Goal: Task Accomplishment & Management: Complete application form

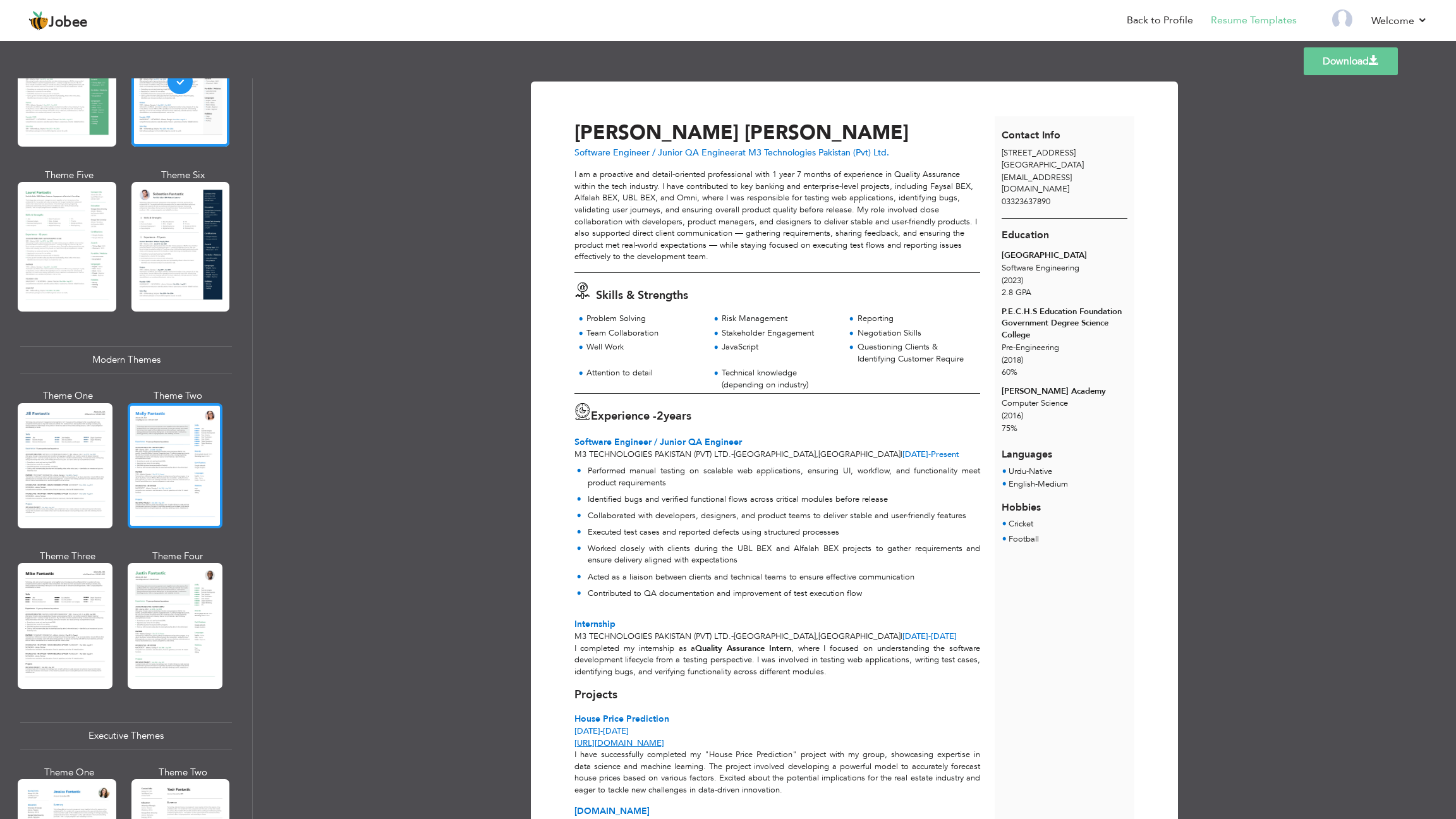
click at [180, 444] on div at bounding box center [175, 466] width 95 height 125
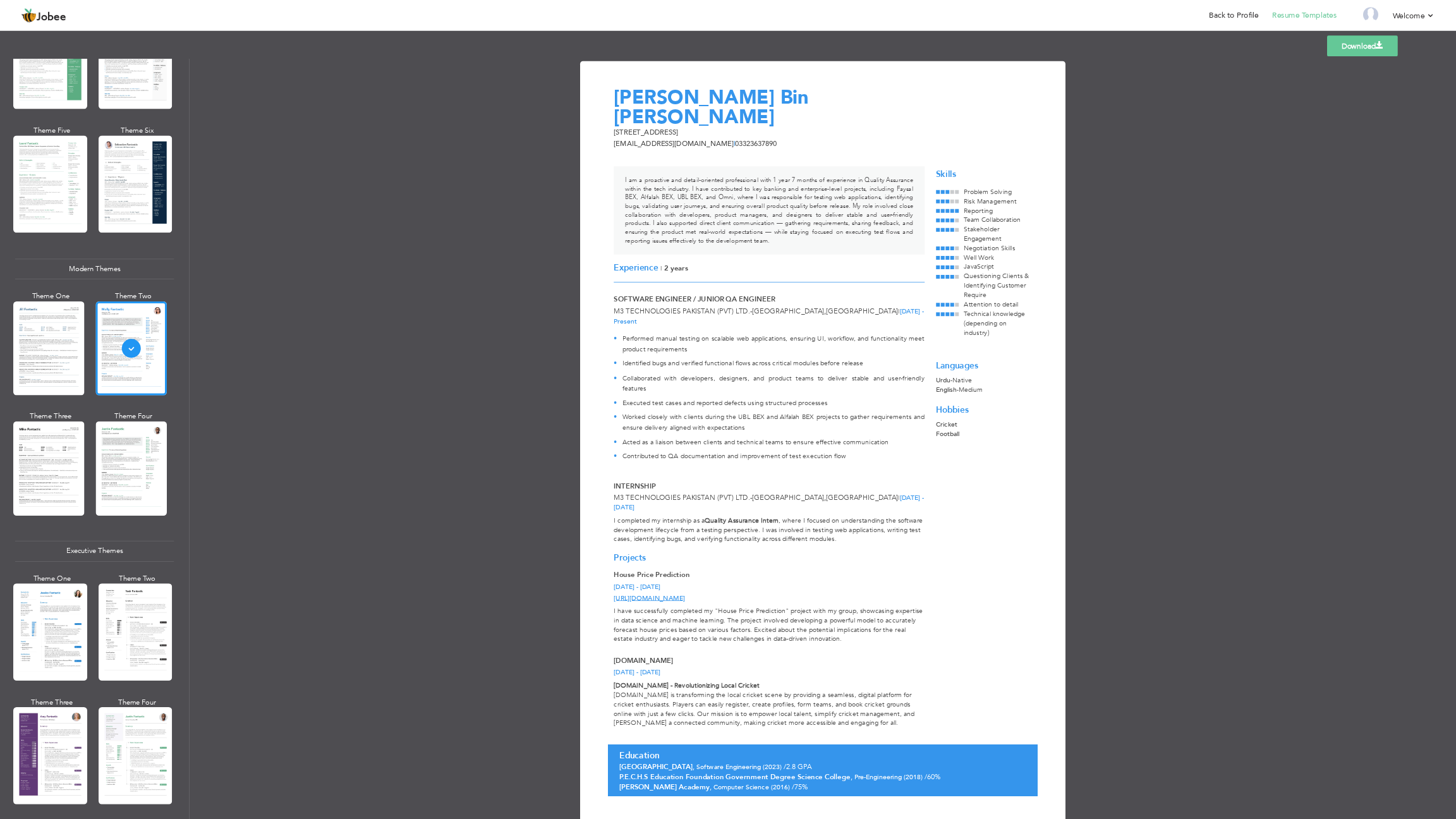
scroll to position [316, 0]
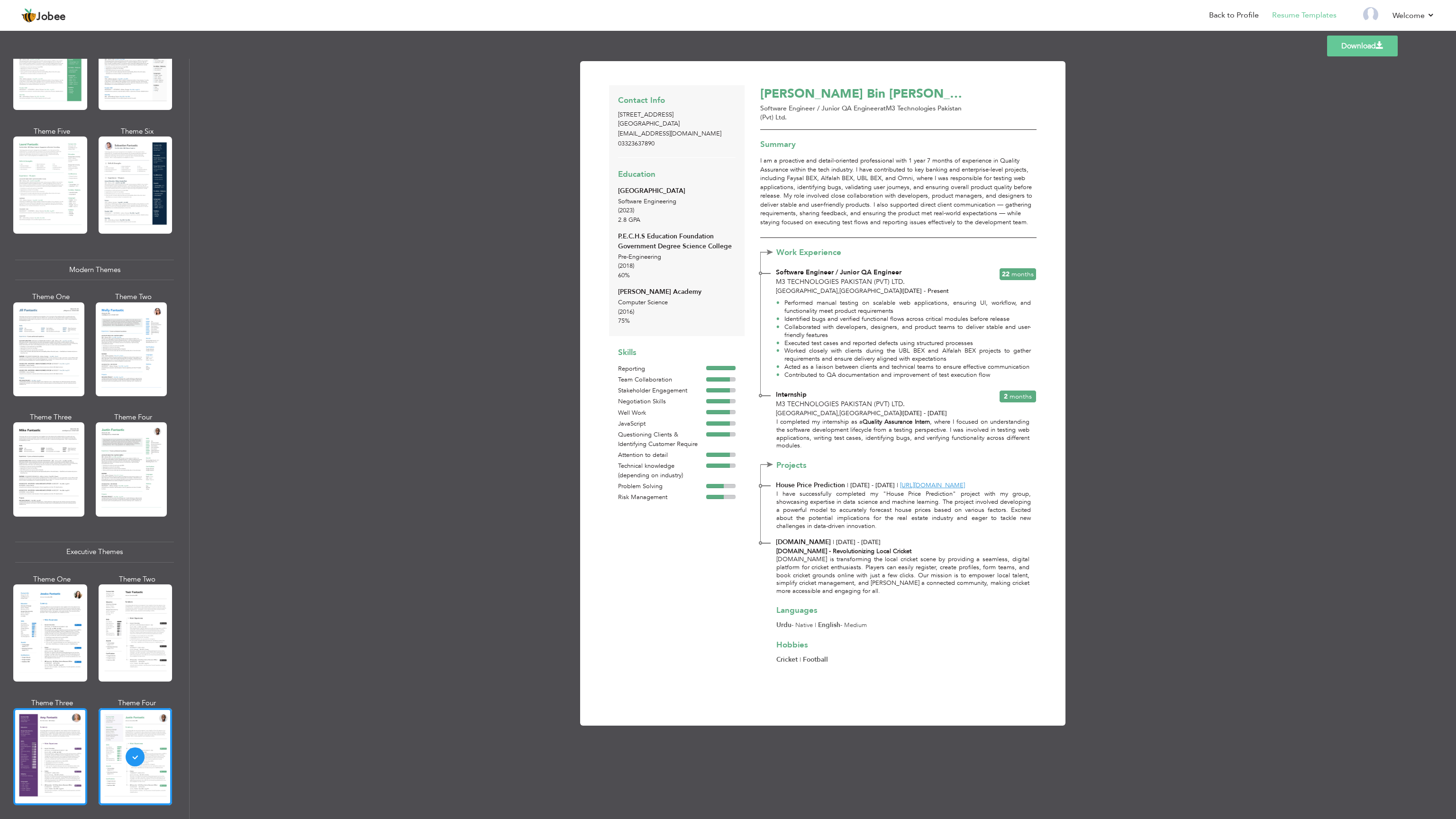
click at [55, 333] on div at bounding box center [50, 757] width 74 height 97
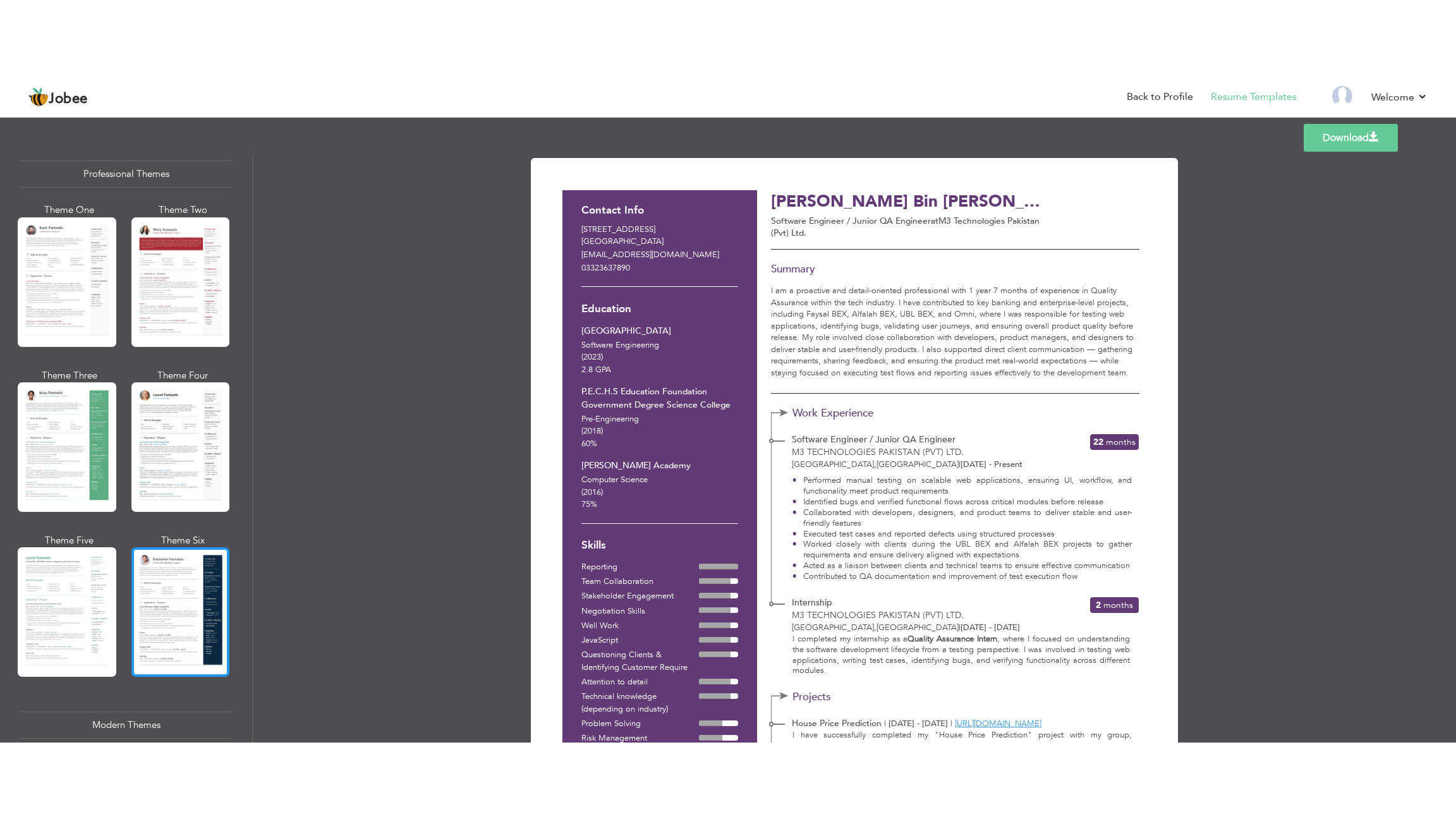
scroll to position [0, 0]
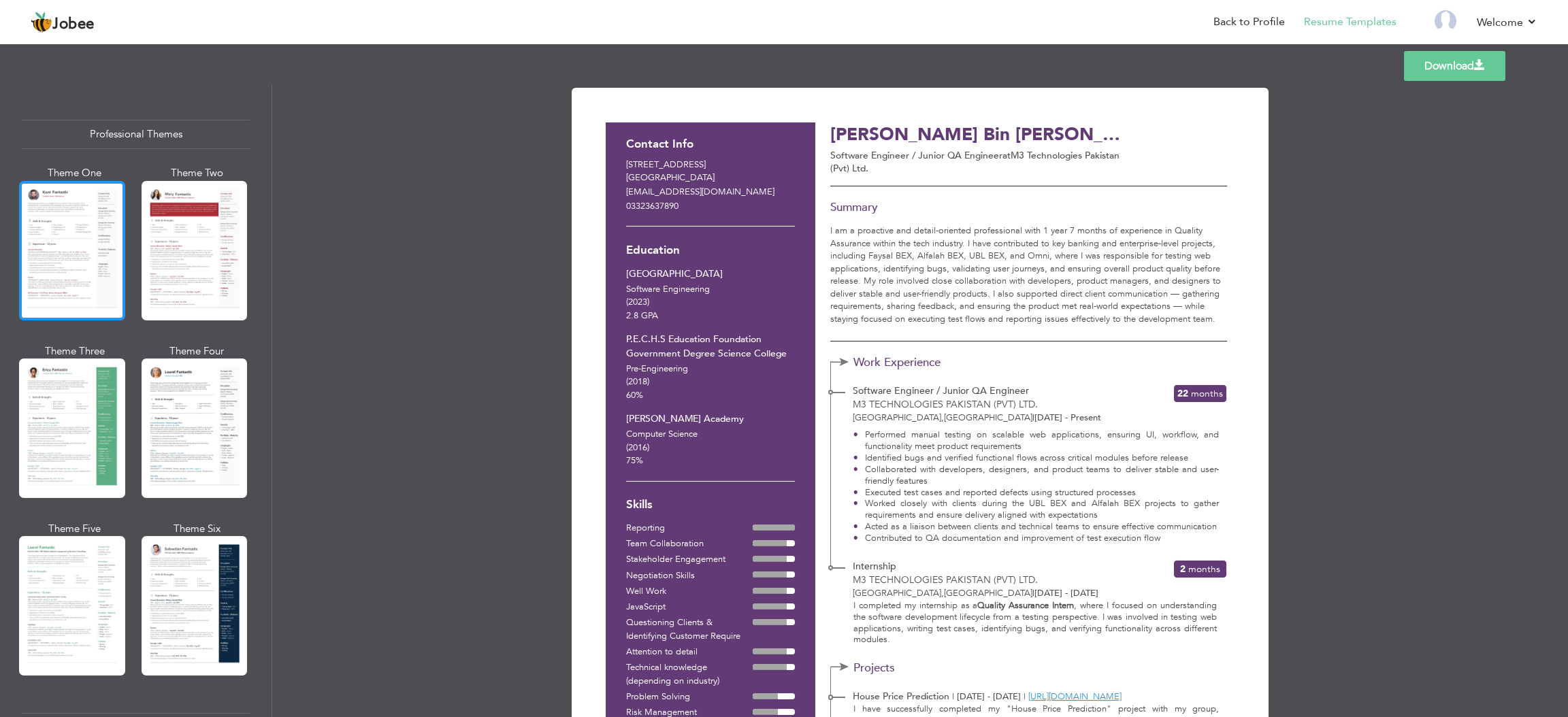
click at [46, 227] on div at bounding box center [71, 251] width 106 height 140
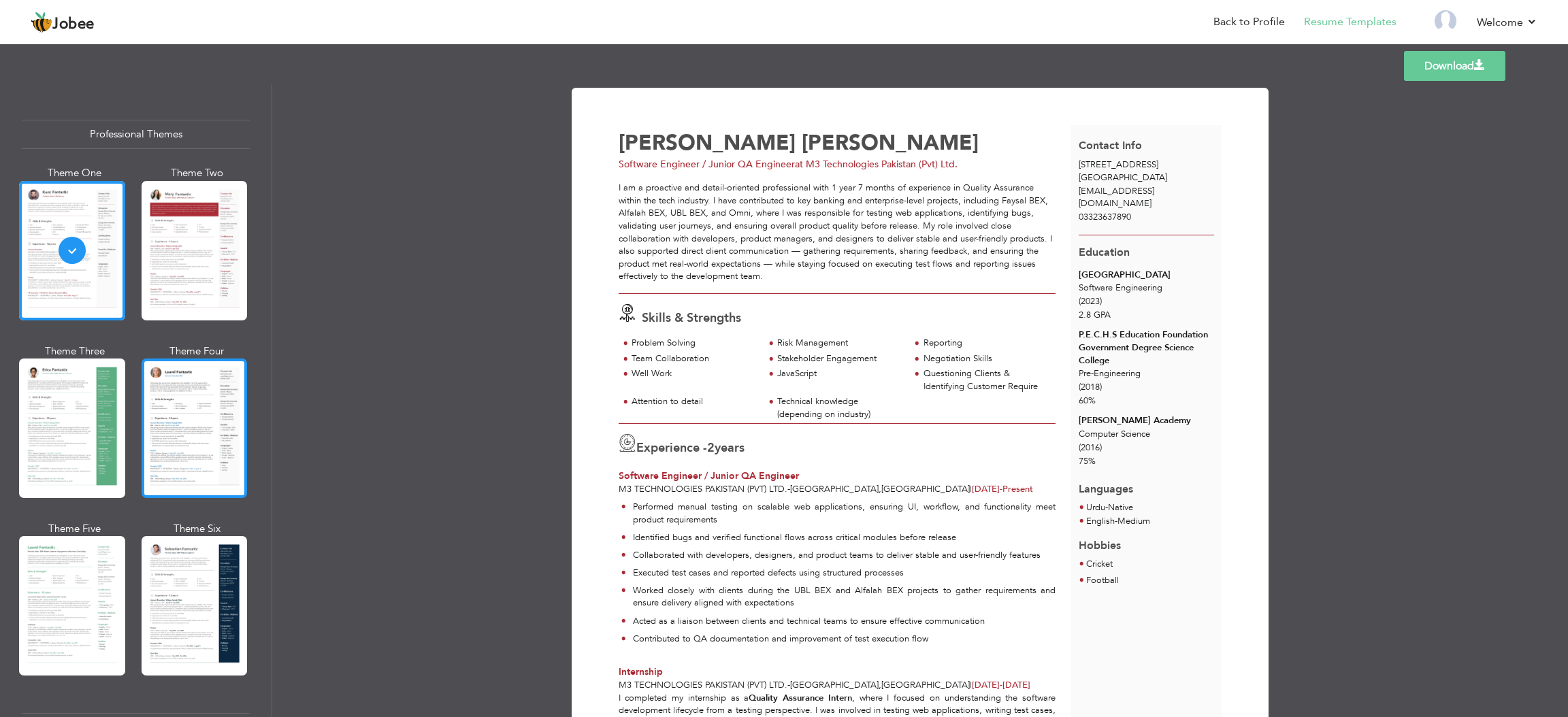
click at [177, 367] on div at bounding box center [194, 428] width 106 height 140
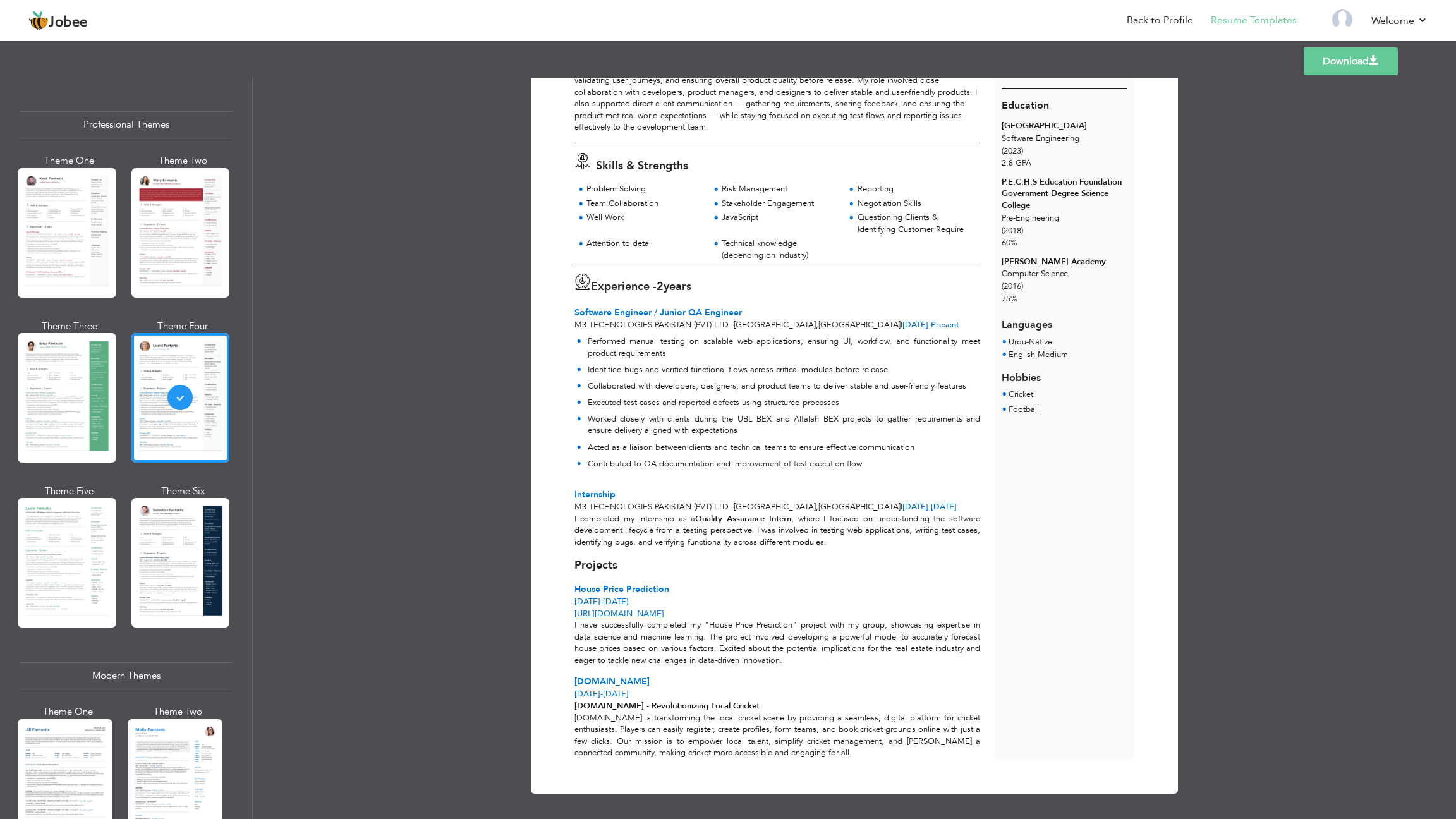
scroll to position [35, 0]
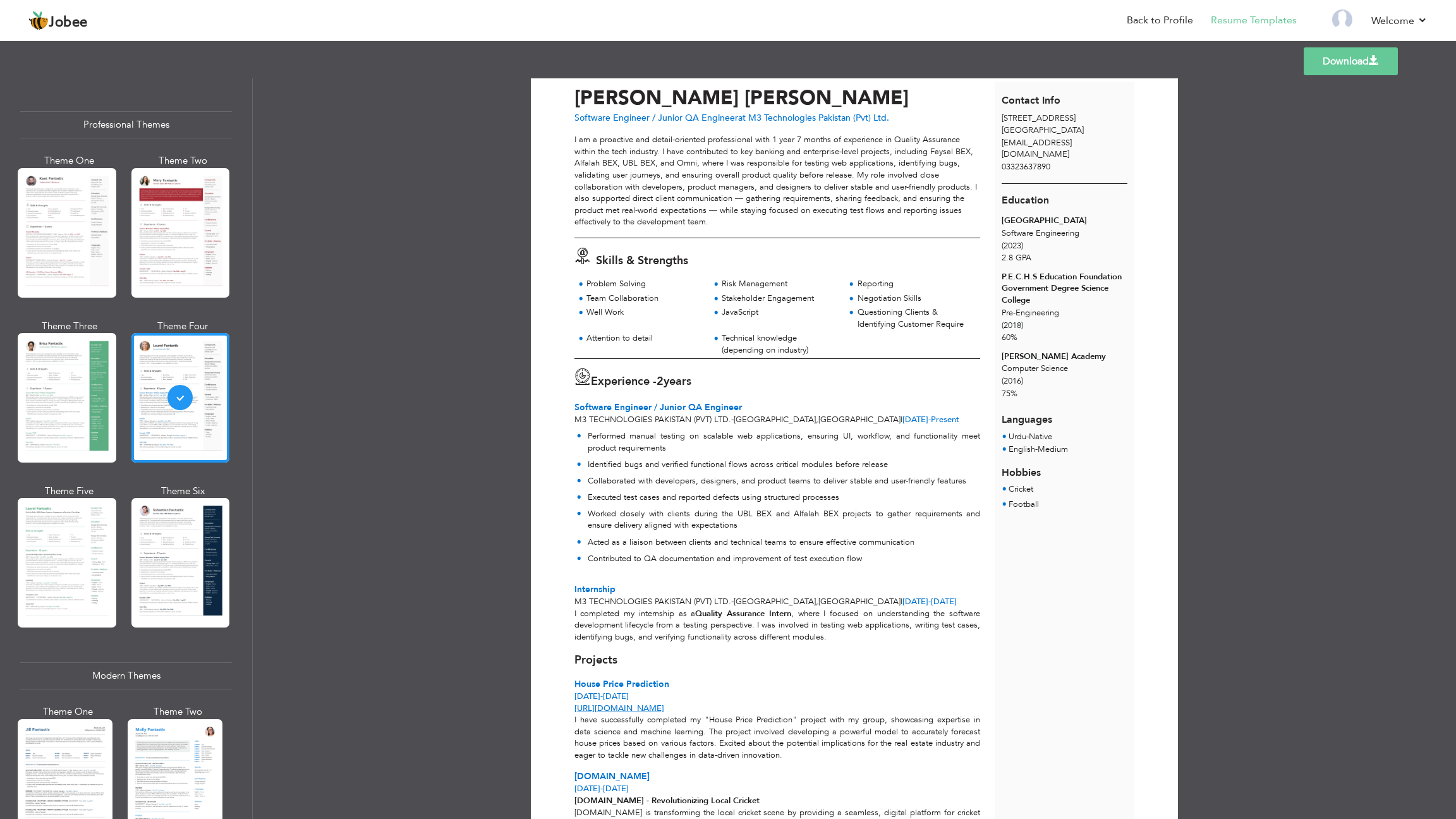
click at [60, 85] on div "Professional Themes Theme One Theme Two Theme Three Theme Six" at bounding box center [126, 448] width 252 height 741
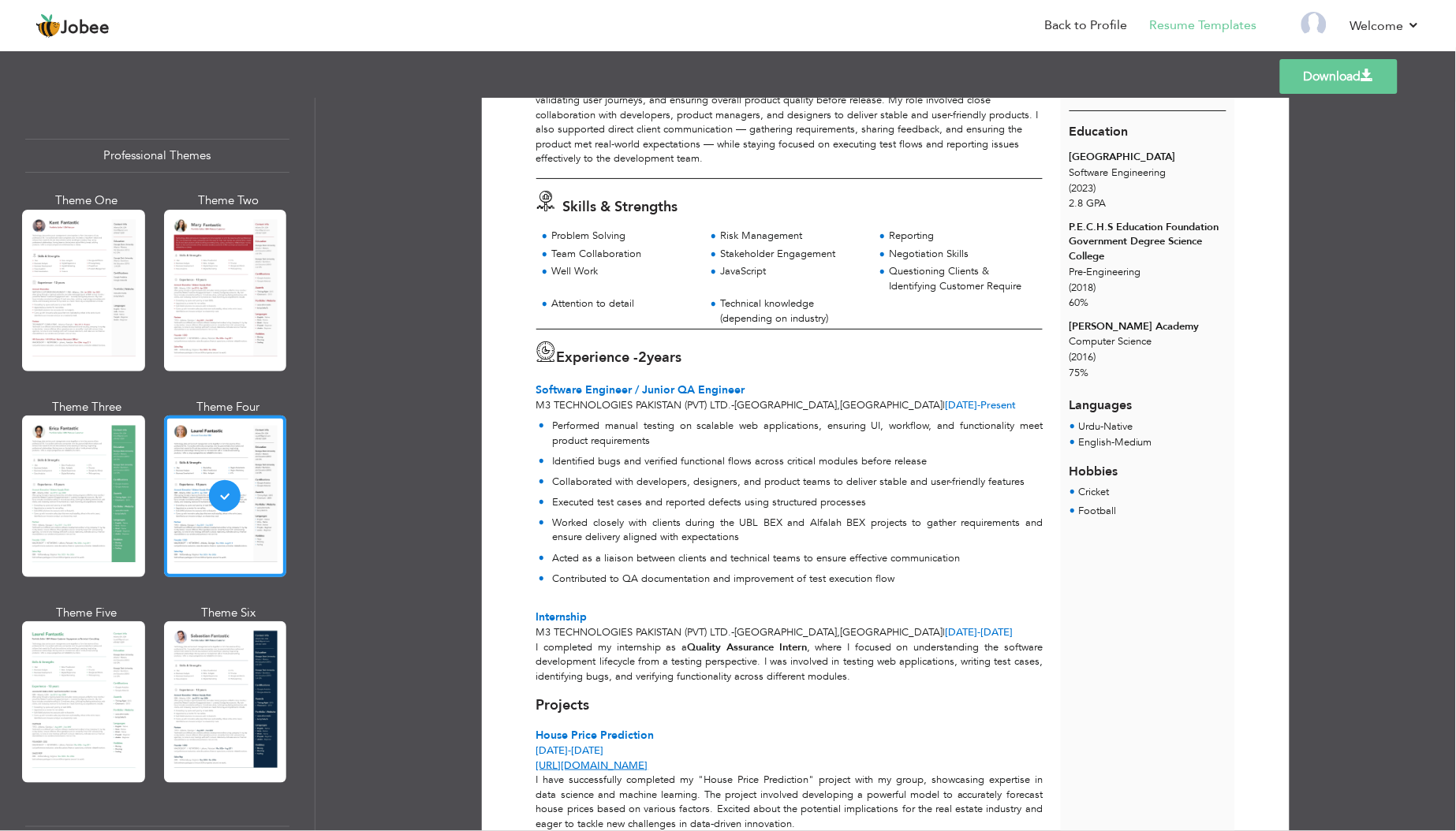
scroll to position [0, 0]
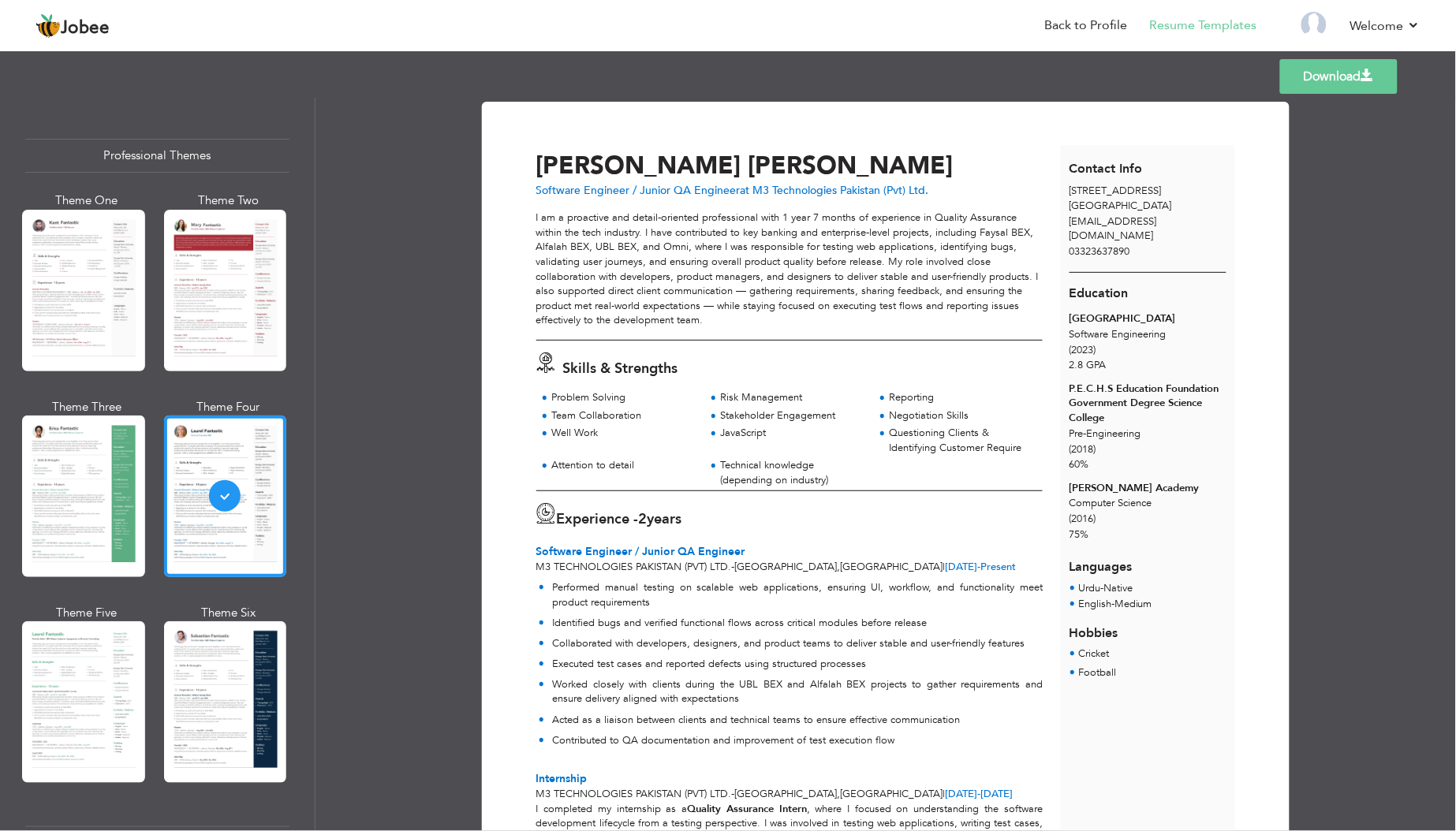
click at [948, 335] on div "I am a proactive and detail-oriented professional with 1 year 7 months of exper…" at bounding box center [789, 275] width 506 height 130
click at [1005, 253] on p "I am a proactive and detail-oriented professional with 1 year 7 months of exper…" at bounding box center [789, 269] width 506 height 118
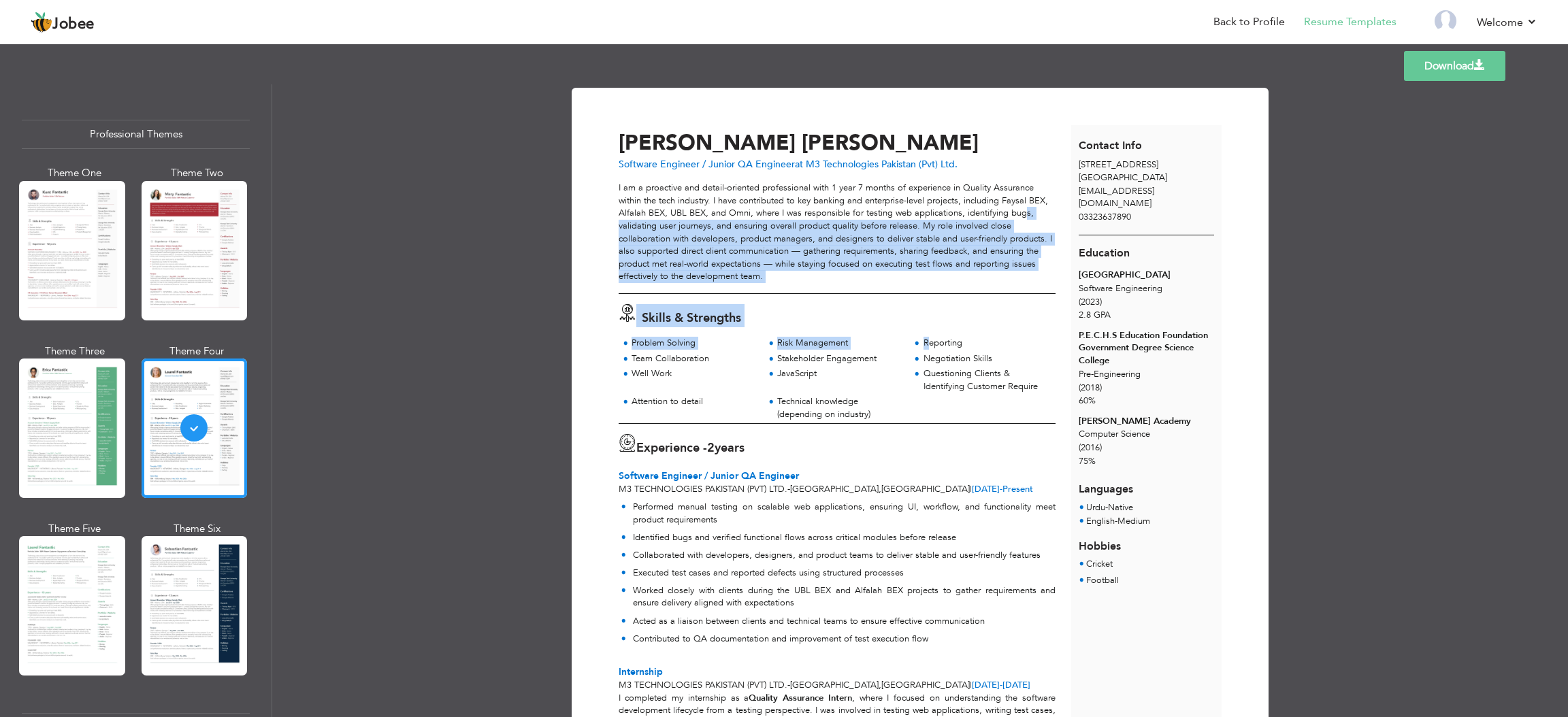
click at [924, 341] on div "Reporting" at bounding box center [985, 343] width 124 height 13
click at [961, 310] on div "Skills & Strengths" at bounding box center [841, 316] width 460 height 24
click at [896, 277] on p "I am a proactive and detail-oriented professional with 1 year 7 months of exper…" at bounding box center [837, 232] width 437 height 101
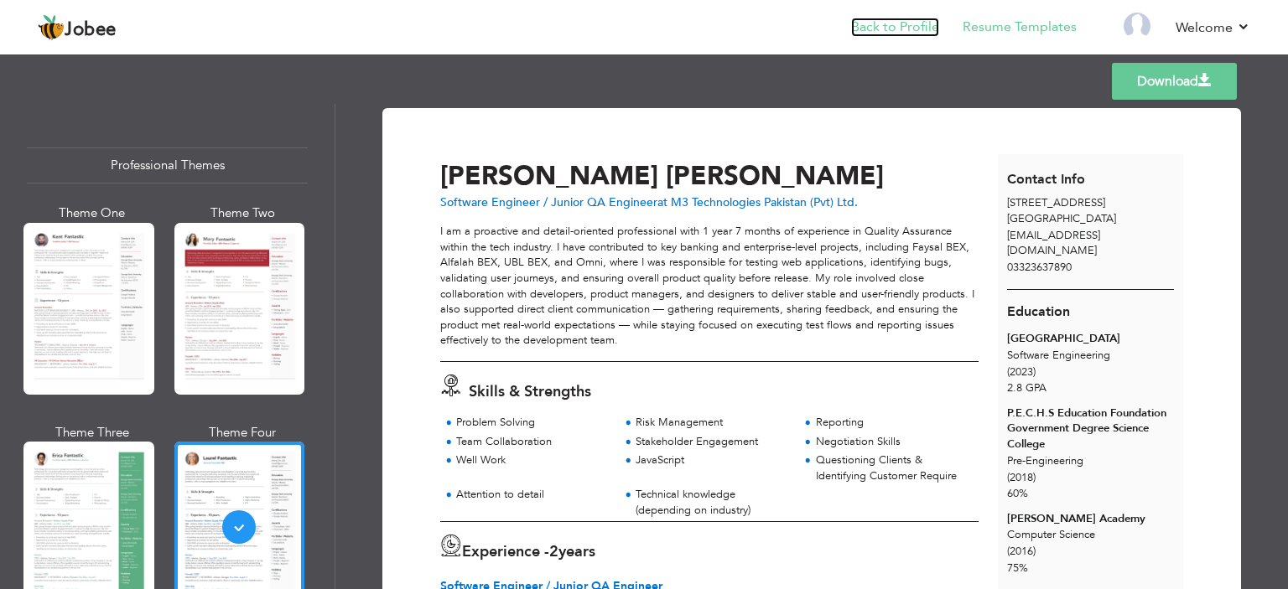
click at [894, 36] on link "Back to Profile" at bounding box center [895, 27] width 88 height 19
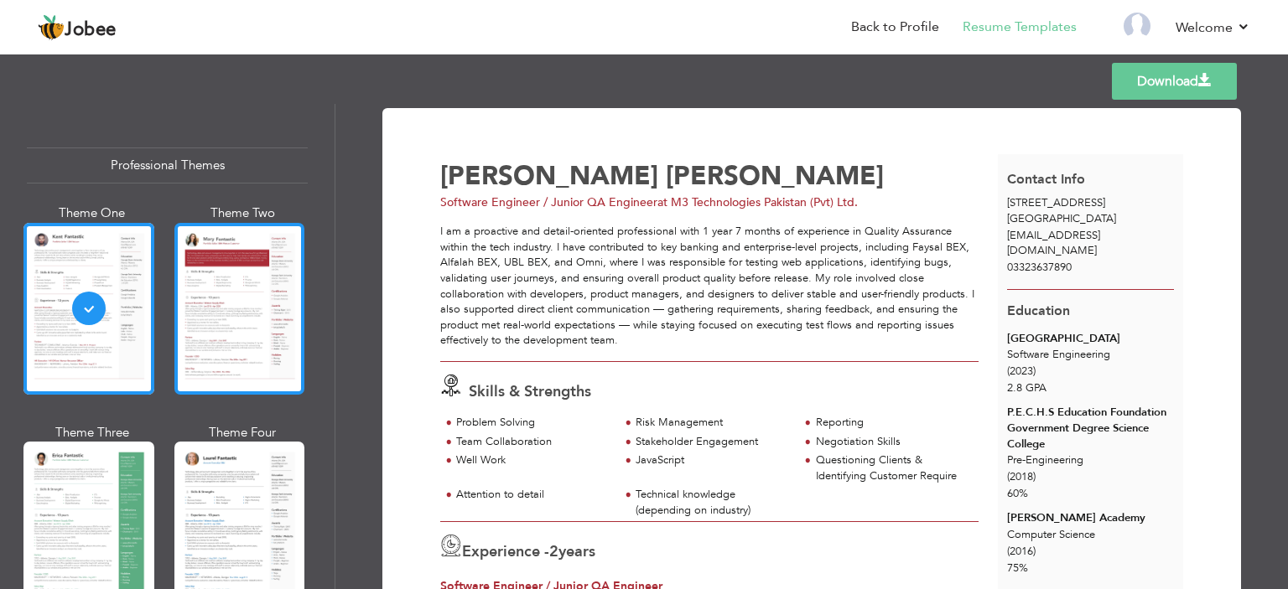
click at [275, 305] on div at bounding box center [239, 309] width 131 height 172
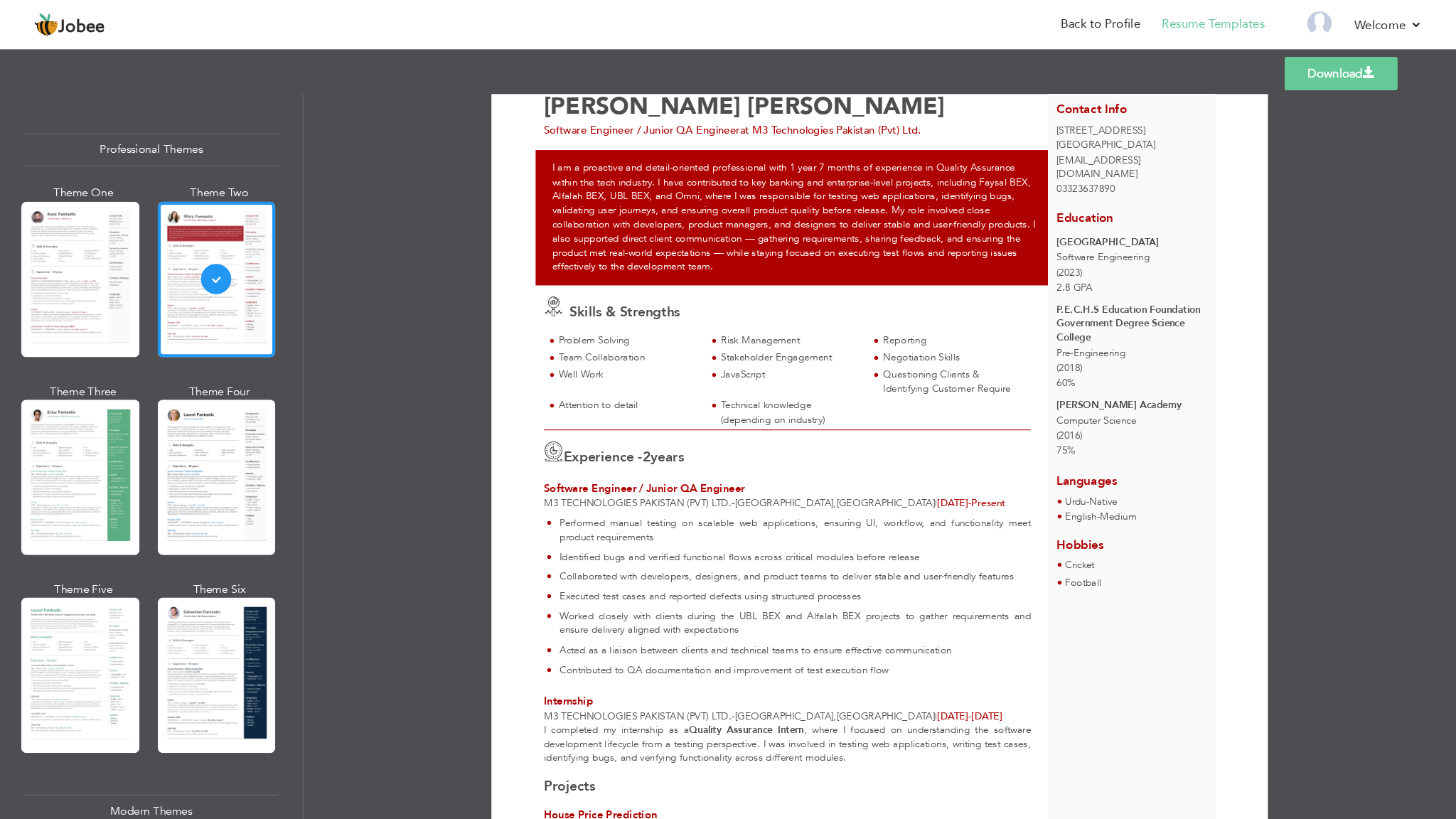
scroll to position [61, 0]
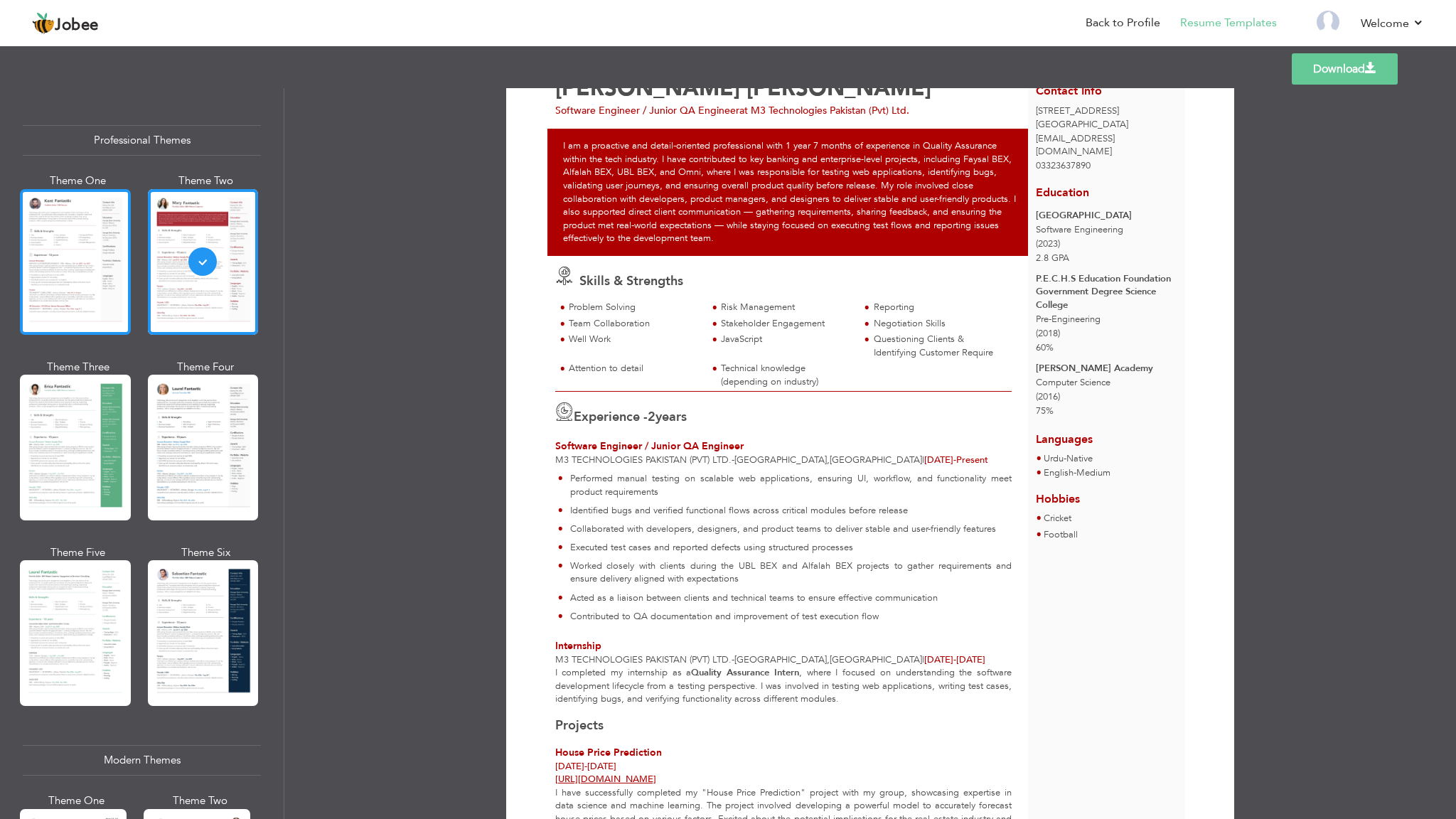
click at [83, 276] on div at bounding box center [75, 262] width 111 height 146
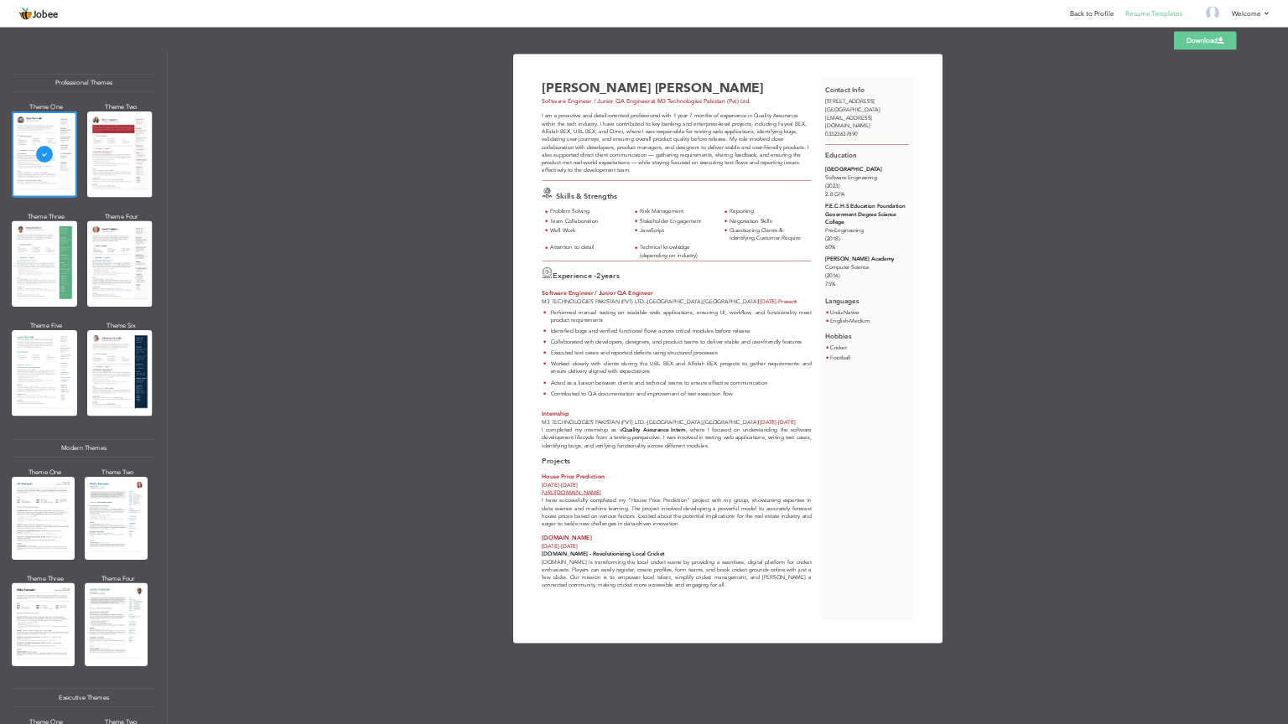
scroll to position [0, 0]
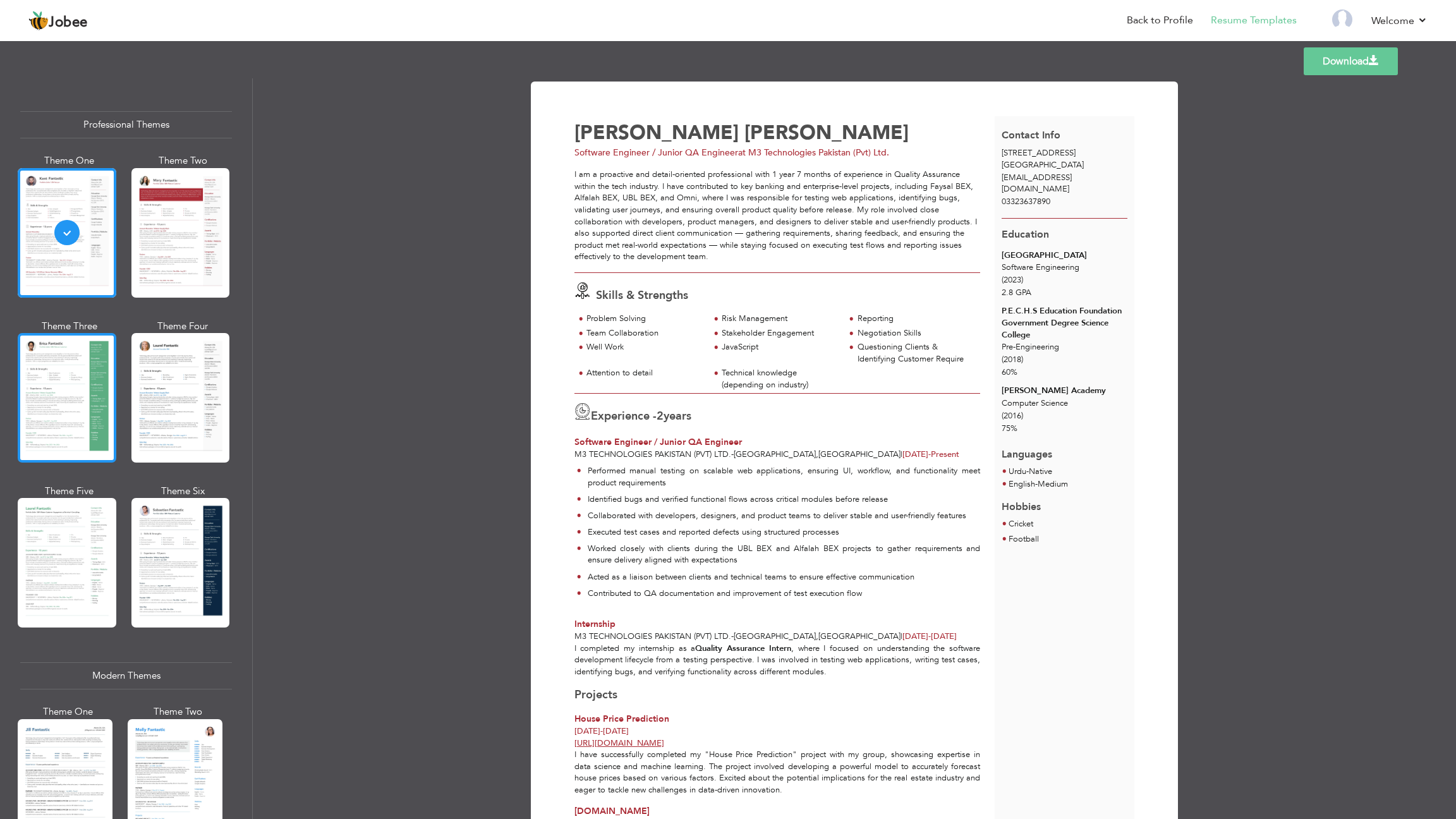
click at [89, 423] on div at bounding box center [66, 398] width 99 height 130
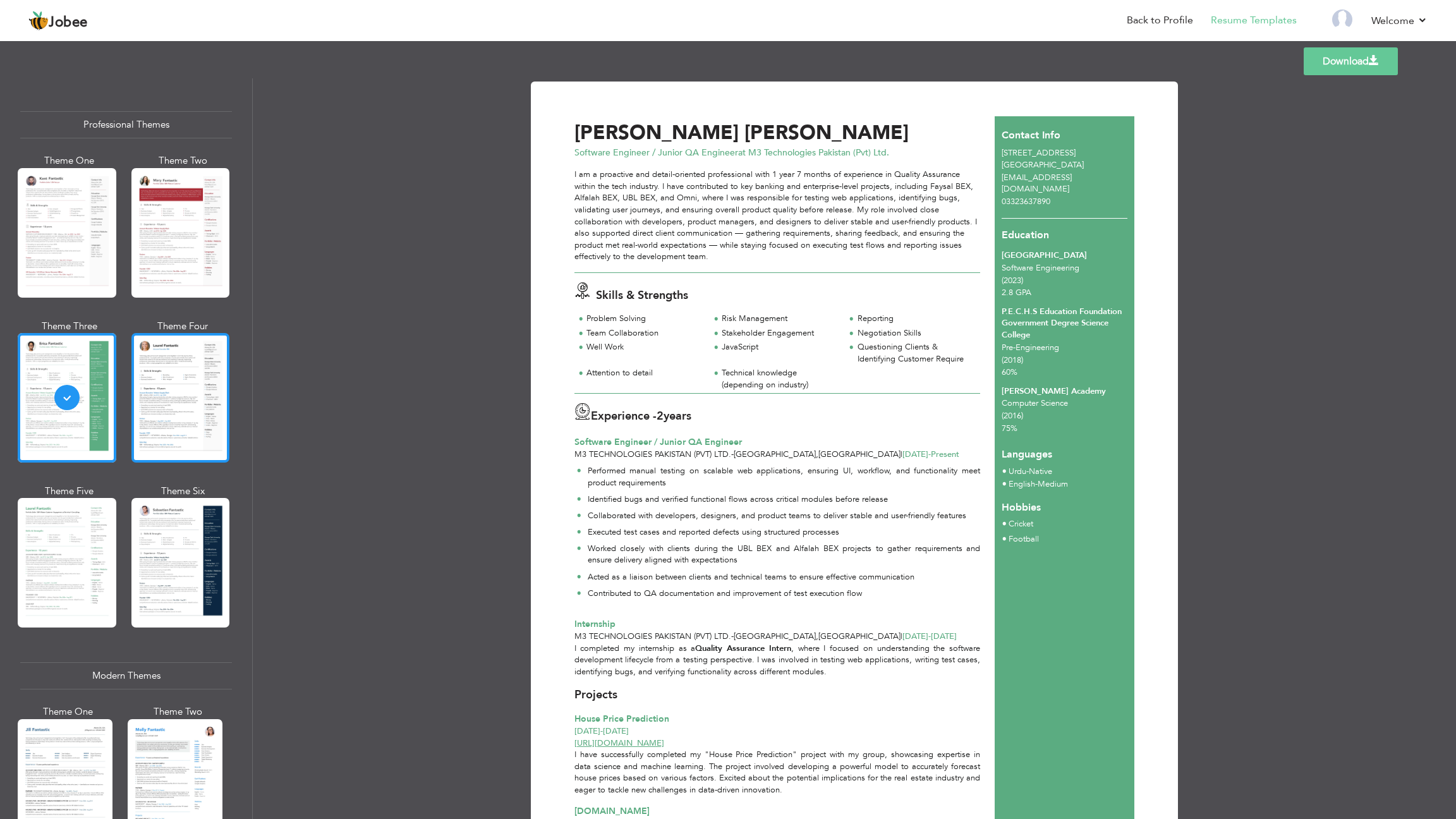
click at [167, 378] on div at bounding box center [180, 398] width 99 height 130
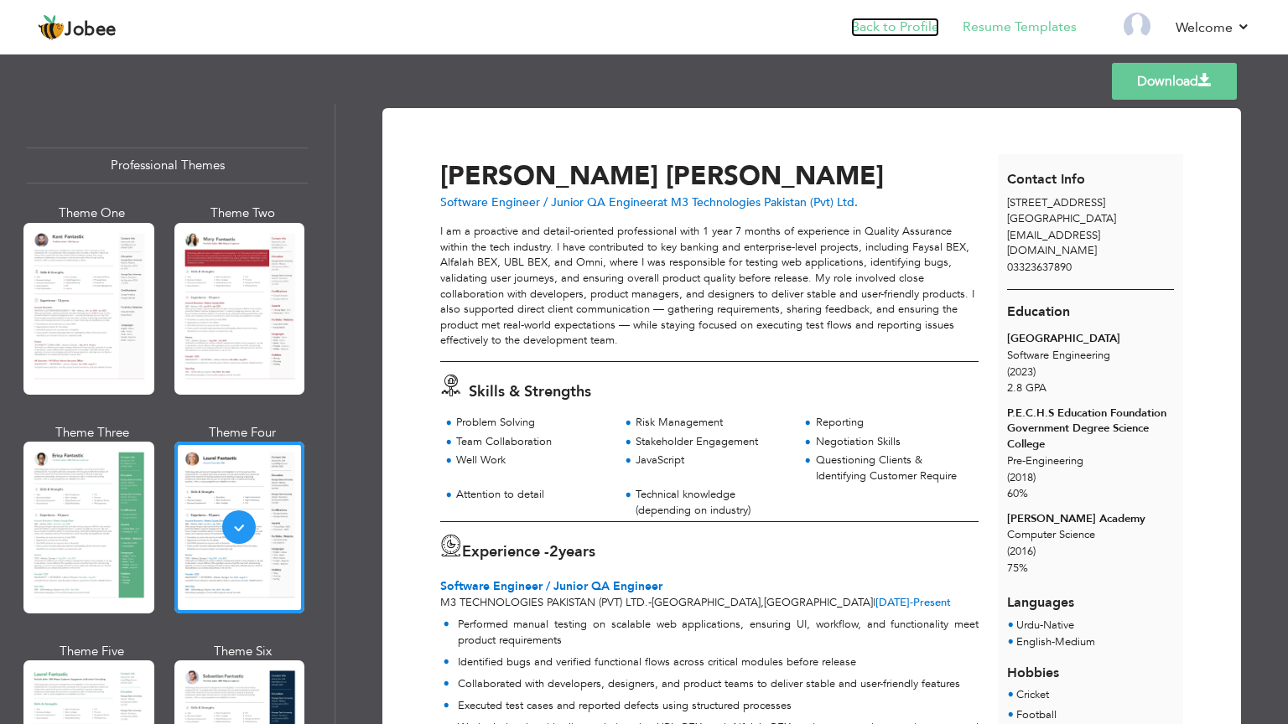
click at [917, 21] on link "Back to Profile" at bounding box center [895, 27] width 88 height 19
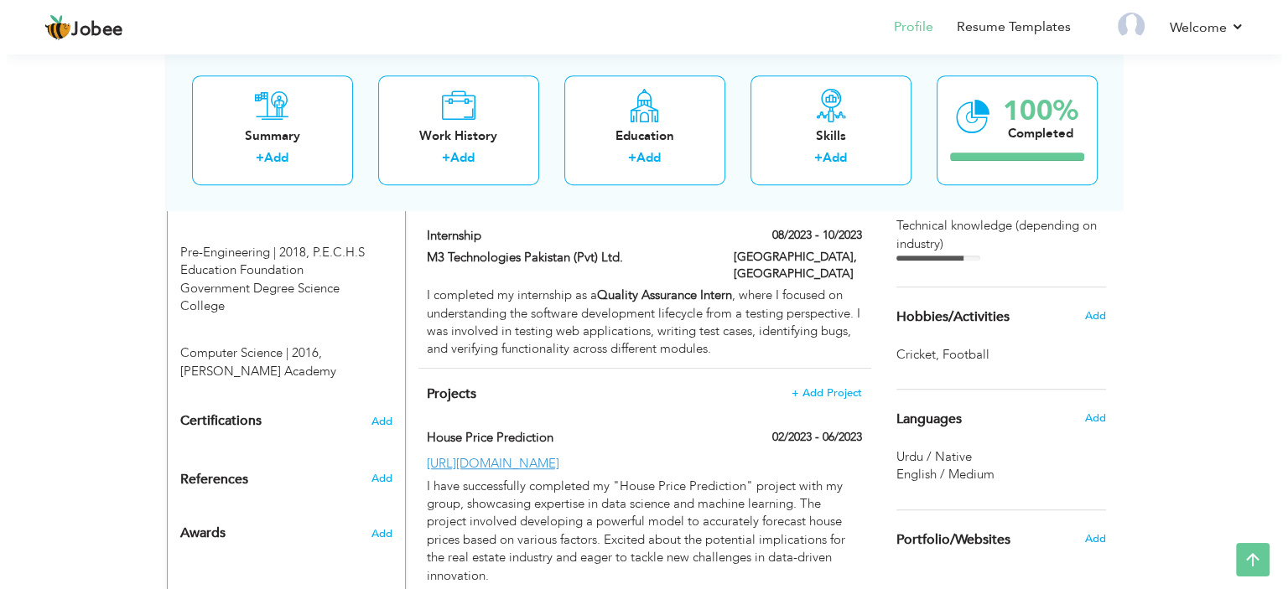
scroll to position [839, 0]
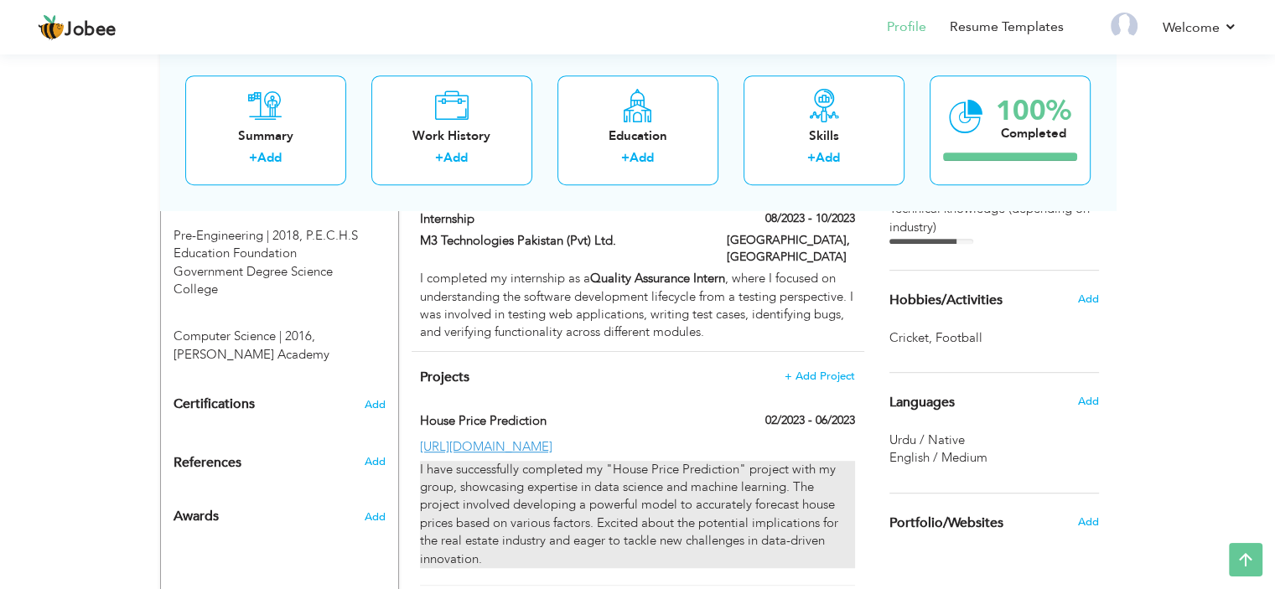
click at [541, 483] on div "I have successfully completed my "House Price Prediction" project with my group…" at bounding box center [637, 515] width 434 height 108
type input "House Price Prediction"
type input "02/2023"
type input "06/2023"
type input "[URL][DOMAIN_NAME]"
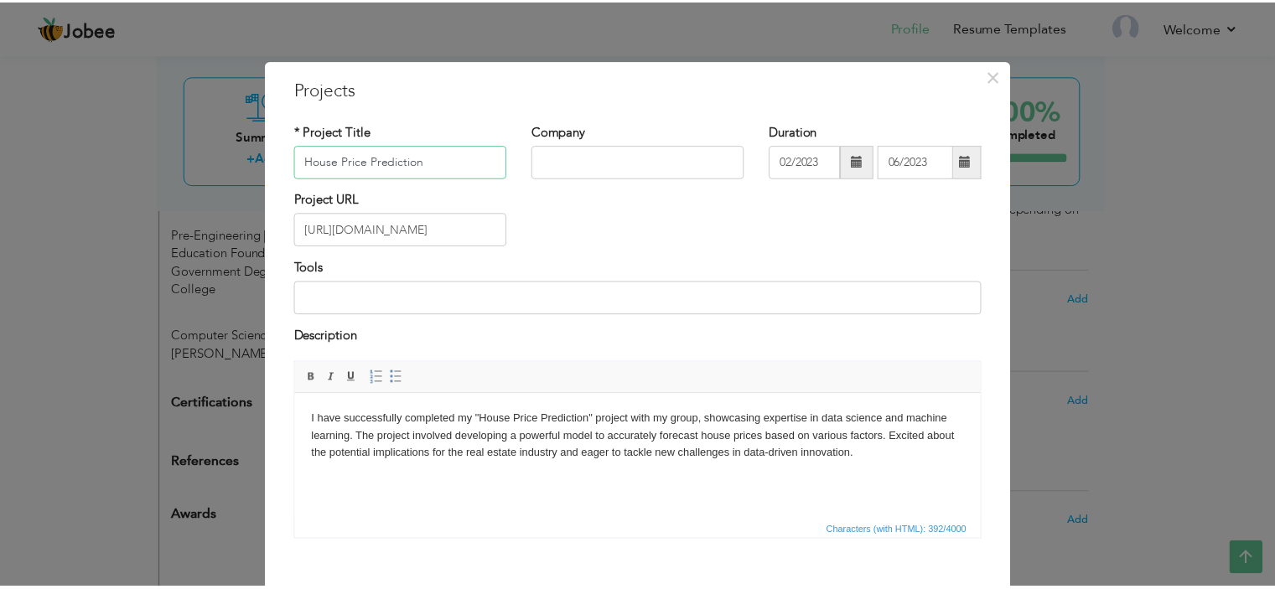
scroll to position [84, 0]
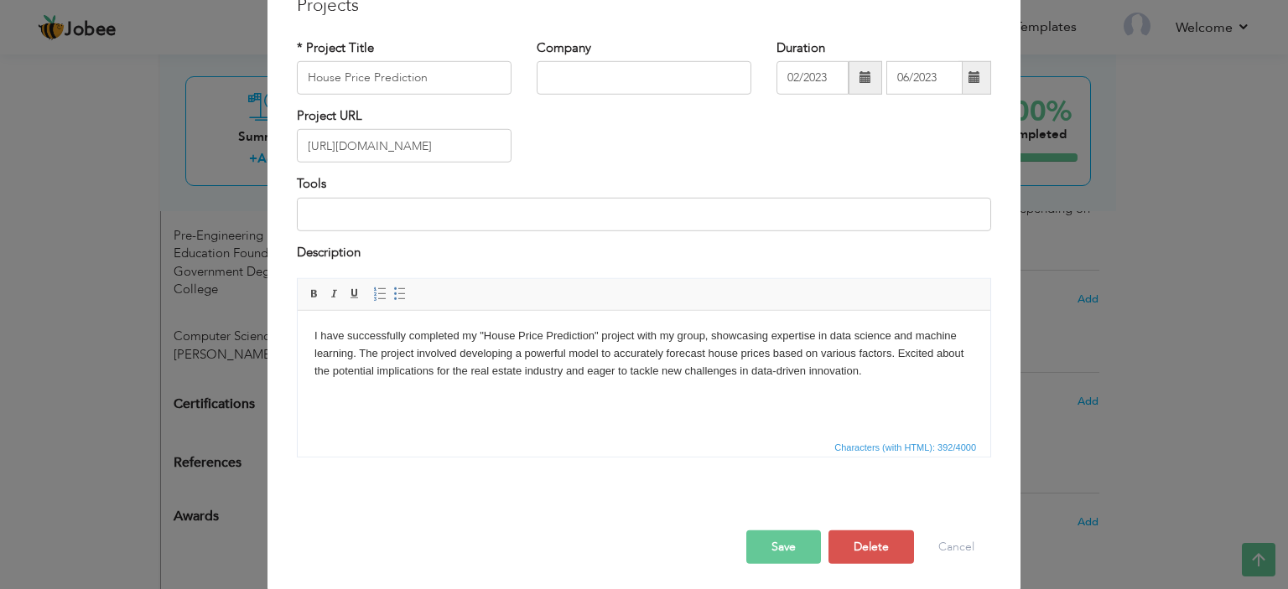
click at [1114, 291] on div "× Projects * Project Title House Price Prediction Company Duration Tools" at bounding box center [644, 294] width 1288 height 589
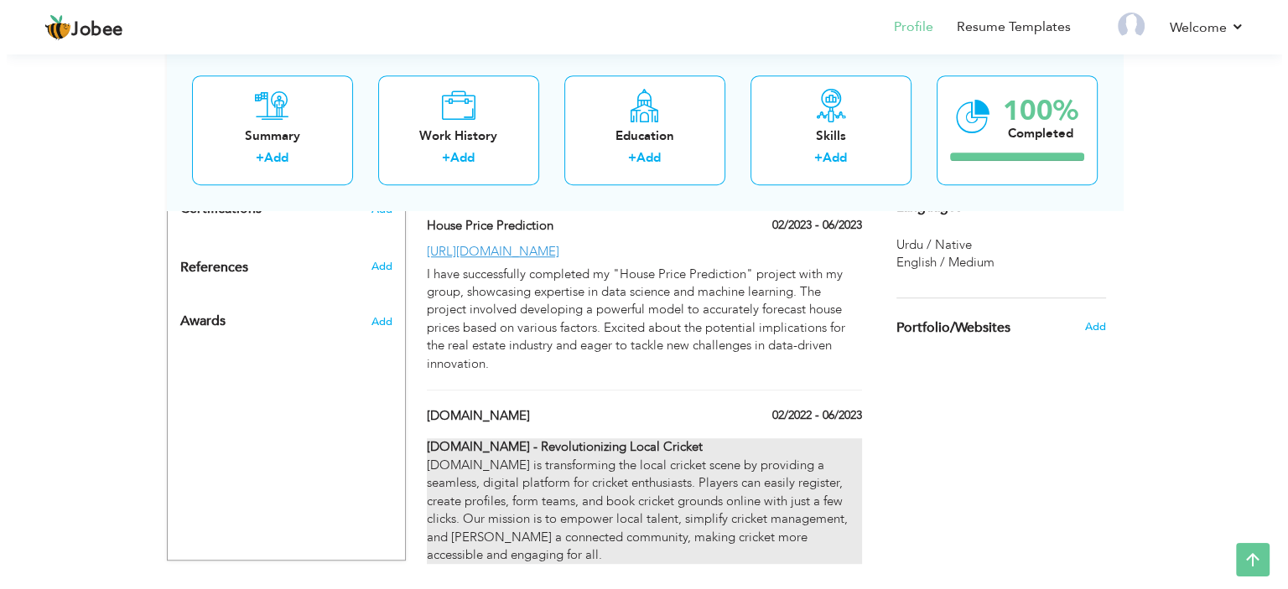
scroll to position [1050, 0]
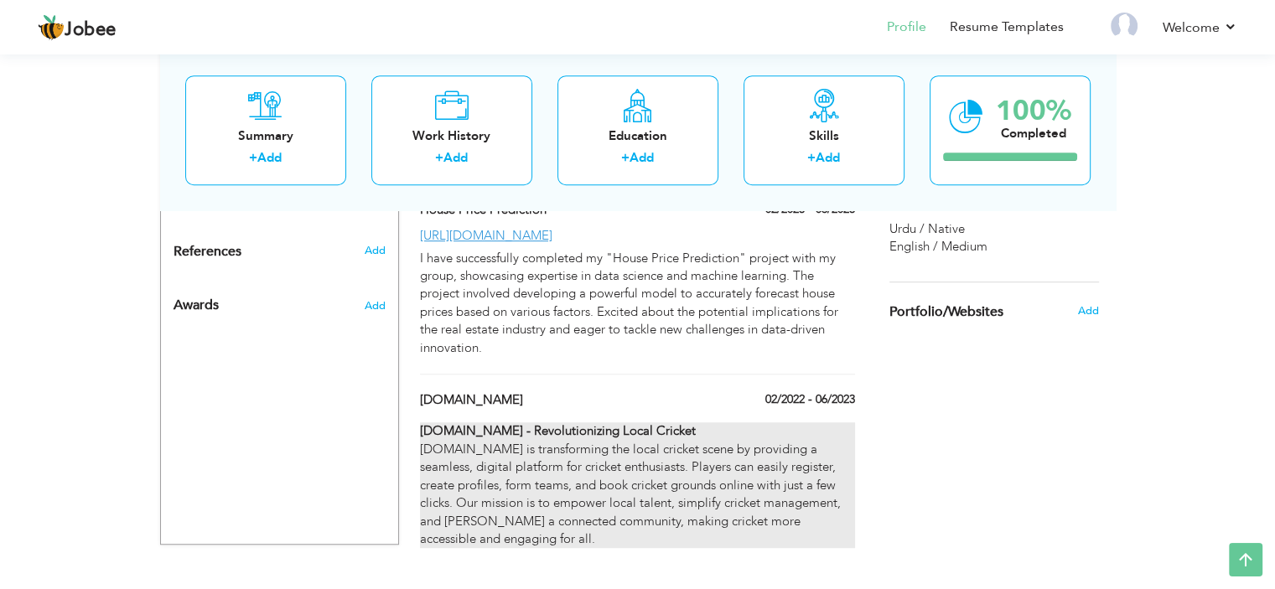
click at [782, 460] on div "Crickto.pk - Revolutionizing Local Cricket Crickto.pk is transforming the local…" at bounding box center [637, 486] width 434 height 126
type input "Crickto.pk"
type input "02/2022"
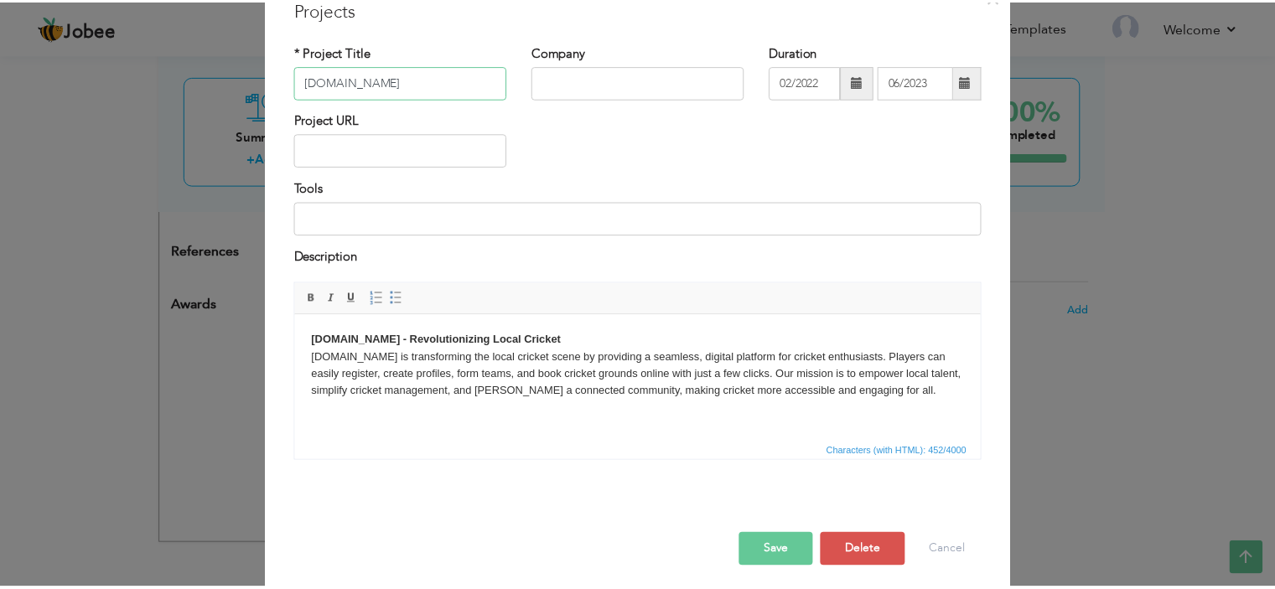
scroll to position [87, 0]
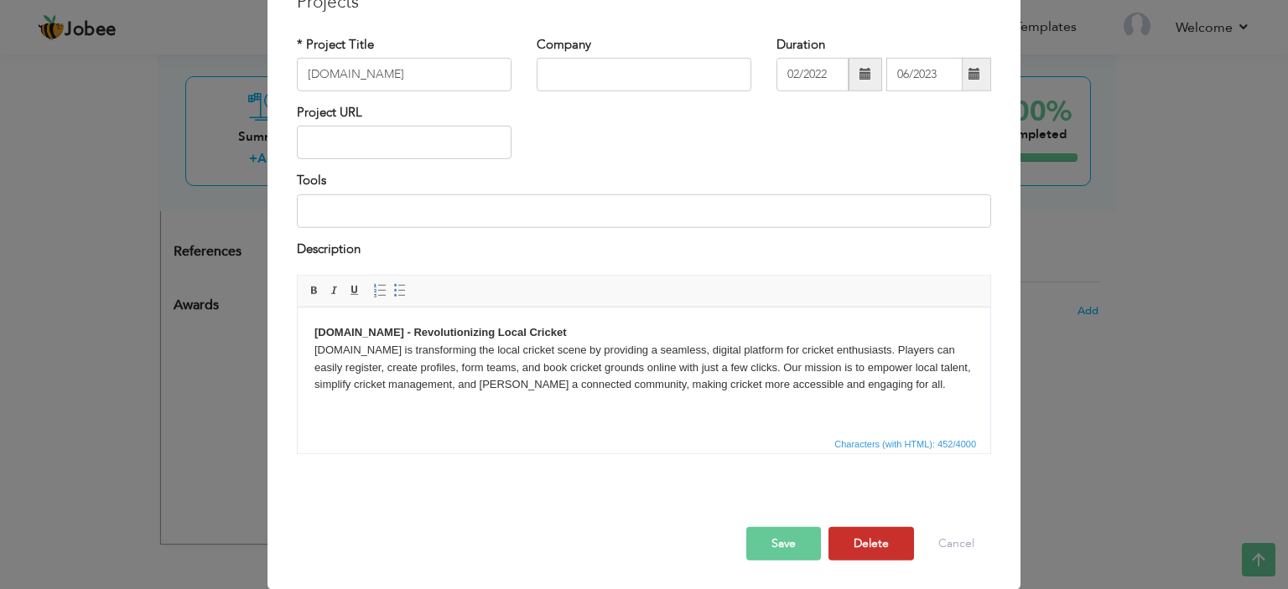
click at [851, 544] on button "Delete" at bounding box center [871, 544] width 86 height 34
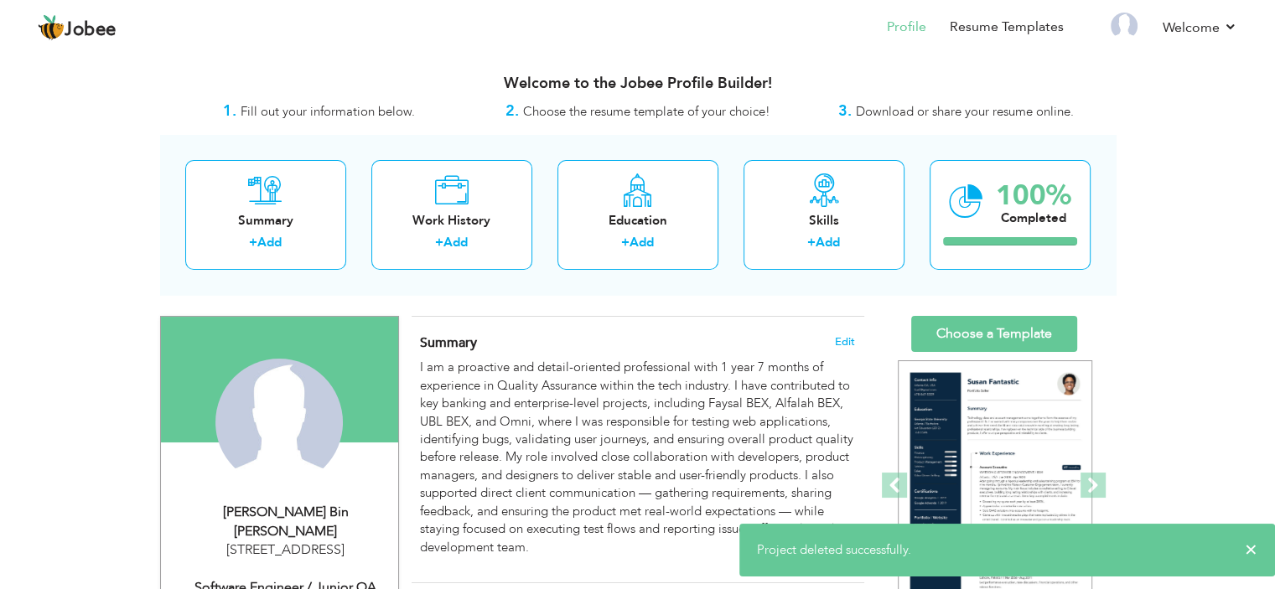
scroll to position [0, 0]
click at [1002, 325] on link "Choose a Template" at bounding box center [994, 334] width 166 height 36
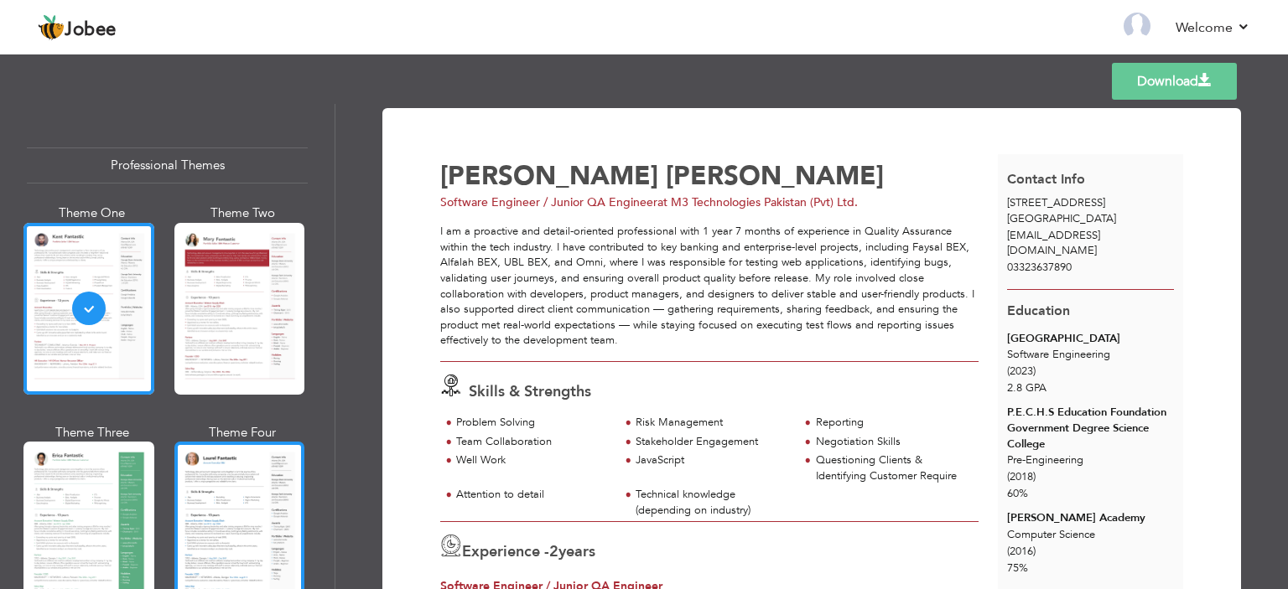
click at [215, 470] on div at bounding box center [239, 528] width 131 height 172
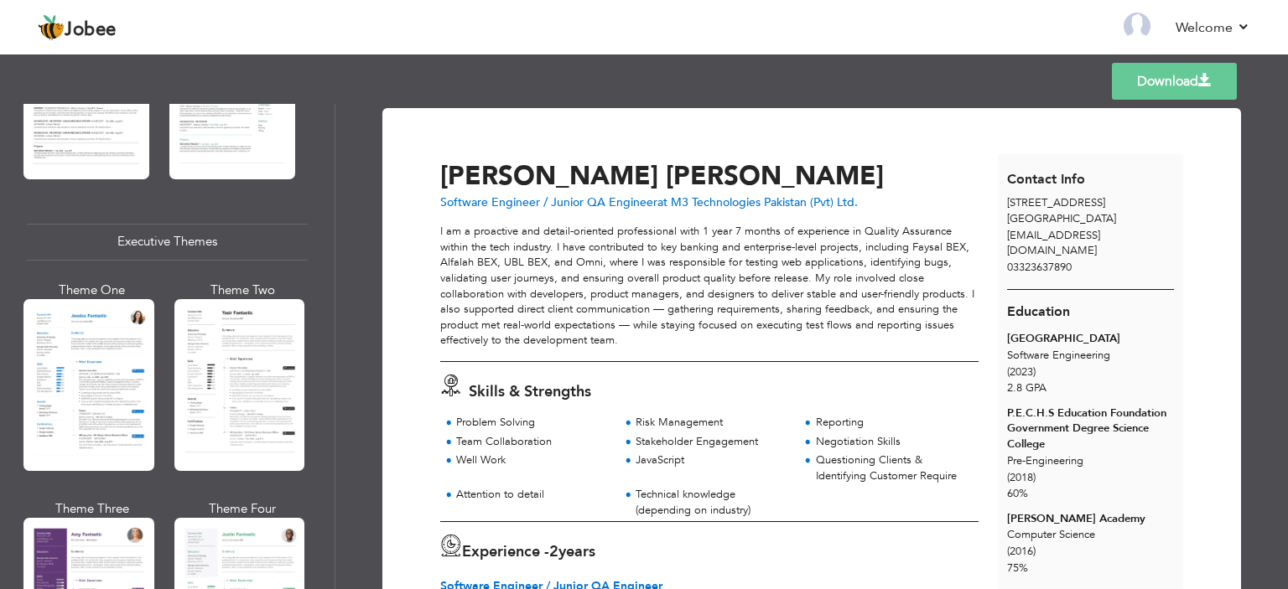
scroll to position [1258, 0]
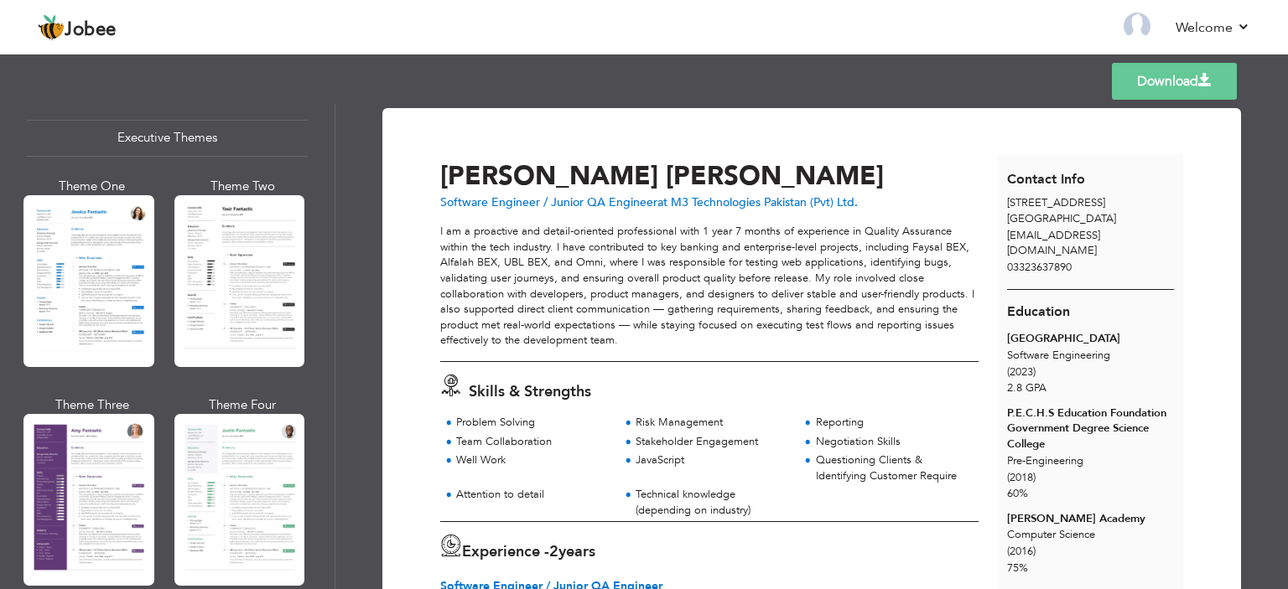
click at [251, 286] on div at bounding box center [239, 281] width 131 height 172
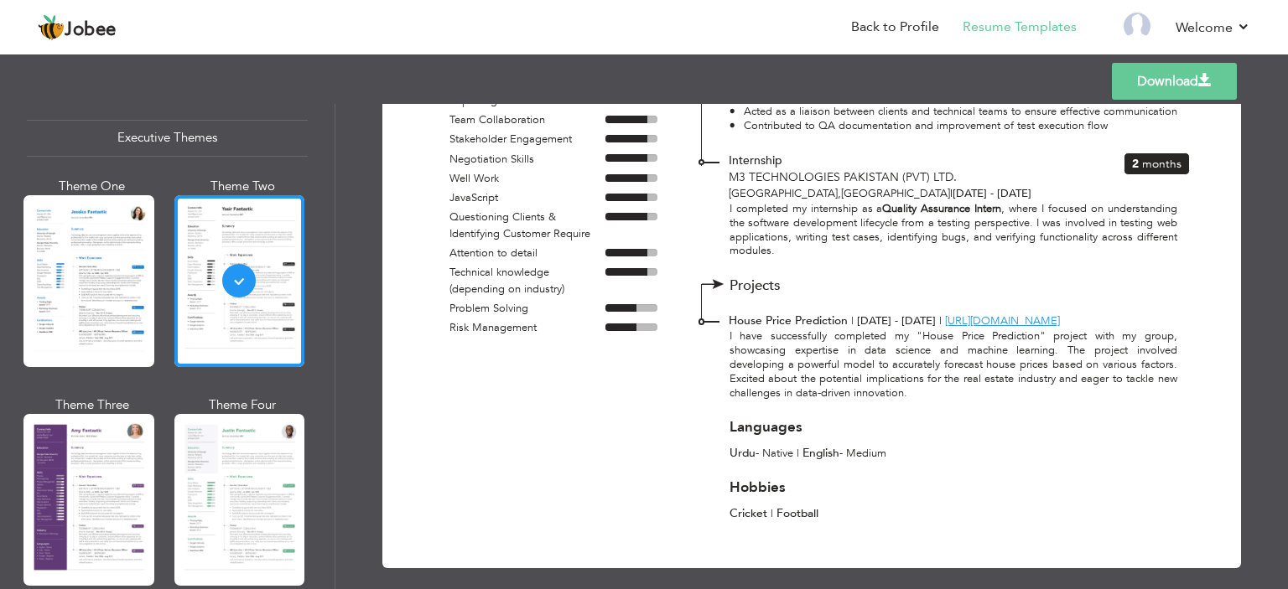
scroll to position [567, 0]
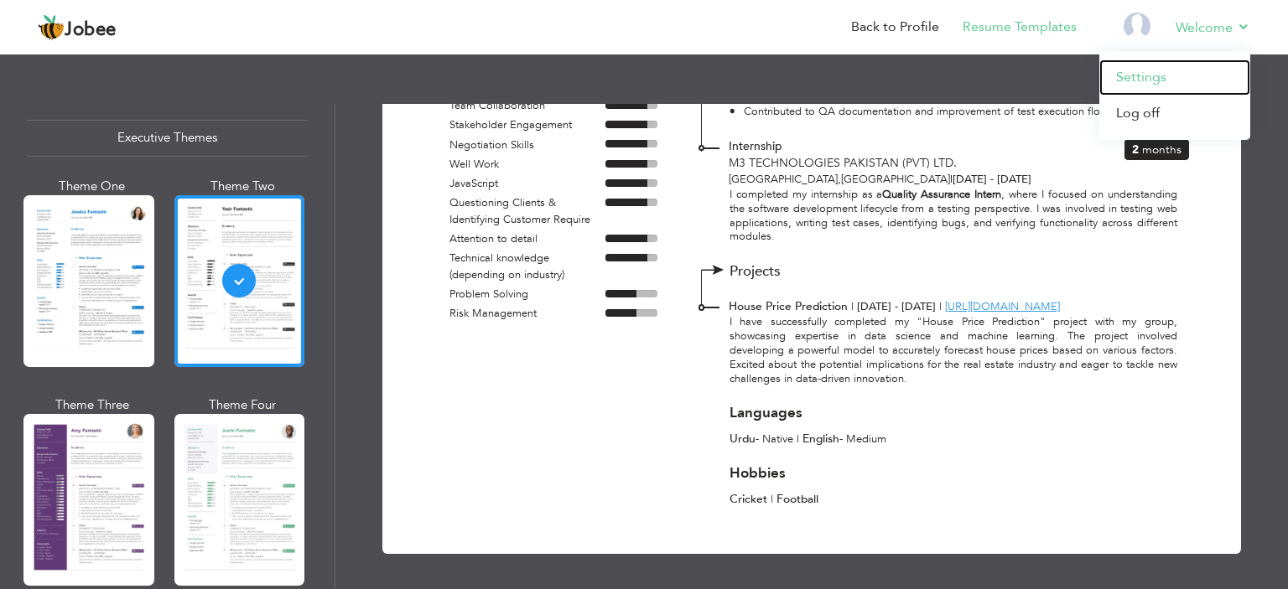
click at [1177, 80] on link "Settings" at bounding box center [1174, 78] width 151 height 36
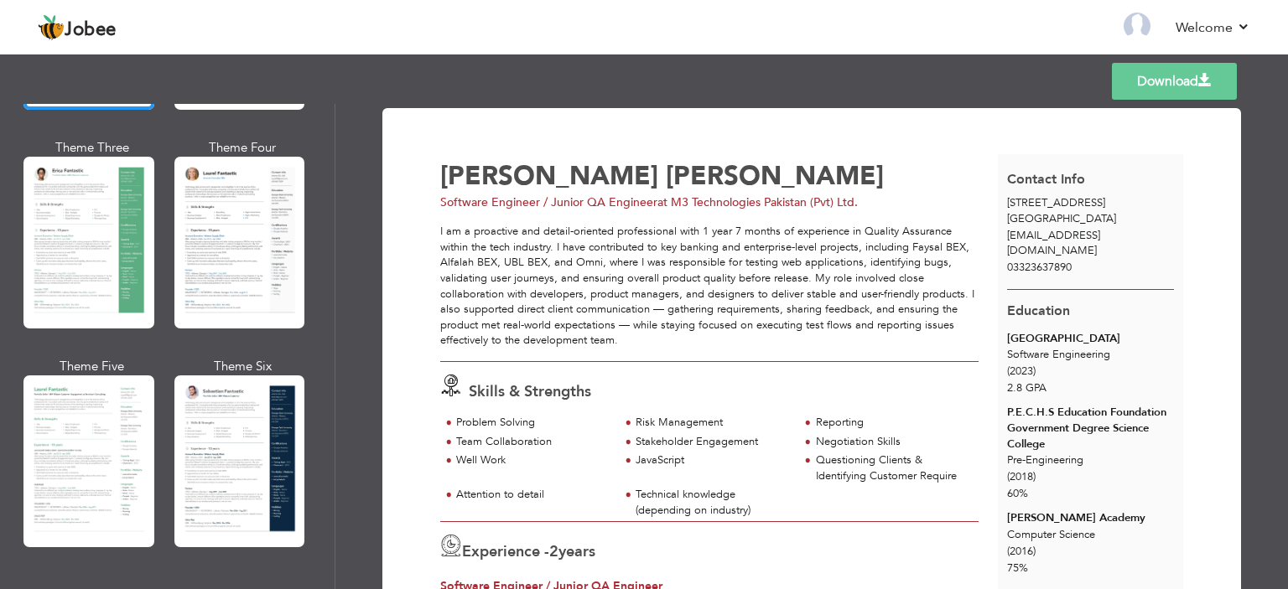
scroll to position [252, 0]
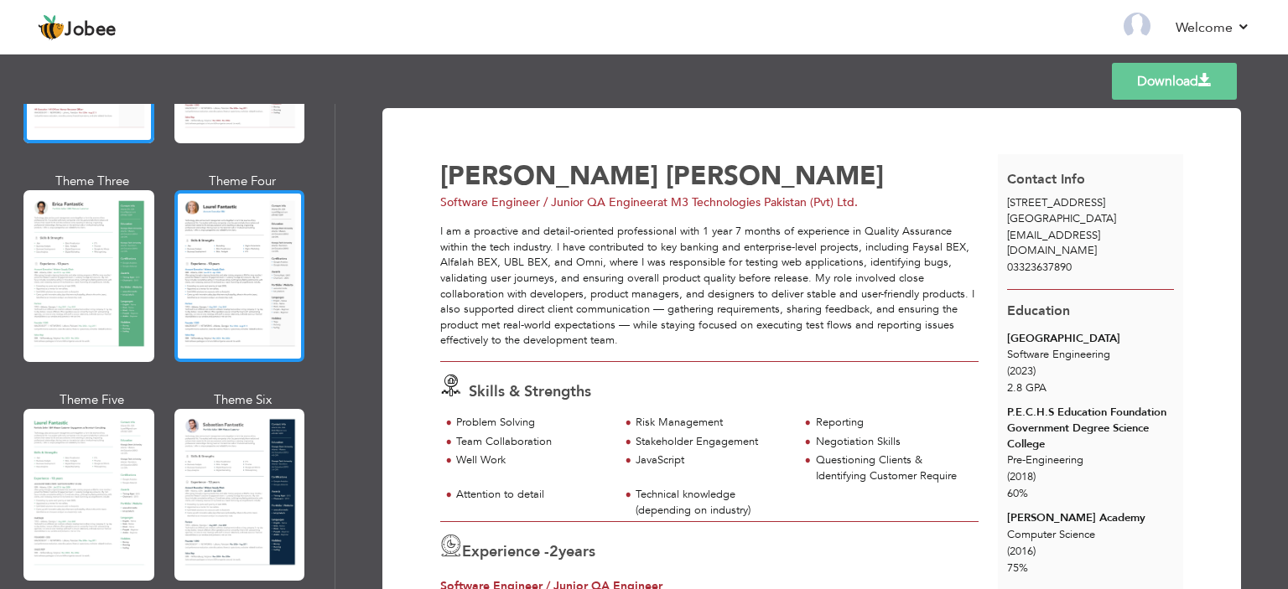
click at [228, 274] on div at bounding box center [239, 276] width 131 height 172
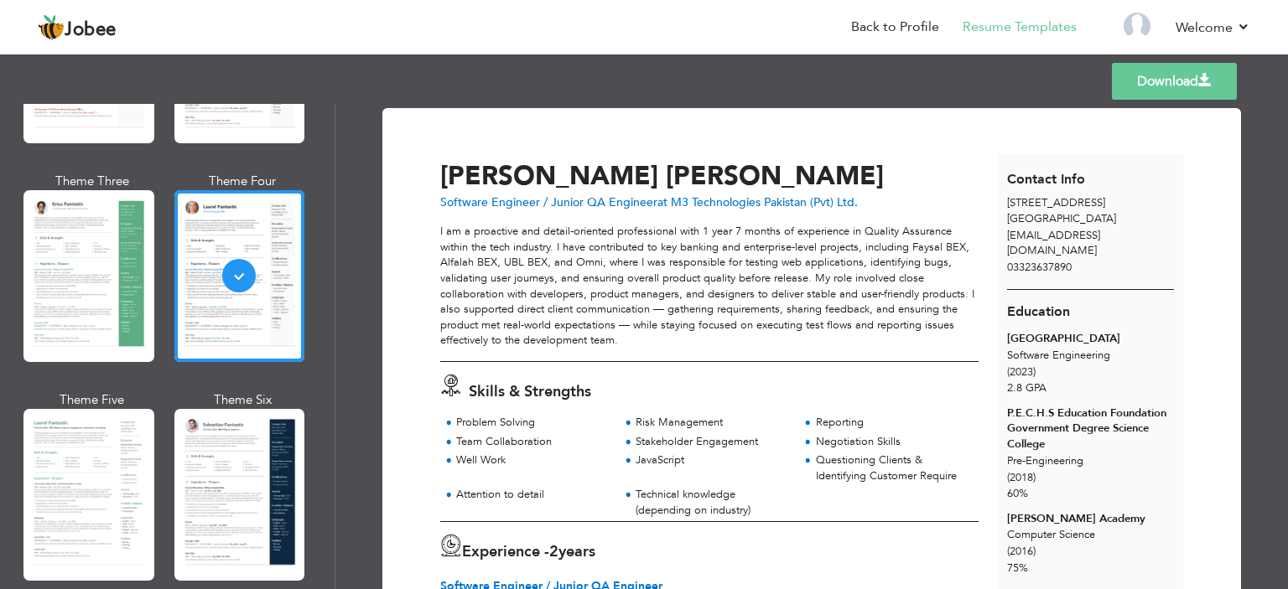
click at [1180, 86] on link "Download" at bounding box center [1174, 81] width 125 height 37
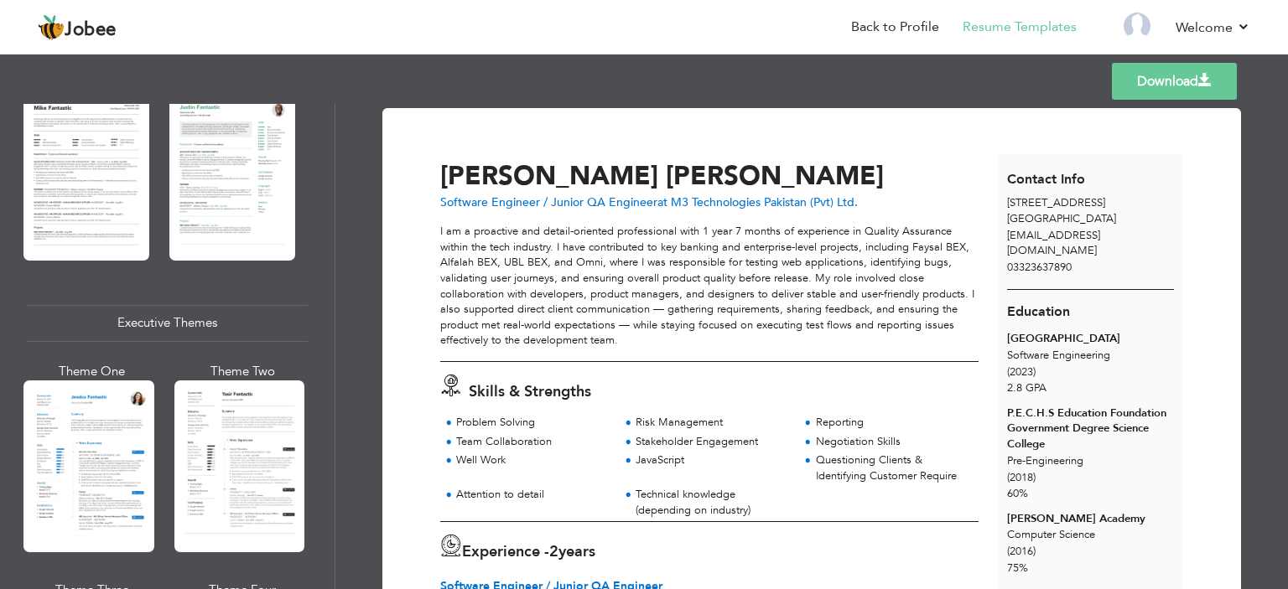
scroll to position [1174, 0]
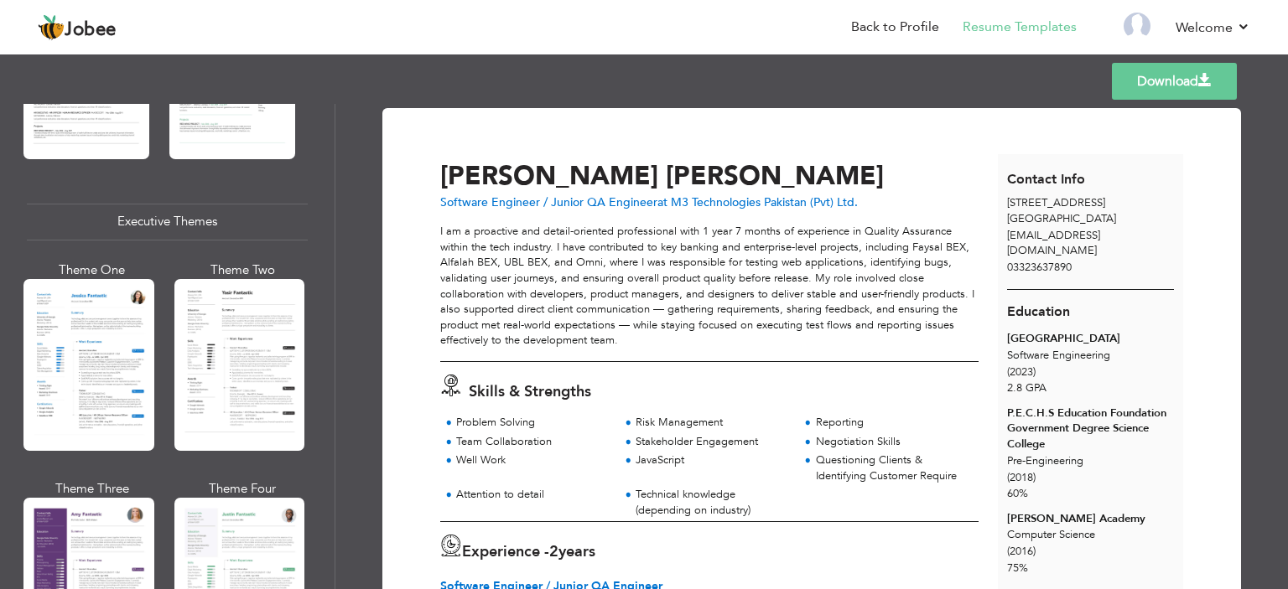
click at [230, 385] on div at bounding box center [239, 365] width 131 height 172
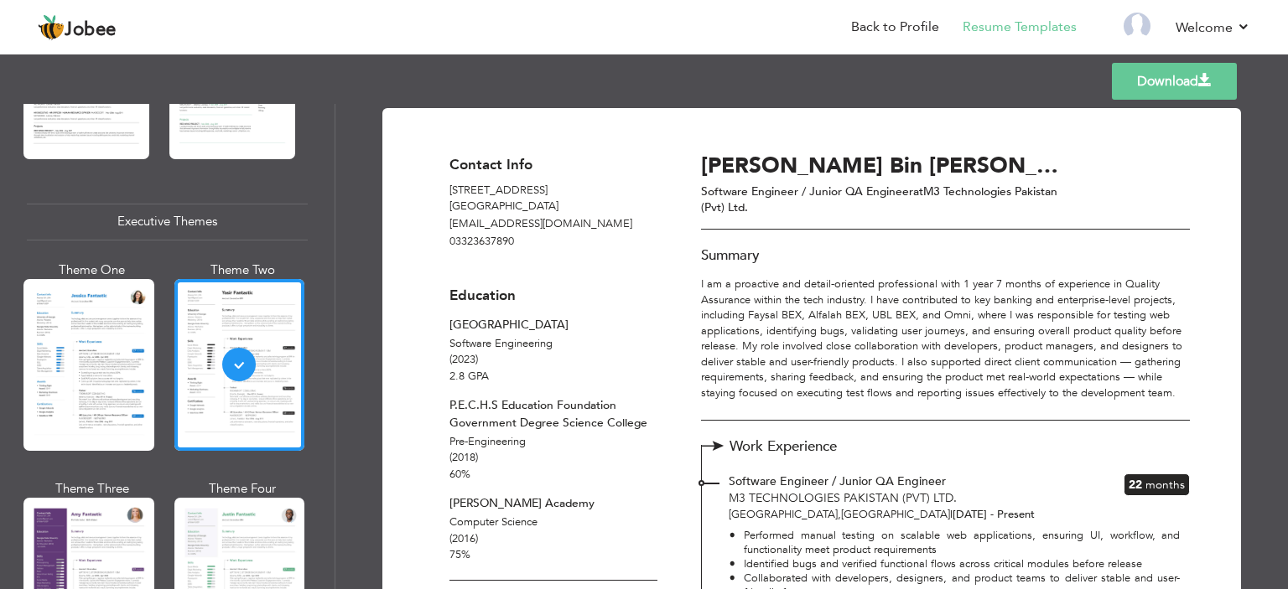
click at [1150, 80] on link "Download" at bounding box center [1174, 81] width 125 height 37
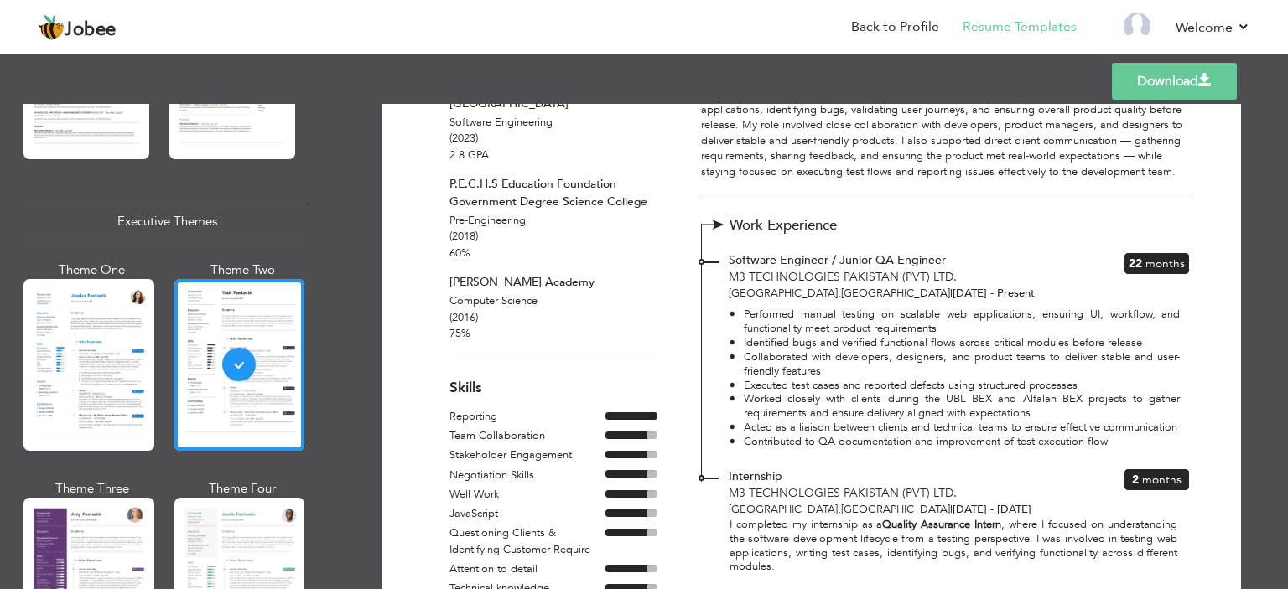
scroll to position [252, 0]
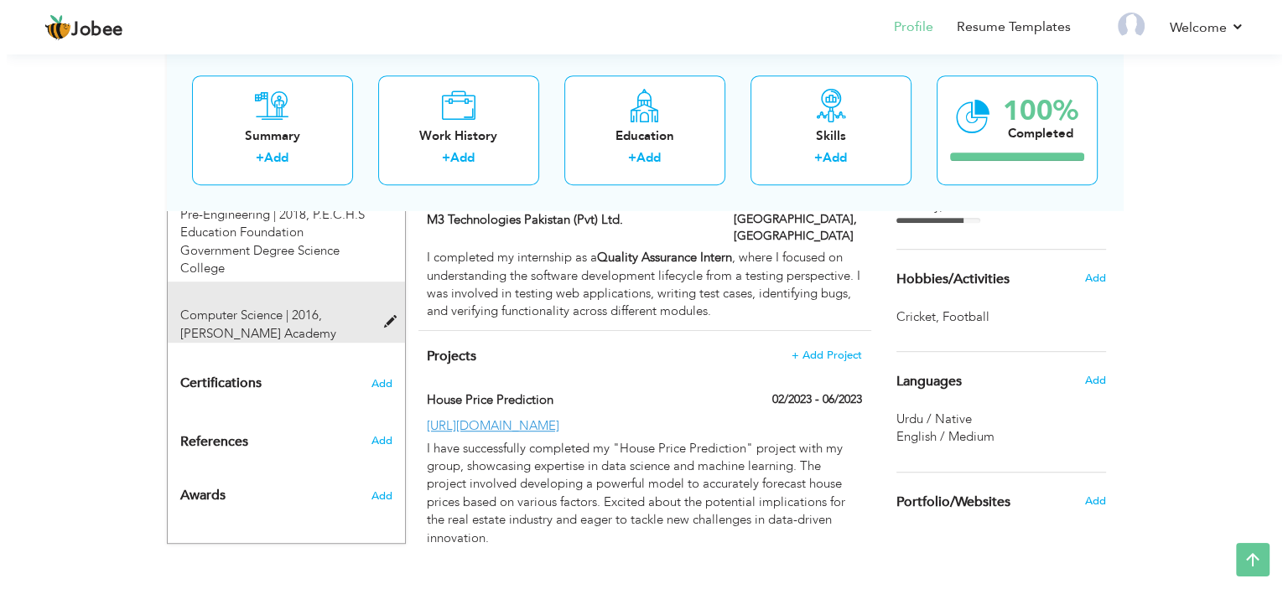
scroll to position [871, 0]
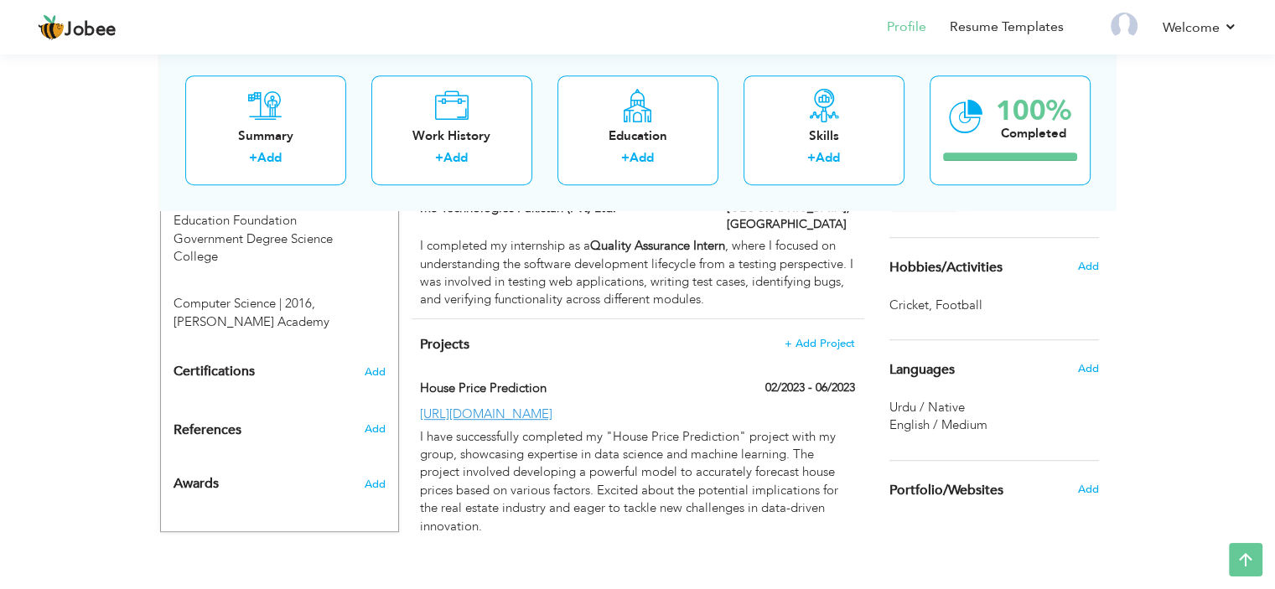
click at [919, 410] on span "Urdu / Native" at bounding box center [927, 407] width 75 height 17
click at [1086, 368] on span "Add" at bounding box center [1088, 368] width 22 height 15
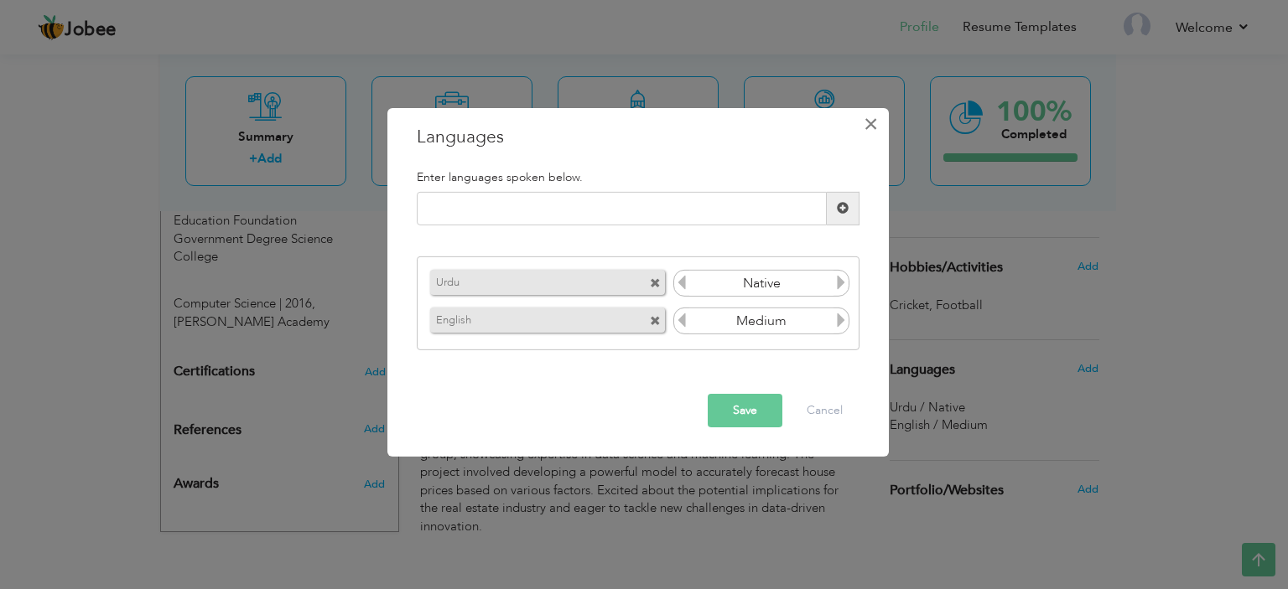
click at [868, 123] on span "×" at bounding box center [871, 123] width 14 height 30
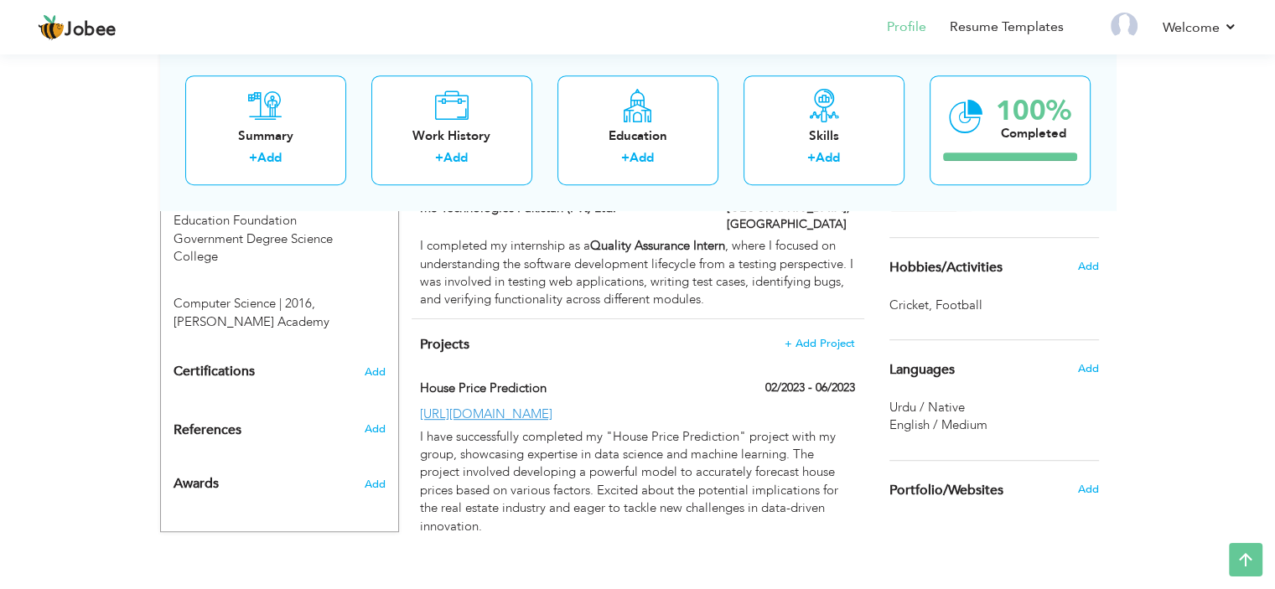
click at [1076, 368] on div "Add" at bounding box center [1091, 369] width 39 height 32
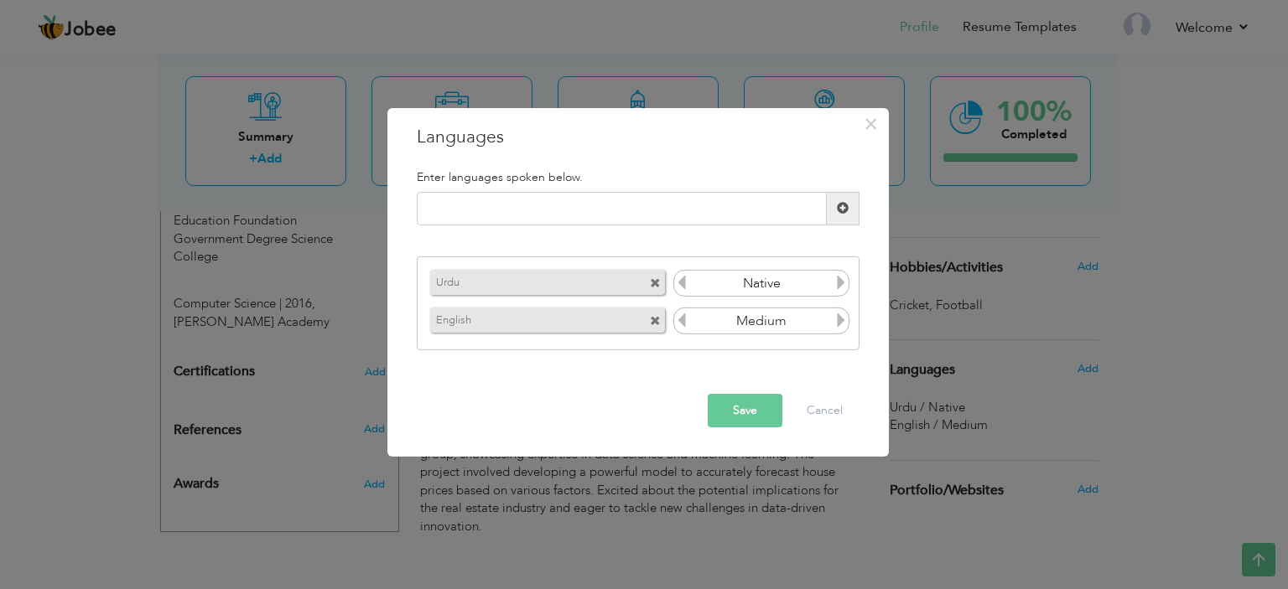
click at [651, 283] on span at bounding box center [655, 283] width 11 height 11
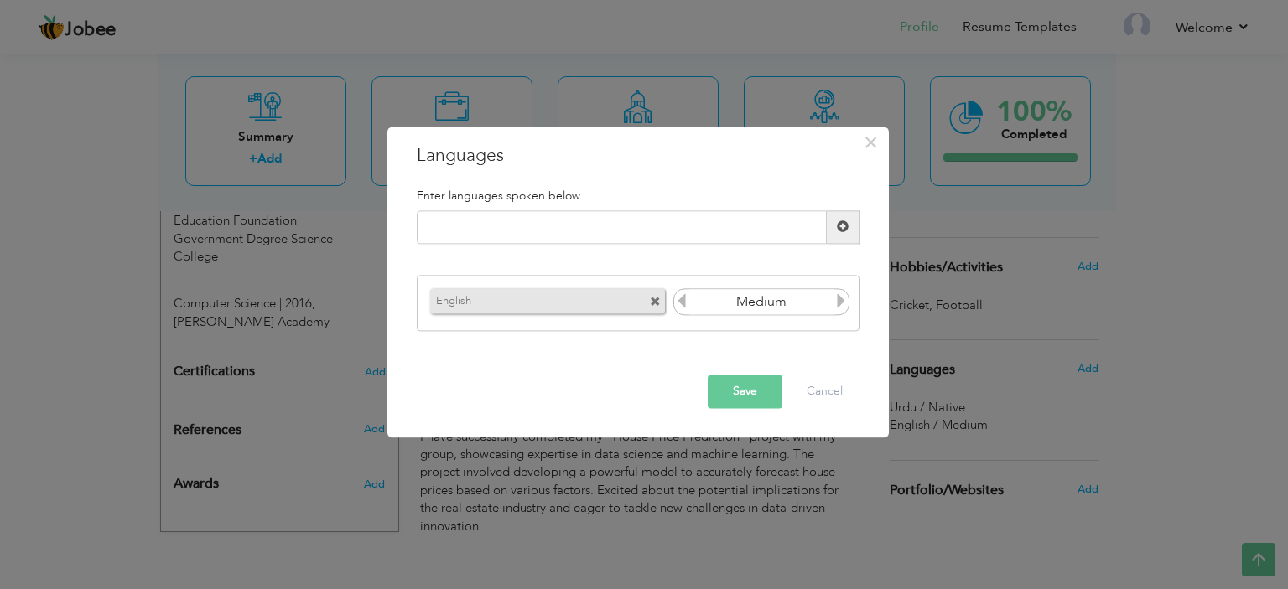
click at [659, 299] on span at bounding box center [655, 303] width 11 height 11
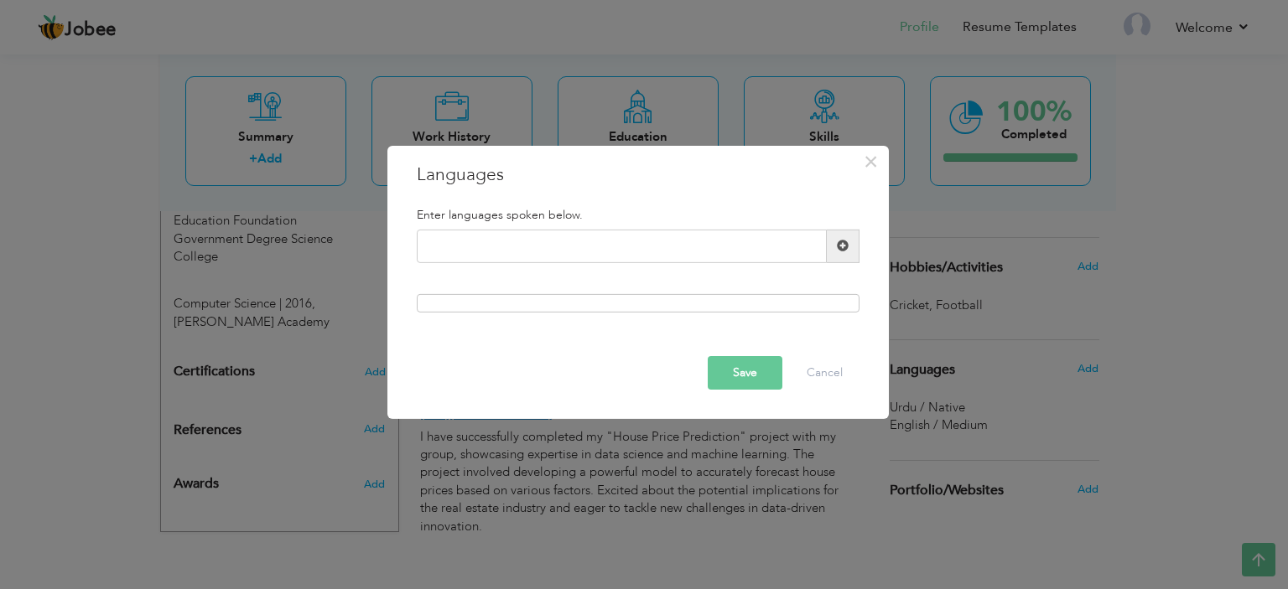
click at [755, 376] on button "Save" at bounding box center [745, 373] width 75 height 34
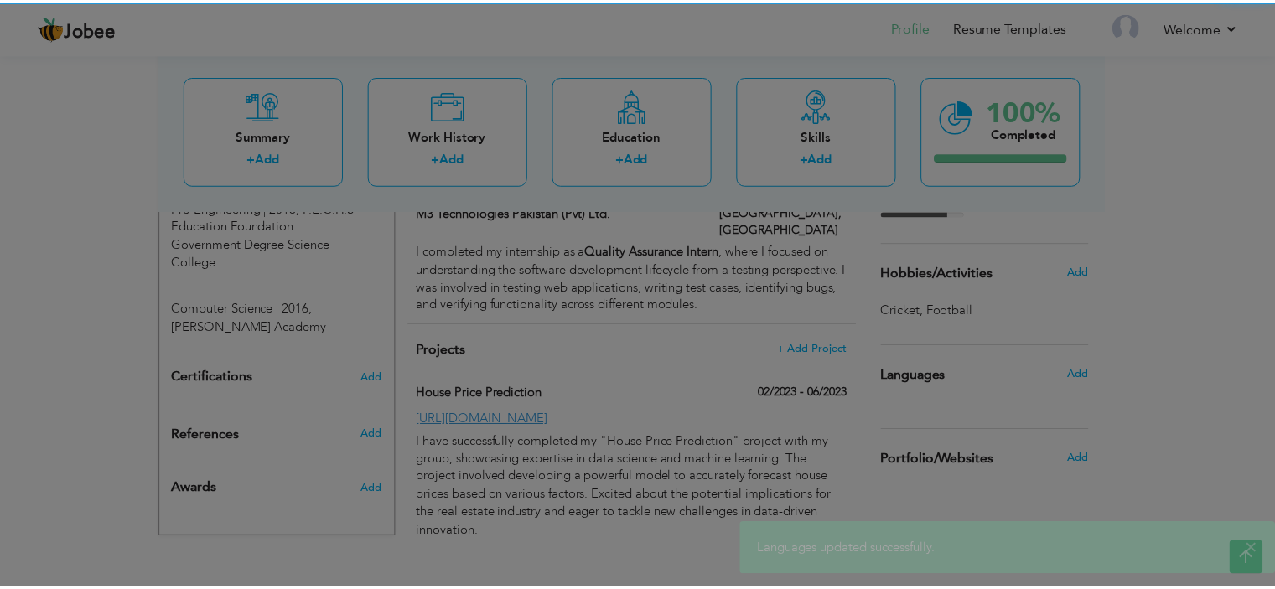
scroll to position [859, 0]
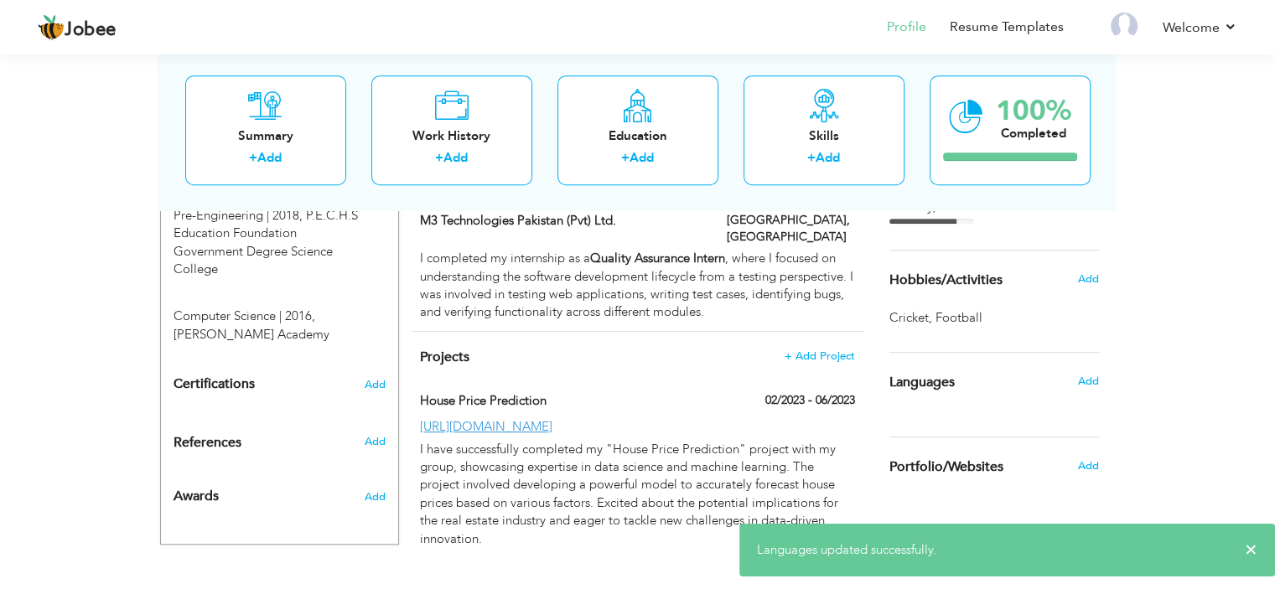
click at [1072, 272] on div "Add" at bounding box center [1091, 279] width 39 height 32
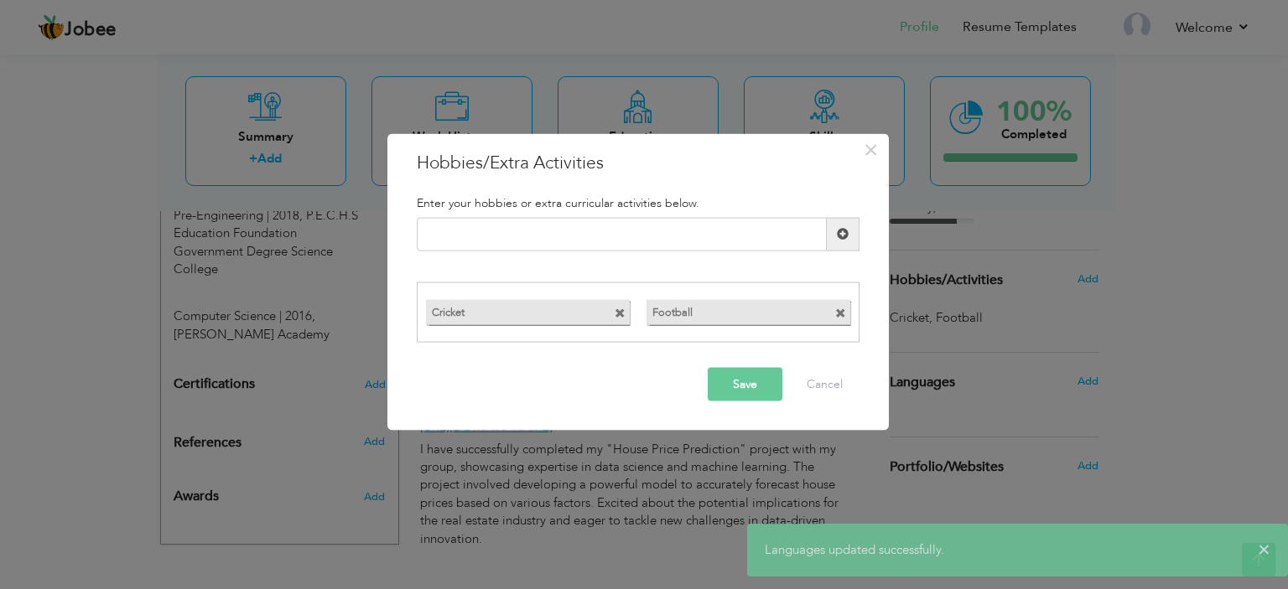
click at [616, 314] on span at bounding box center [620, 314] width 11 height 11
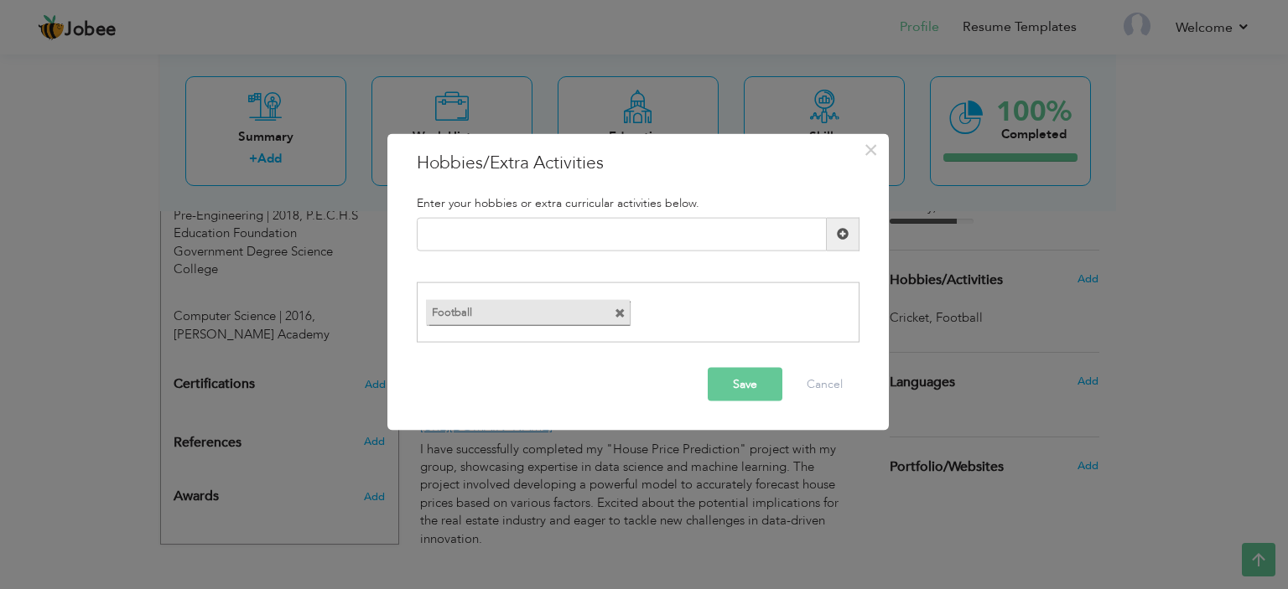
click at [617, 314] on span at bounding box center [620, 314] width 11 height 11
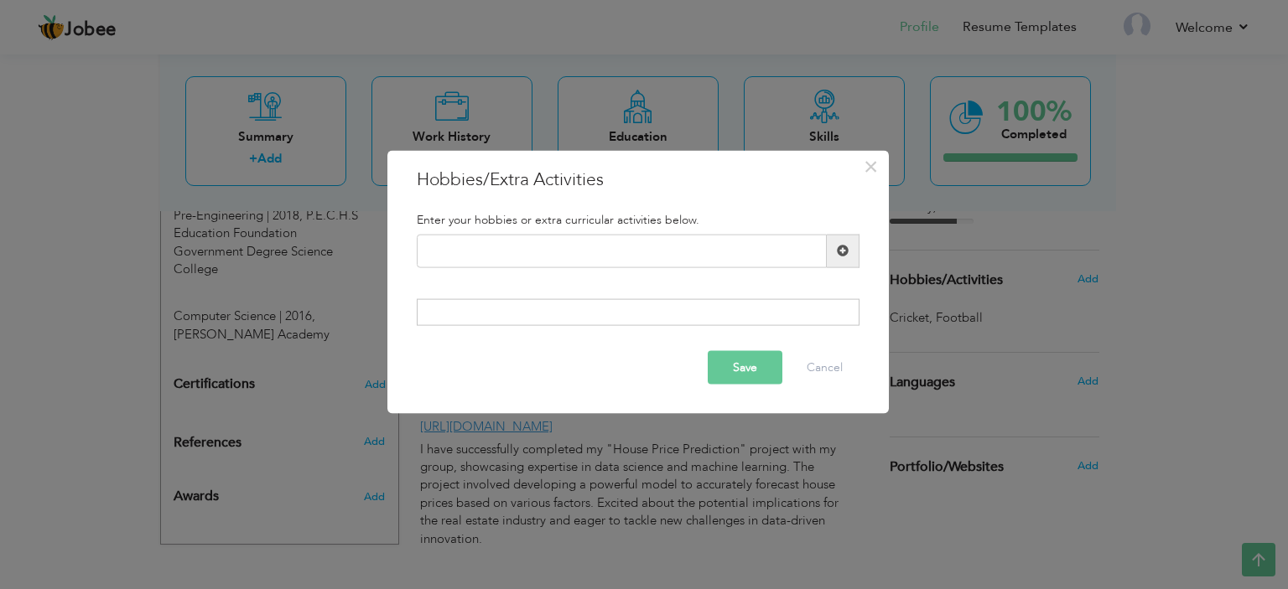
click at [738, 371] on button "Save" at bounding box center [745, 368] width 75 height 34
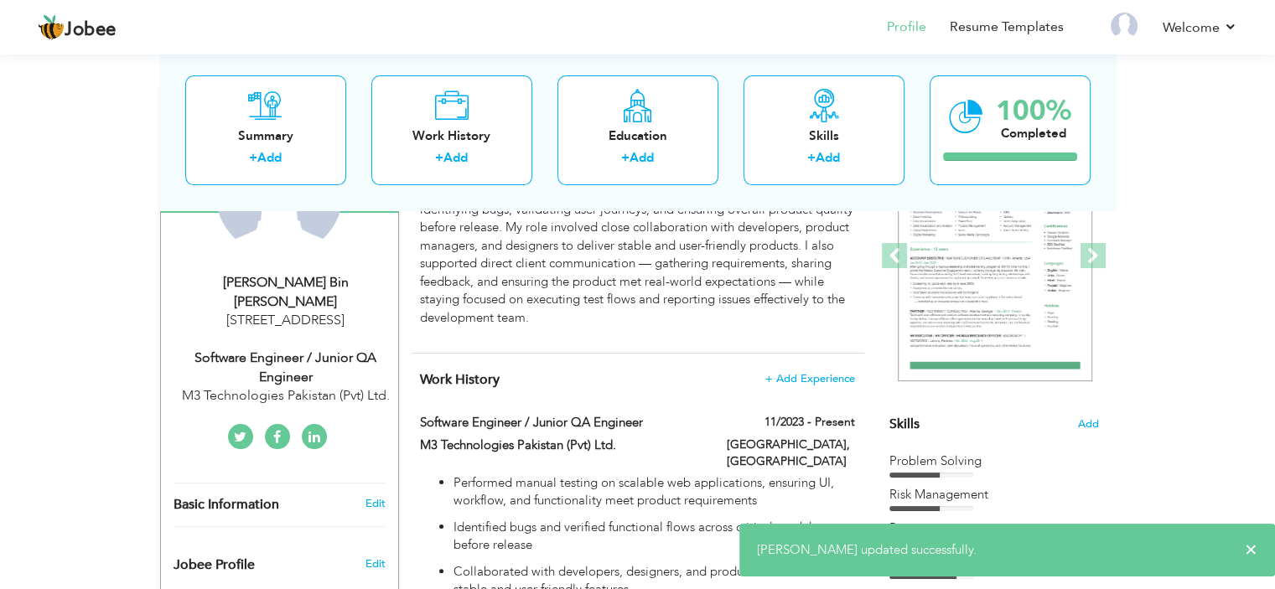
scroll to position [0, 0]
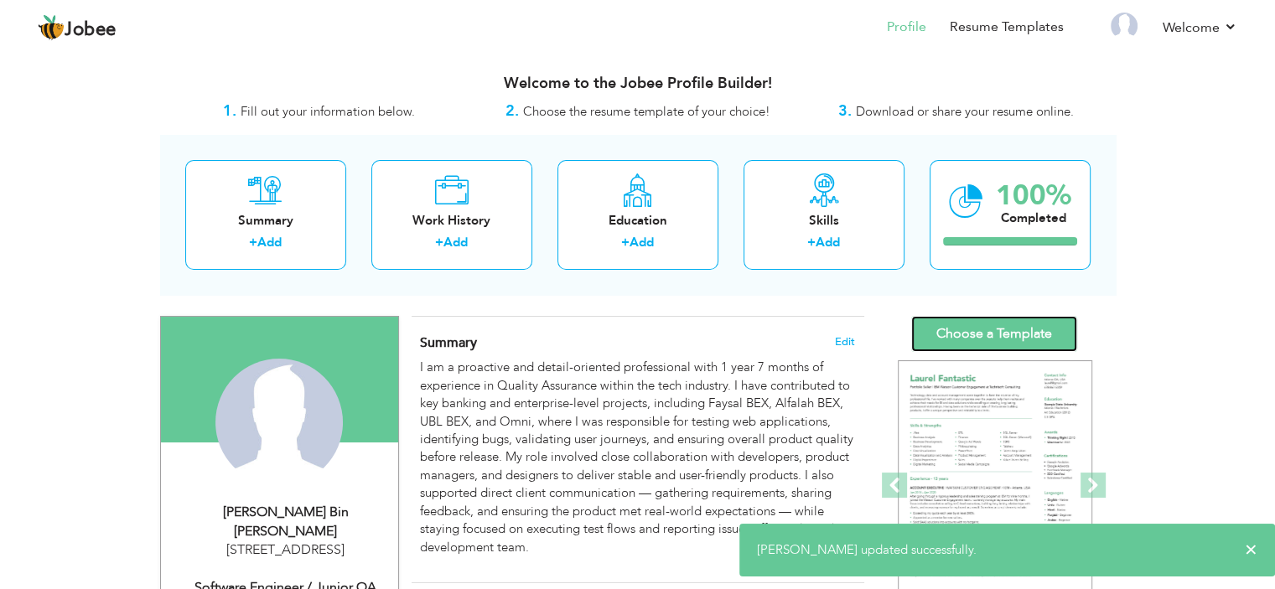
click at [984, 325] on link "Choose a Template" at bounding box center [994, 334] width 166 height 36
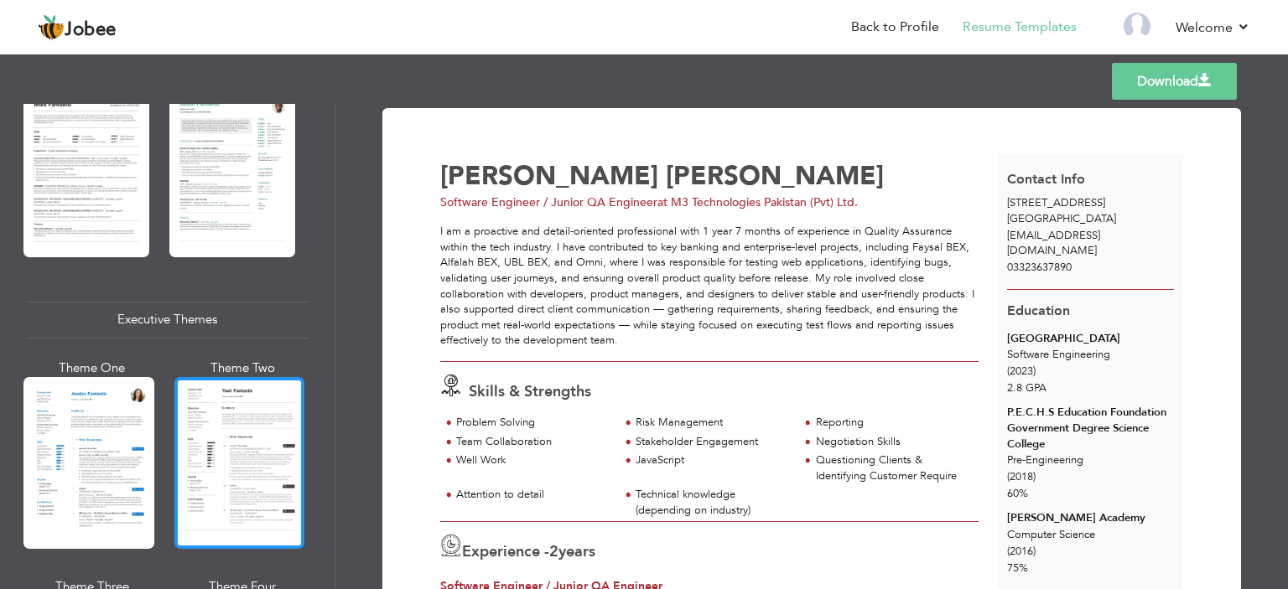
scroll to position [1174, 0]
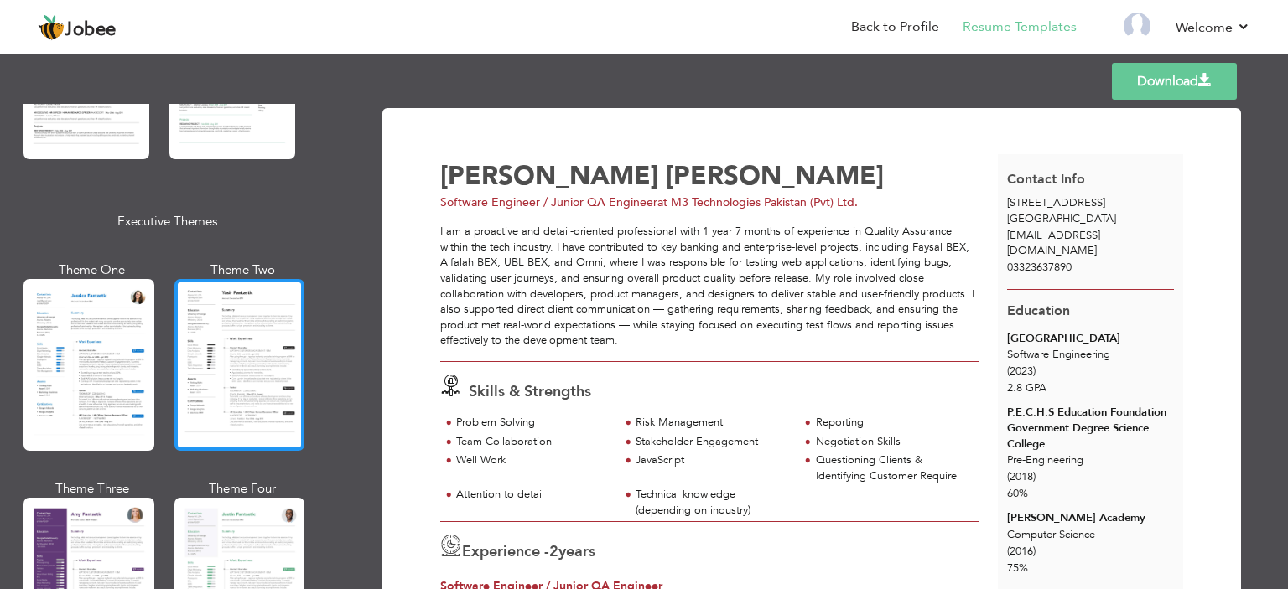
click at [240, 374] on div at bounding box center [239, 365] width 131 height 172
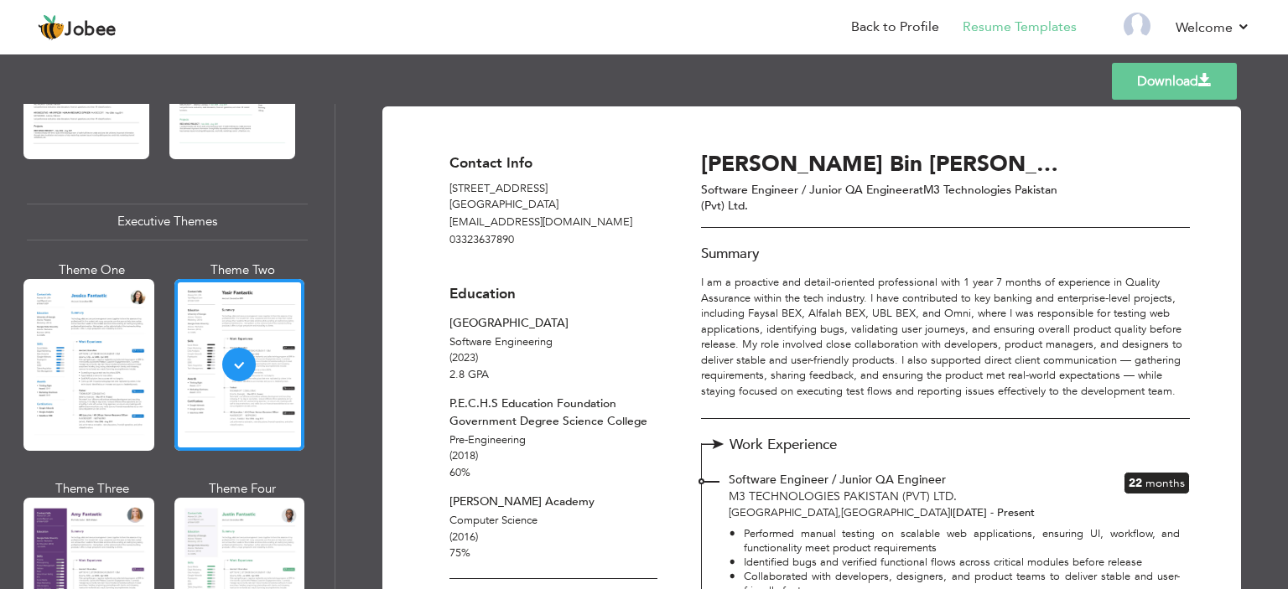
scroll to position [0, 0]
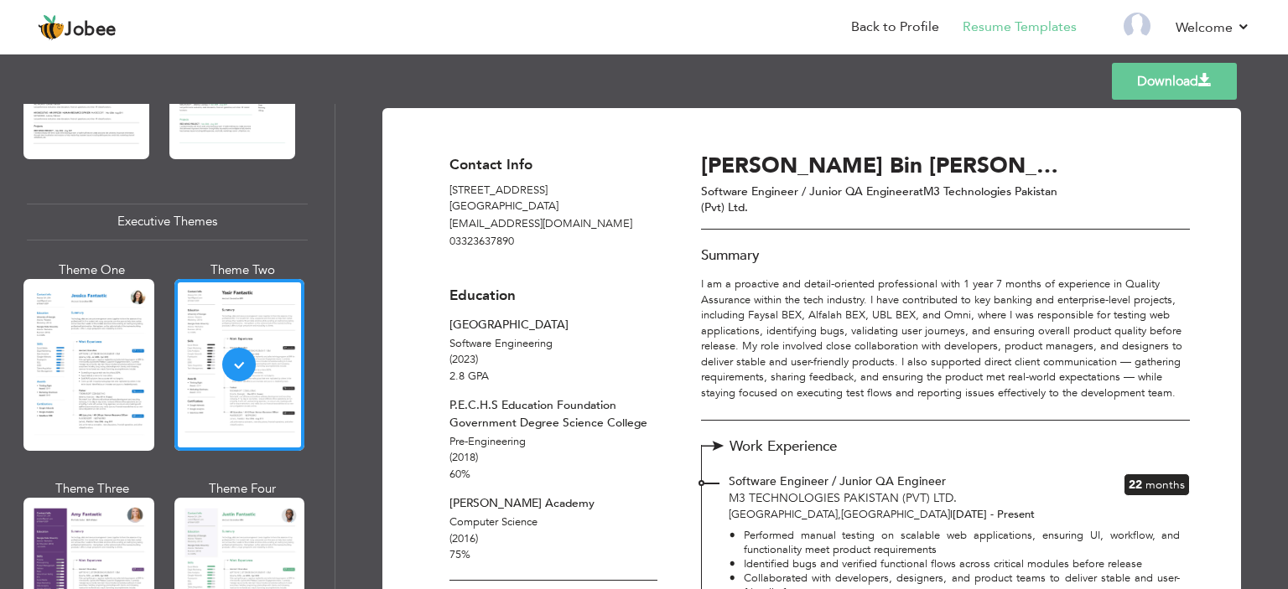
click at [1180, 88] on link "Download" at bounding box center [1174, 81] width 125 height 37
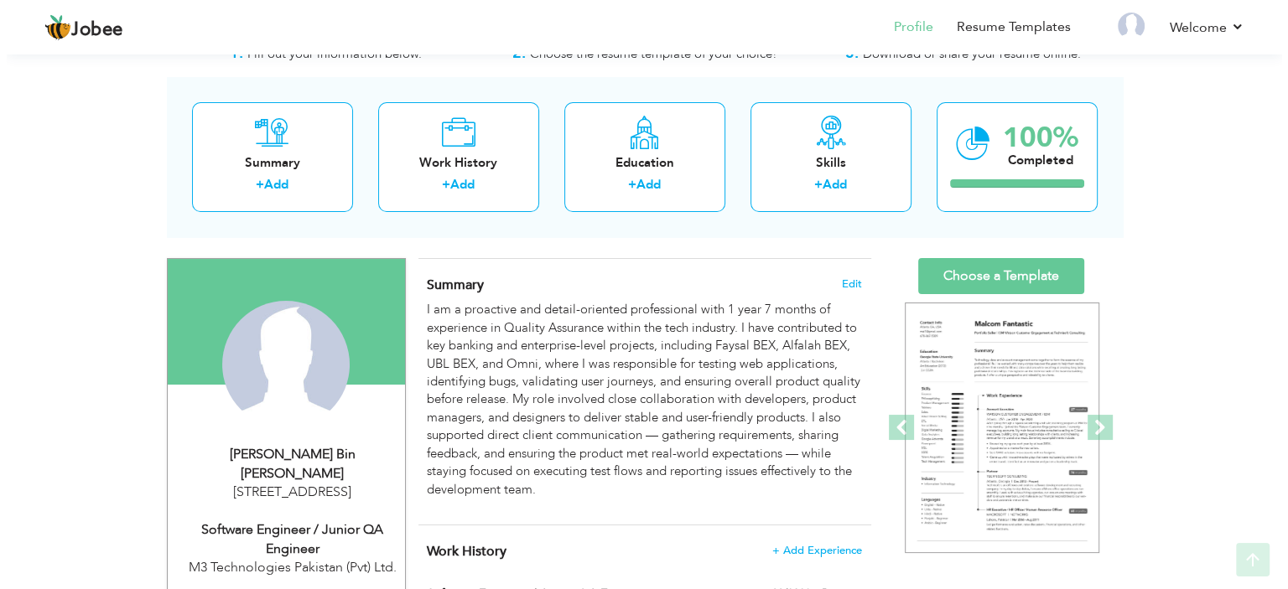
scroll to position [168, 0]
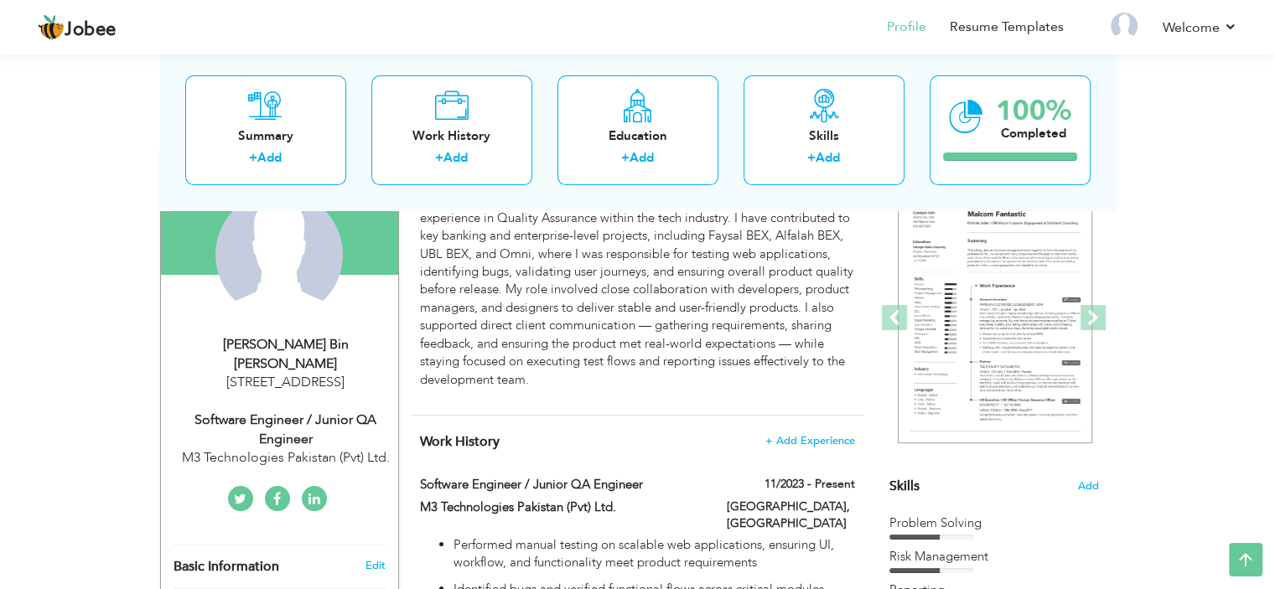
click at [275, 444] on div "Software Engineer / Junior QA Engineer" at bounding box center [286, 430] width 225 height 39
type input "[PERSON_NAME]"
type input "03323637890"
select select "number:166"
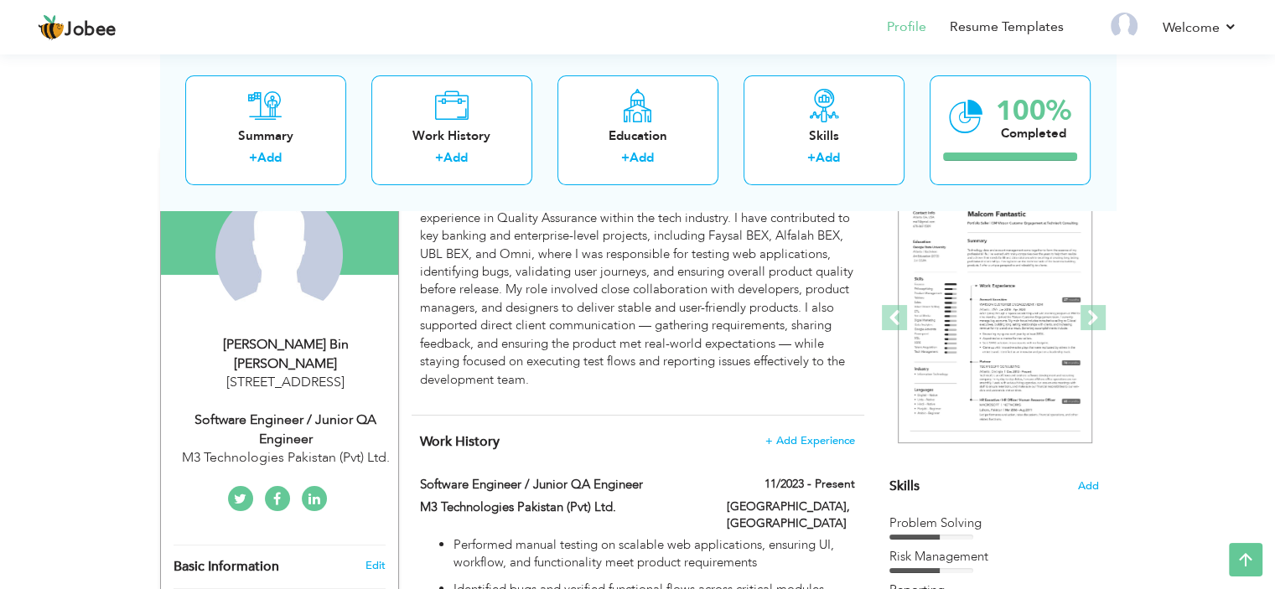
type input "[STREET_ADDRESS]"
select select "number:4"
type input "M3 Technologies Pakistan (Pvt) Ltd."
type input "Software Engineer / Junior QA Engineer"
type input "https://www.linkedin.com/in/abdul-ahad-bf/"
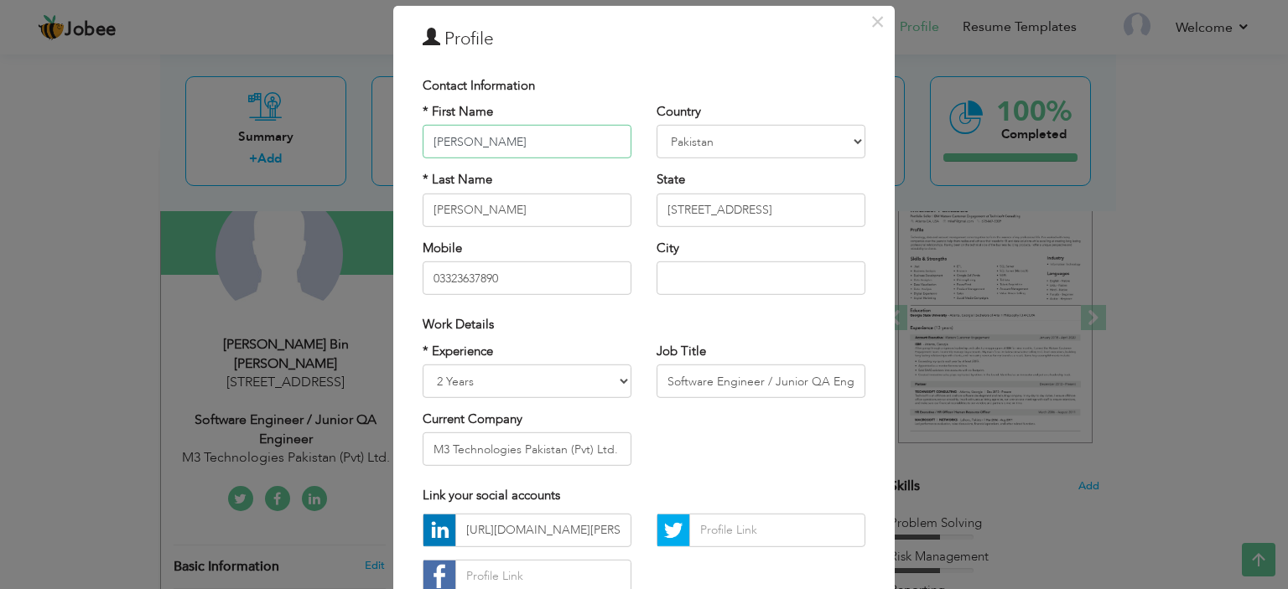
scroll to position [84, 0]
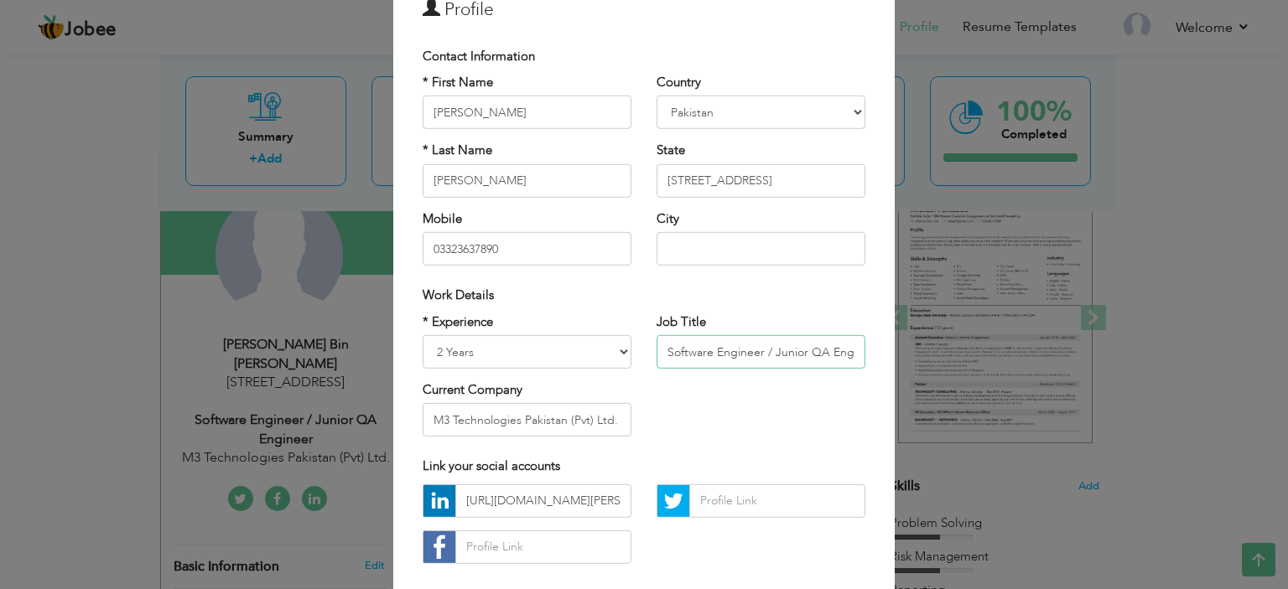
click at [765, 350] on input "Software Engineer / Junior QA Engineer" at bounding box center [761, 352] width 209 height 34
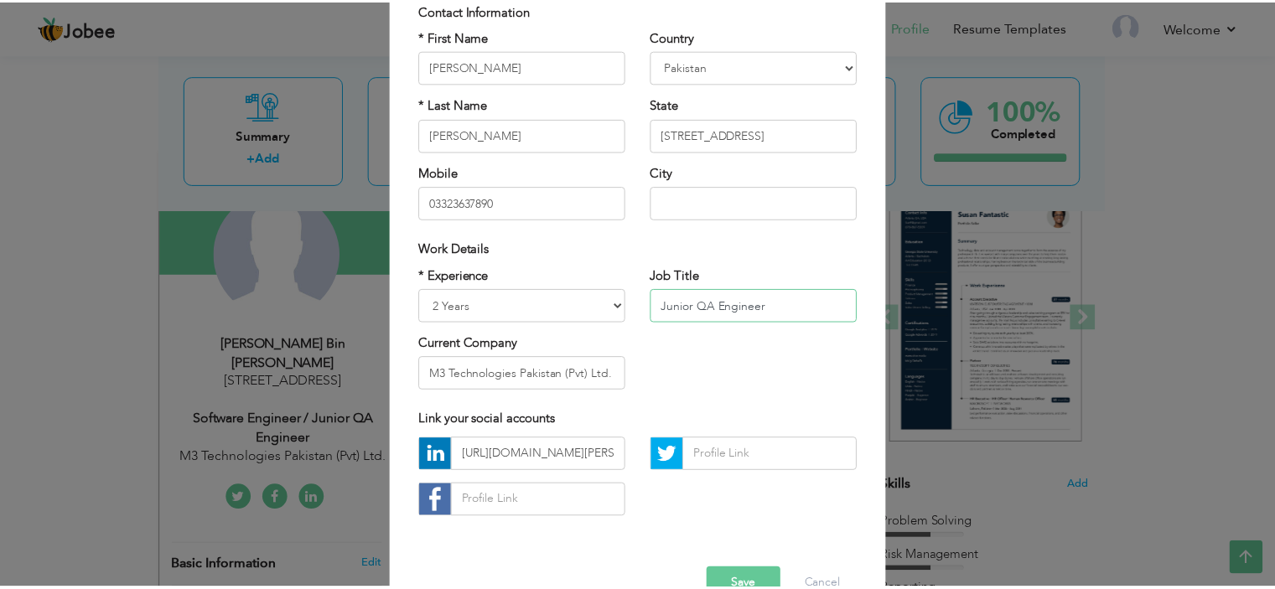
scroll to position [172, 0]
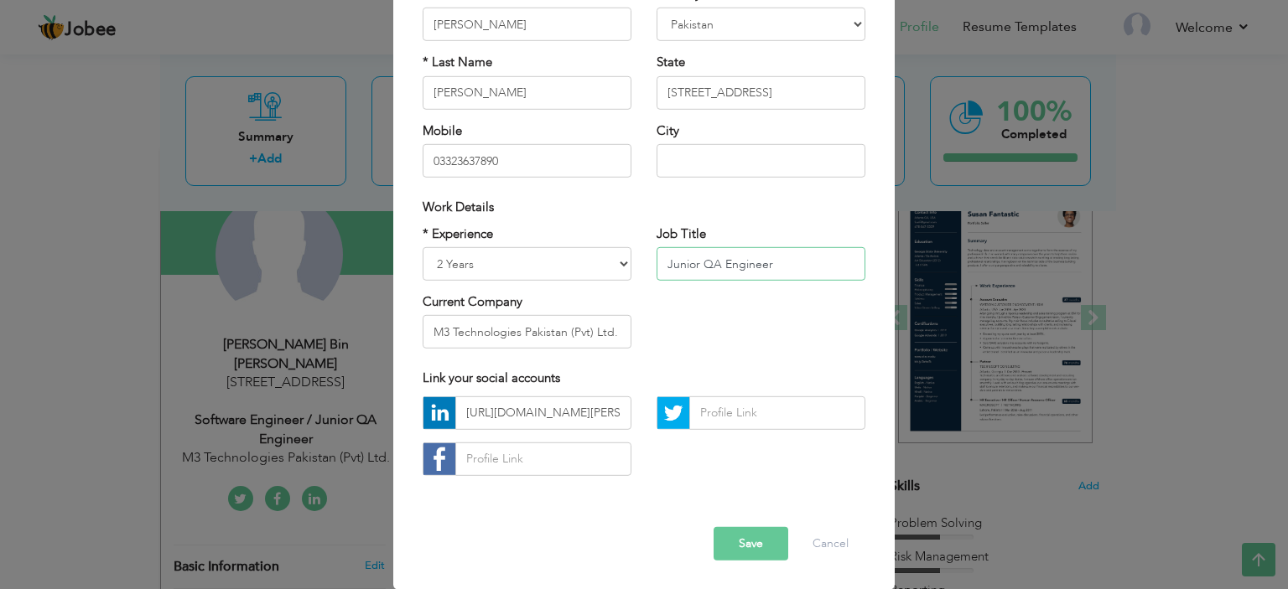
type input "Junior QA Engineer"
click at [749, 537] on button "Save" at bounding box center [751, 544] width 75 height 34
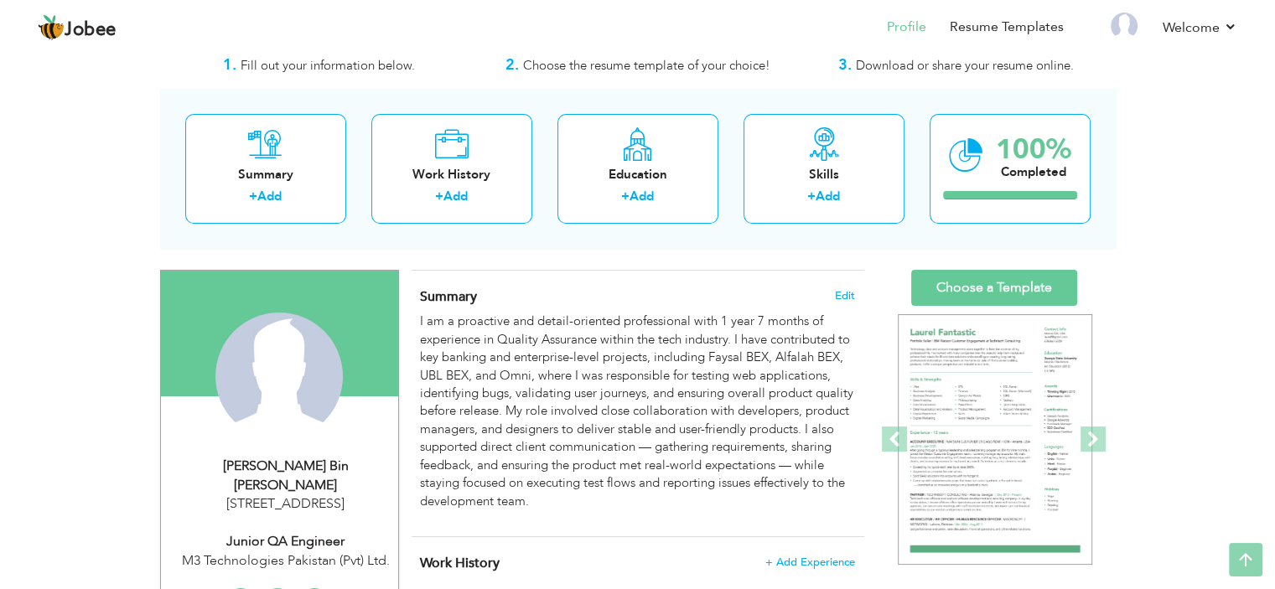
scroll to position [0, 0]
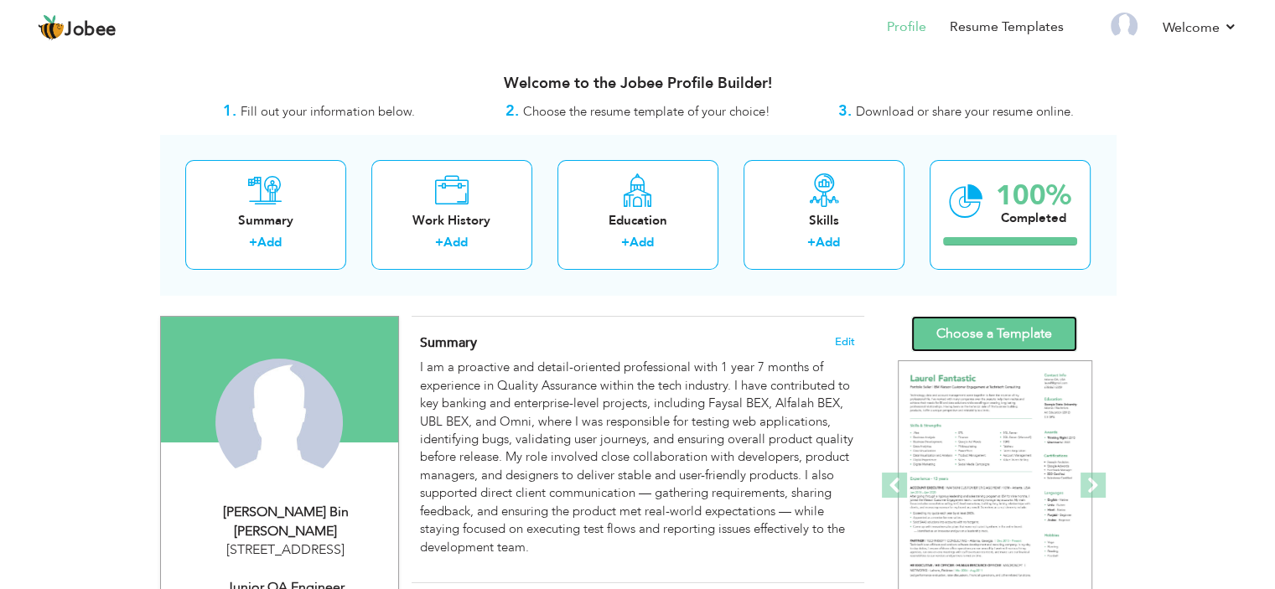
click at [974, 331] on link "Choose a Template" at bounding box center [994, 334] width 166 height 36
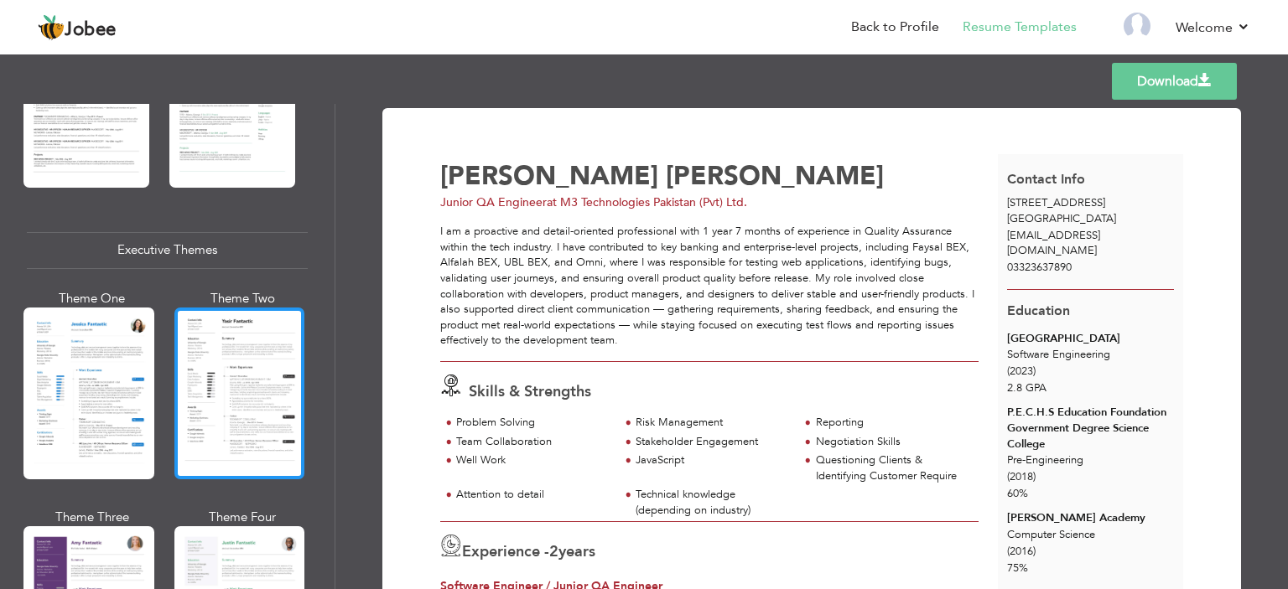
scroll to position [1174, 0]
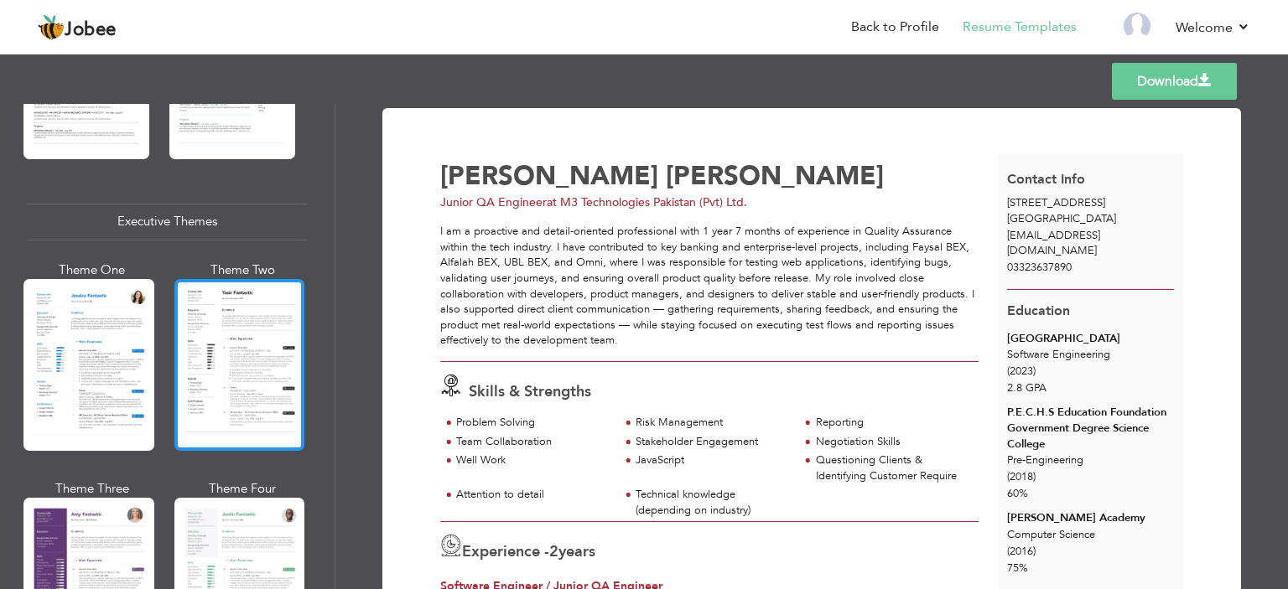
click at [259, 369] on div at bounding box center [239, 365] width 131 height 172
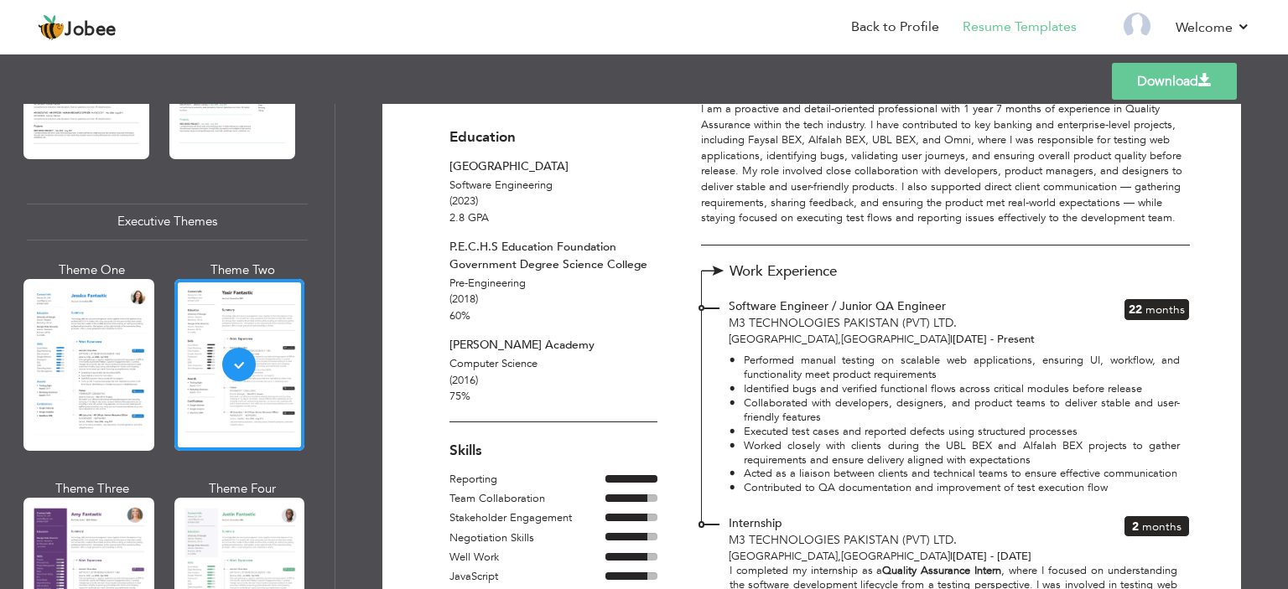
scroll to position [168, 0]
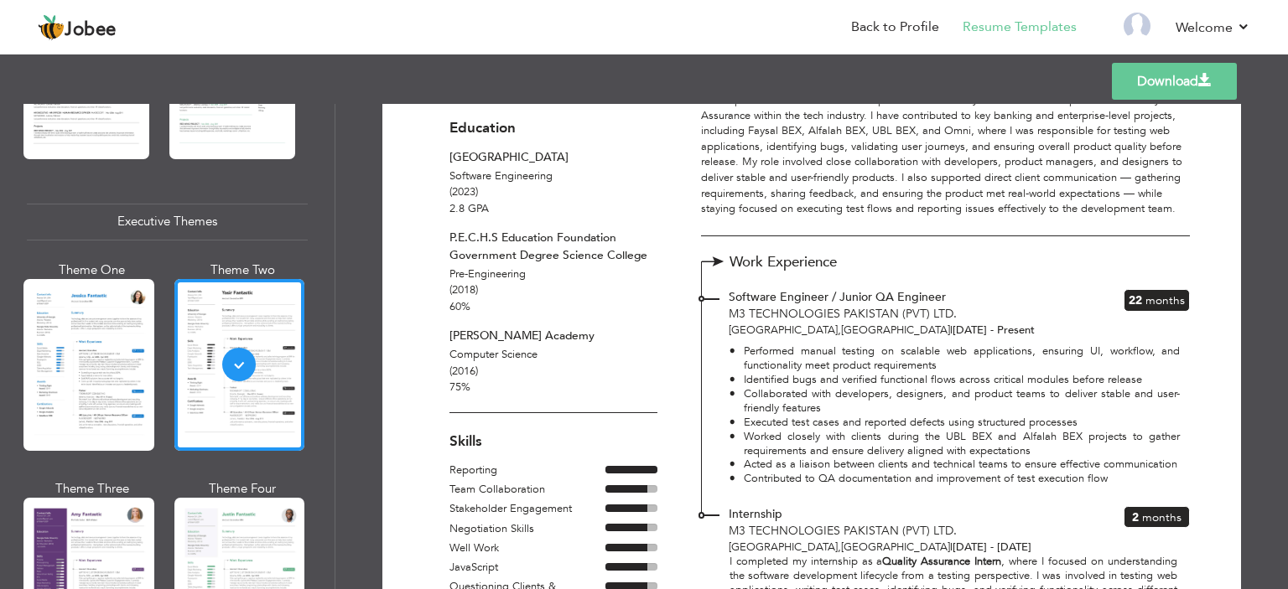
click at [1139, 75] on link "Download" at bounding box center [1174, 81] width 125 height 37
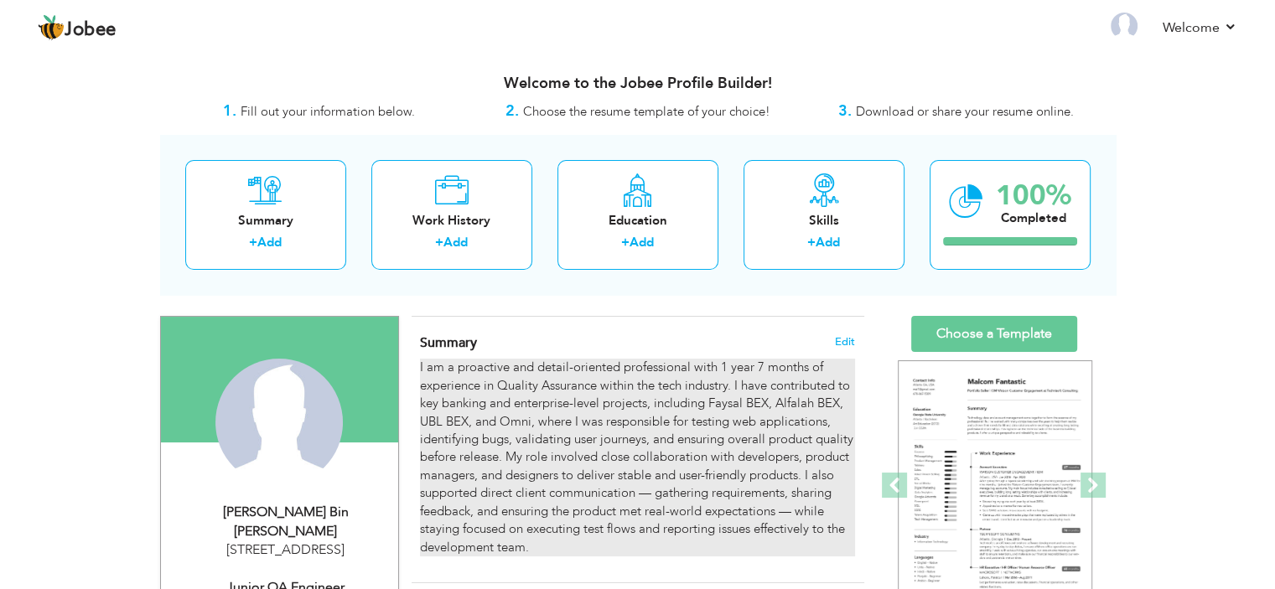
click at [607, 402] on p "I am a proactive and detail-oriented professional with 1 year 7 months of exper…" at bounding box center [637, 458] width 434 height 198
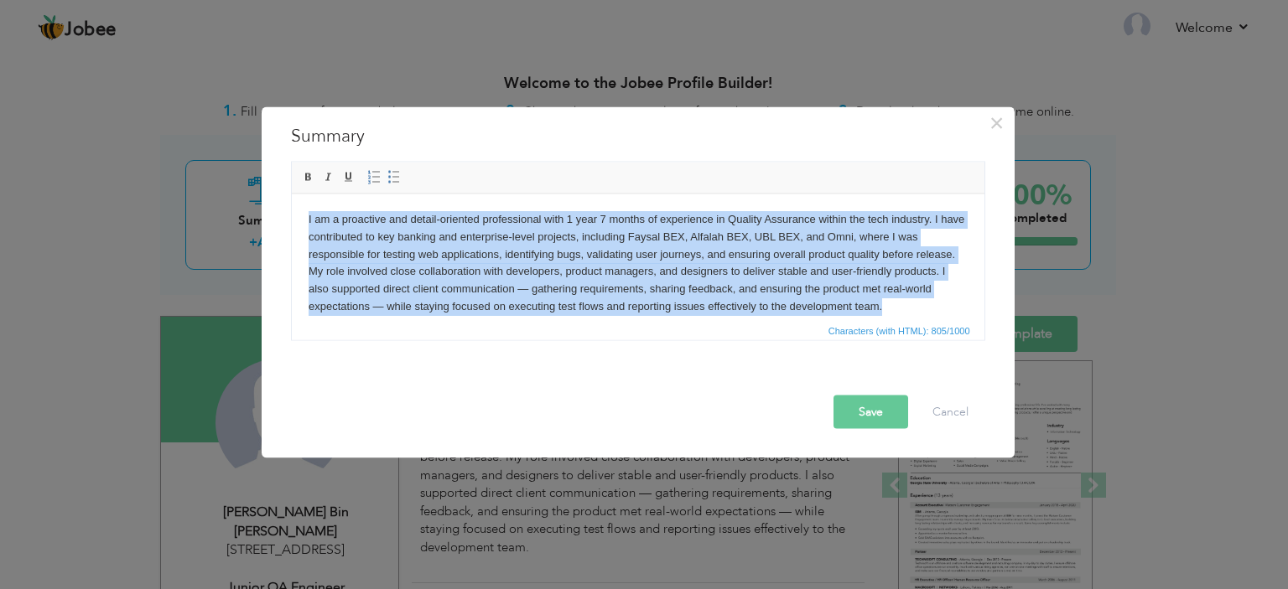
drag, startPoint x: 897, startPoint y: 305, endPoint x: 559, endPoint y: 385, distance: 347.2
click at [291, 194] on html "I am a proactive and detail-oriented professional with 1 year 7 months of exper…" at bounding box center [637, 263] width 693 height 138
copy p "I am a proactive and detail-oriented professional with 1 year 7 months of exper…"
click at [935, 298] on p "I am a proactive and detail-oriented professional with 1 year 7 months of exper…" at bounding box center [637, 262] width 659 height 105
paste body
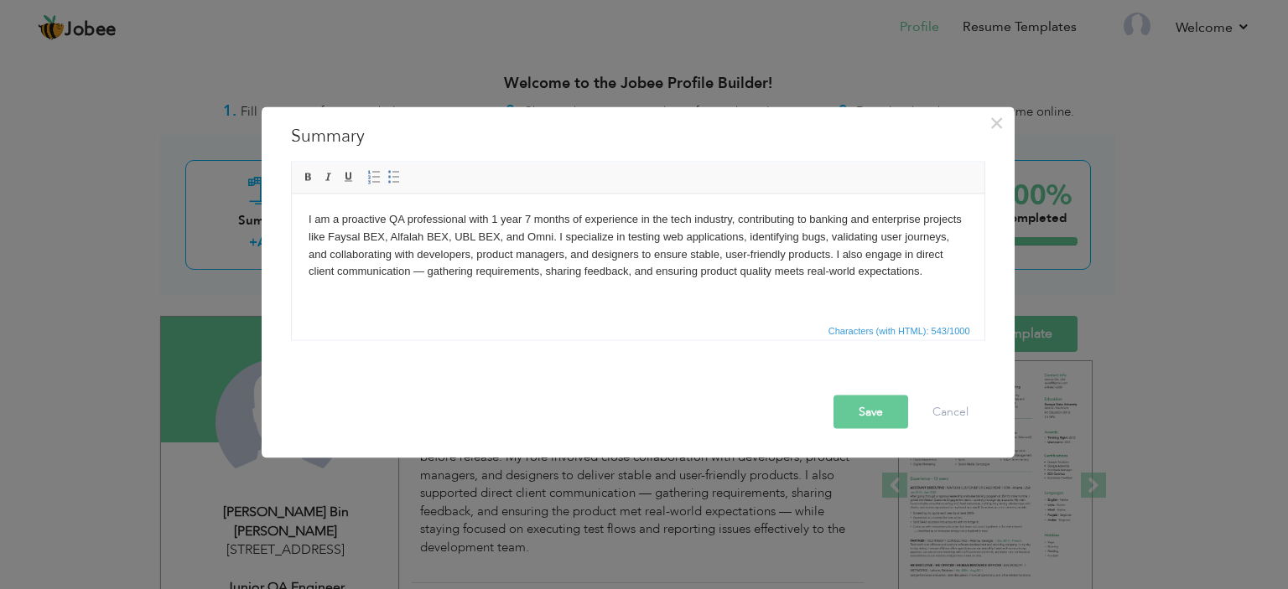
click at [866, 412] on button "Save" at bounding box center [871, 412] width 75 height 34
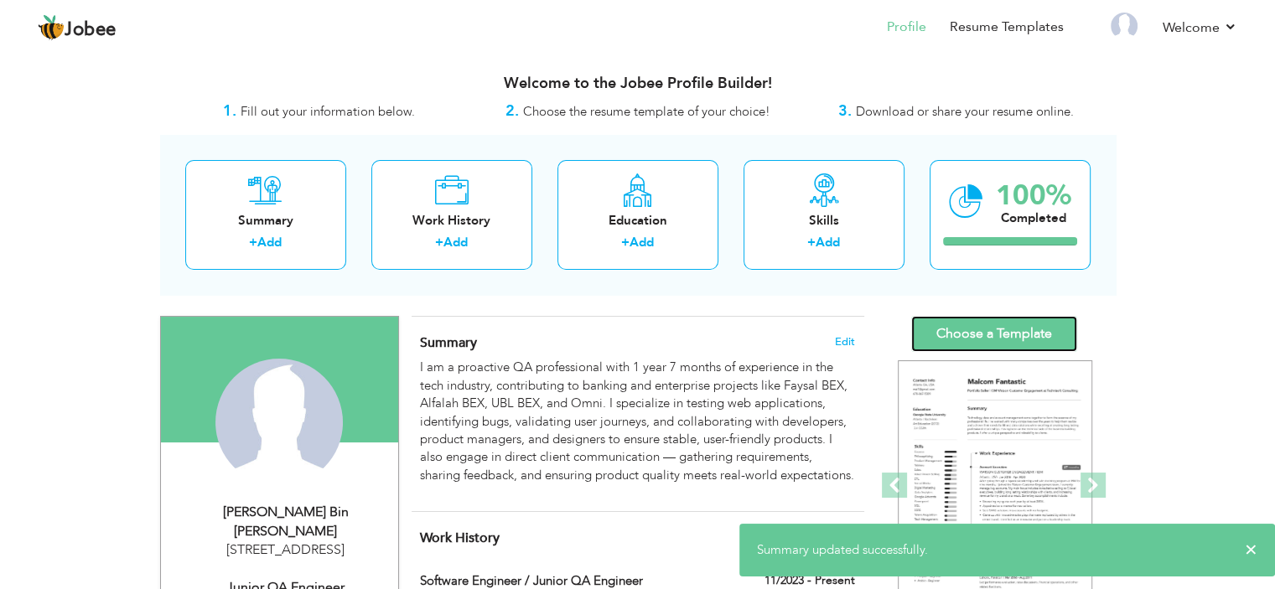
click at [988, 328] on link "Choose a Template" at bounding box center [994, 334] width 166 height 36
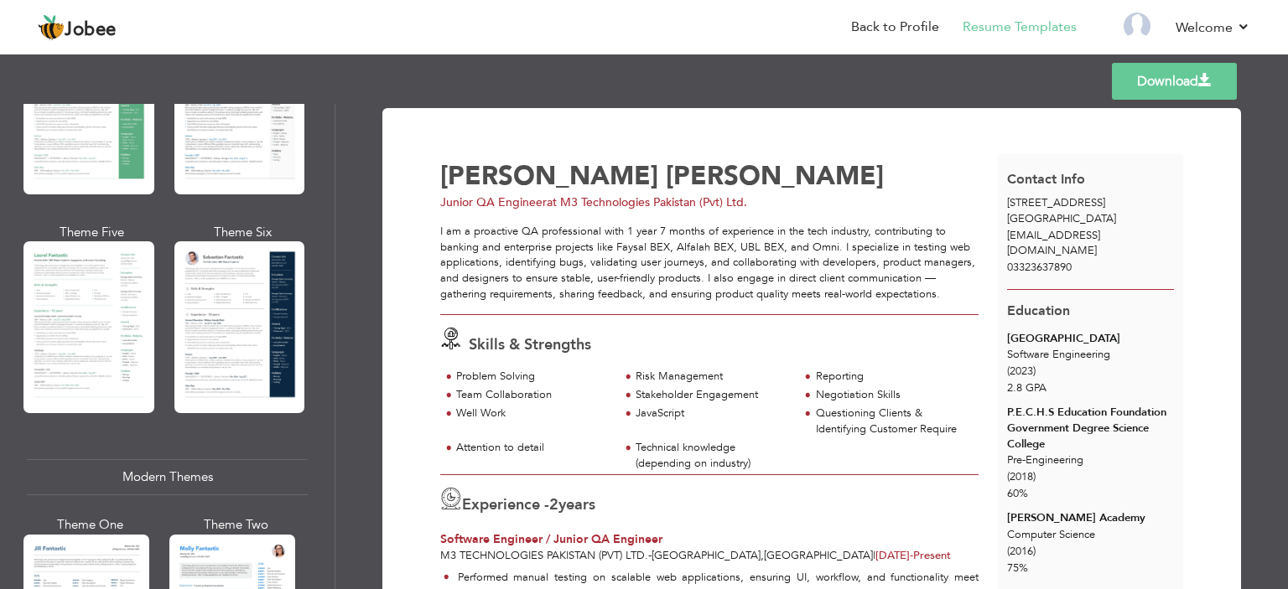
scroll to position [252, 0]
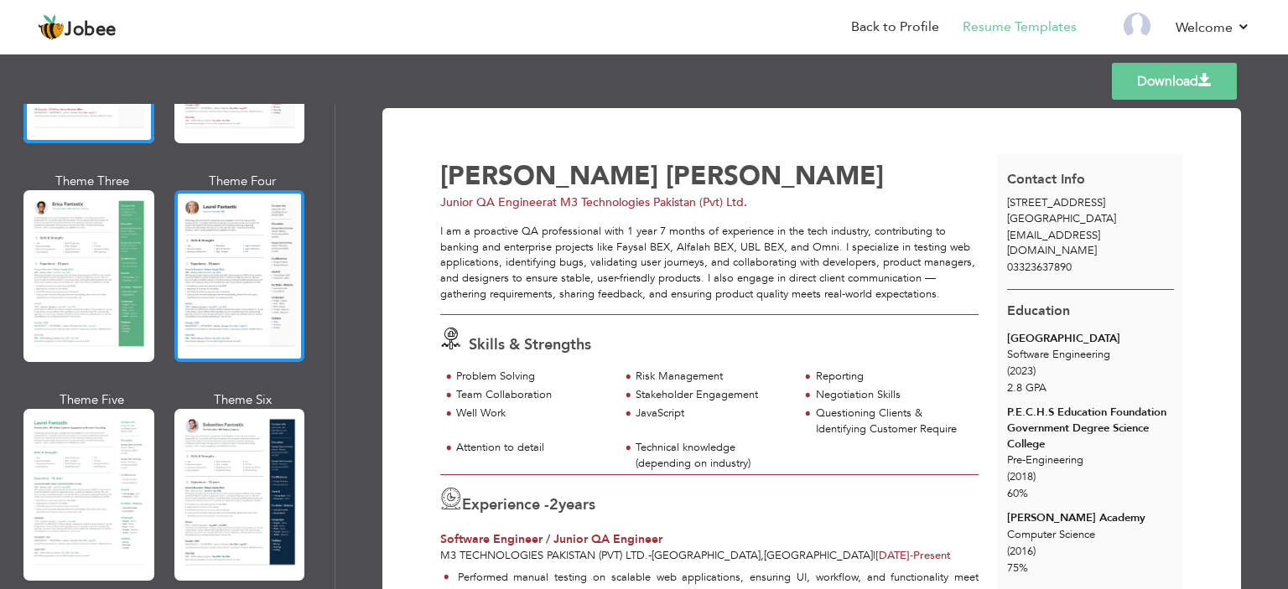
click at [258, 316] on div at bounding box center [239, 276] width 131 height 172
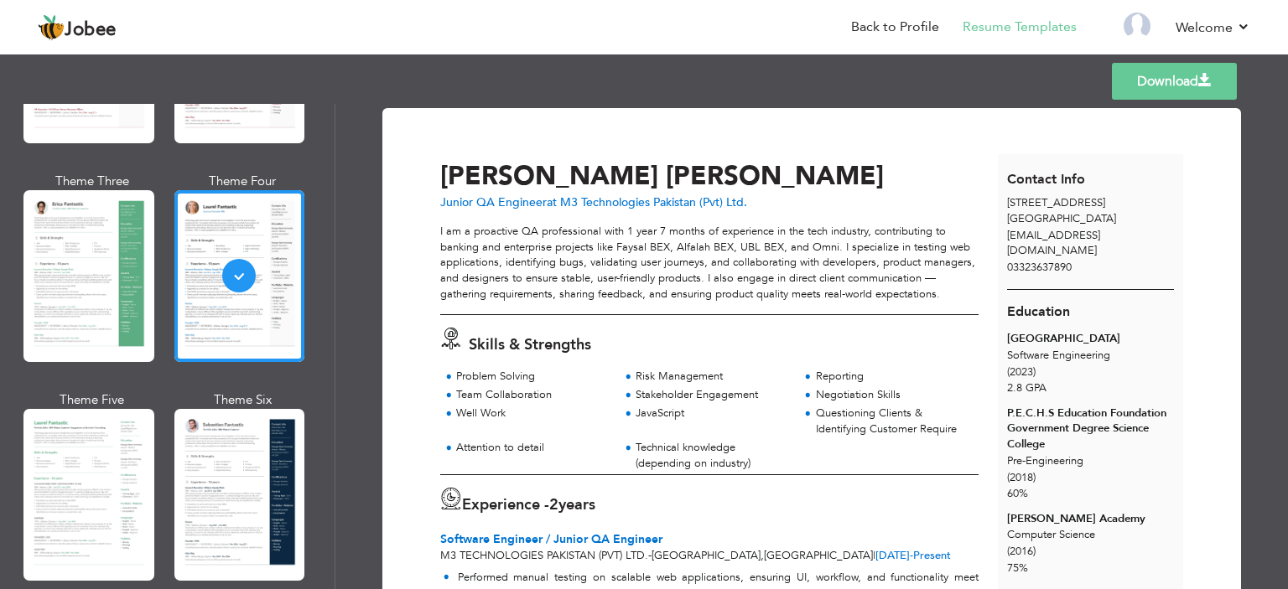
click at [1125, 85] on link "Download" at bounding box center [1174, 81] width 125 height 37
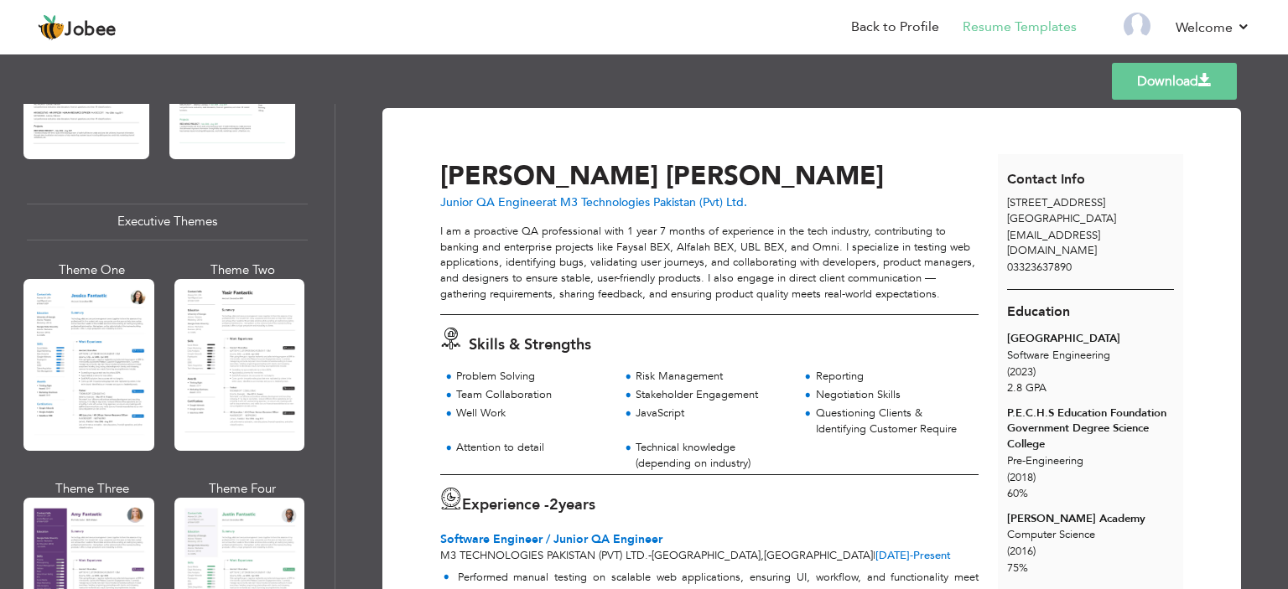
scroll to position [1342, 0]
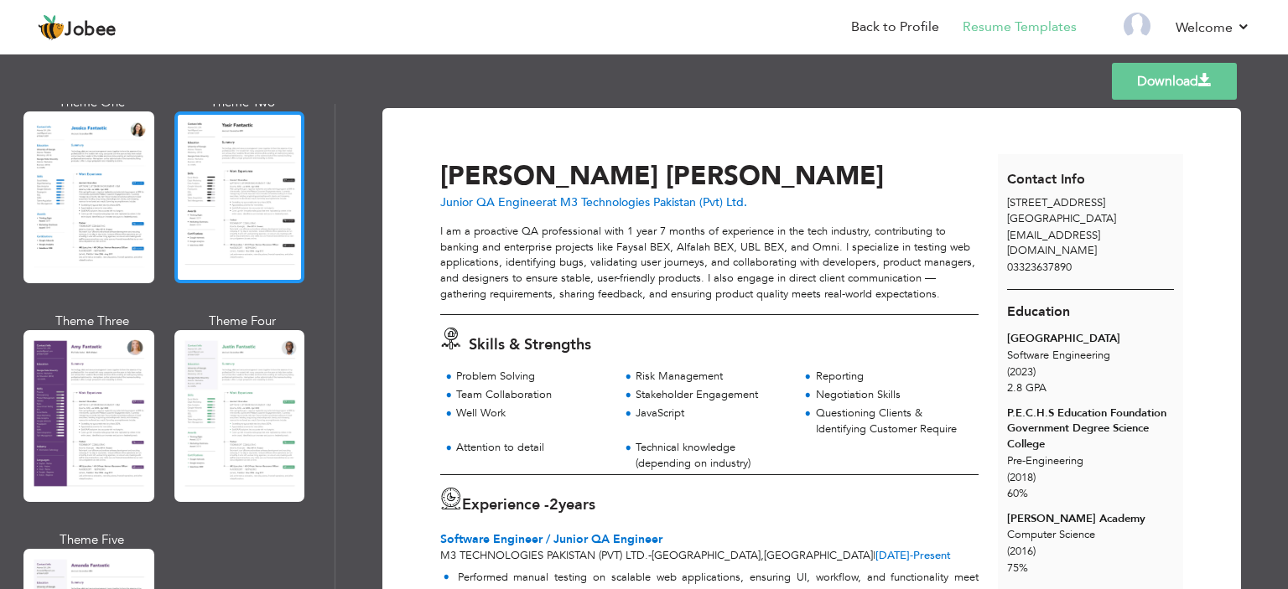
click at [244, 225] on div at bounding box center [239, 198] width 131 height 172
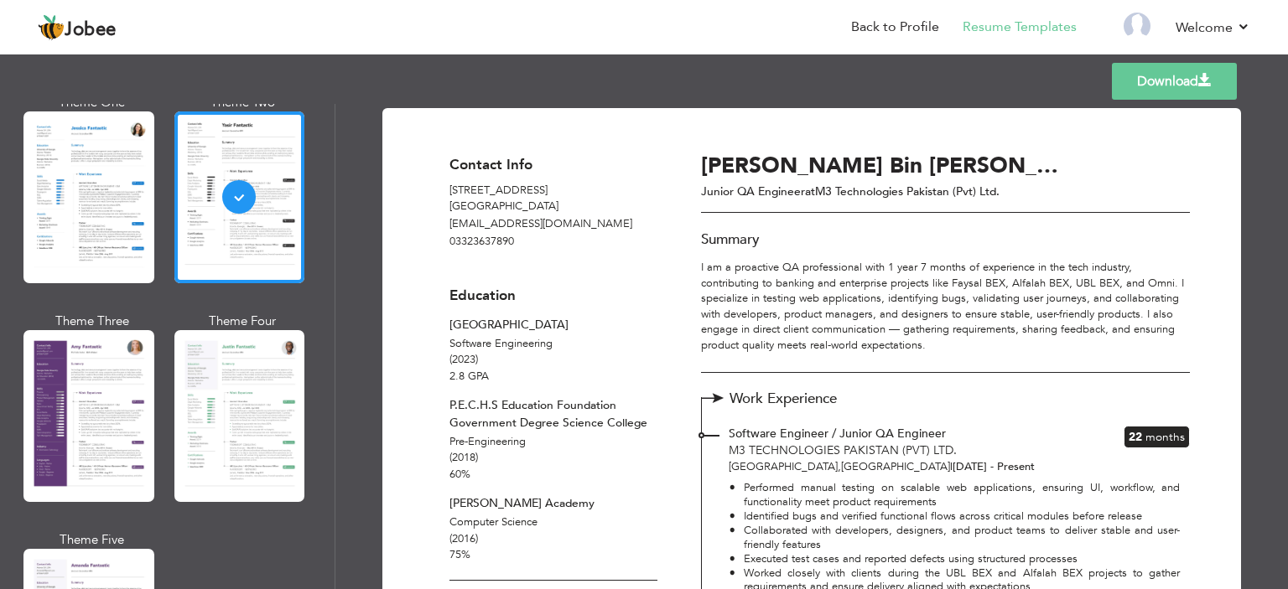
click at [1151, 84] on link "Download" at bounding box center [1174, 81] width 125 height 37
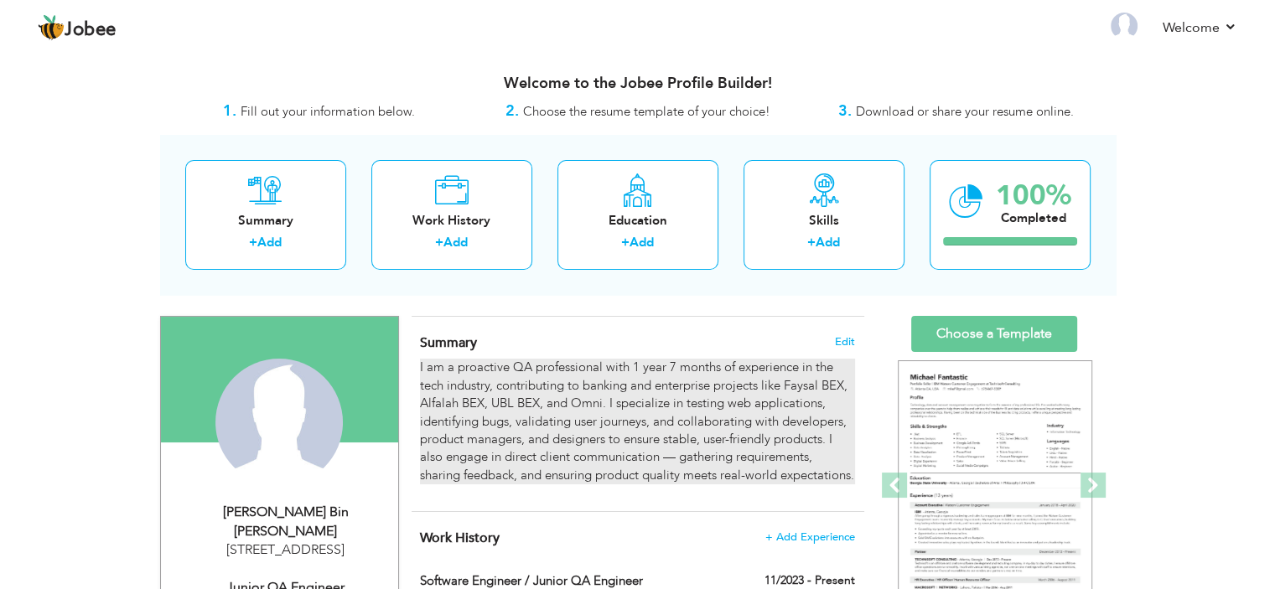
click at [654, 412] on p "I am a proactive QA professional with 1 year 7 months of experience in the tech…" at bounding box center [637, 422] width 434 height 126
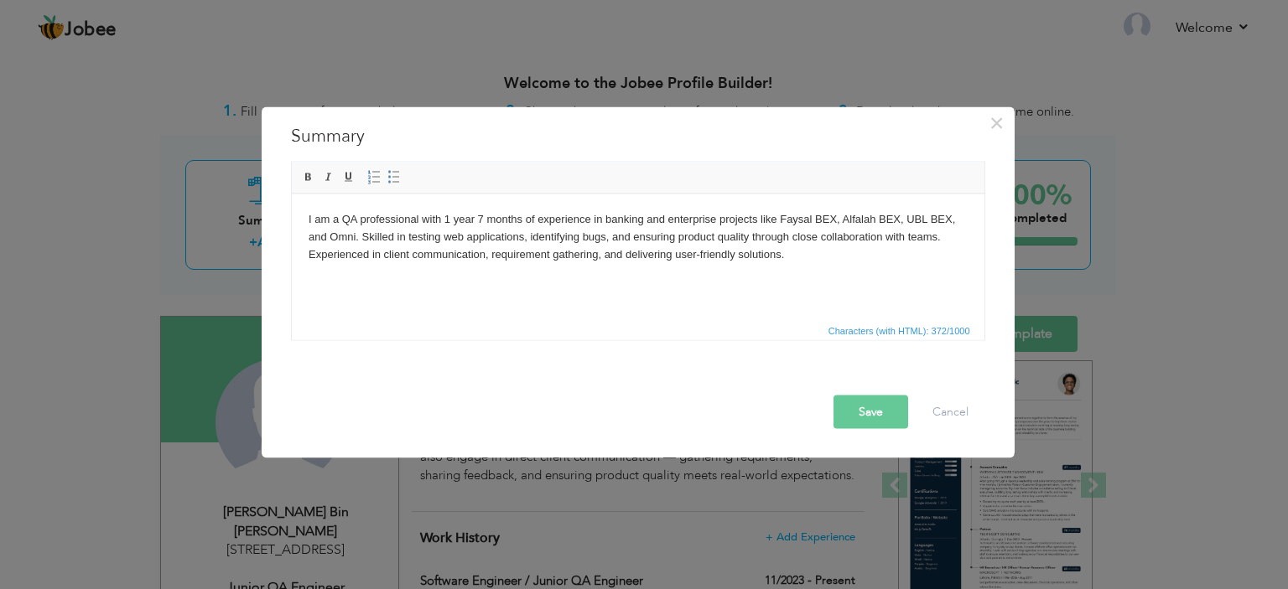
click at [860, 402] on button "Save" at bounding box center [871, 412] width 75 height 34
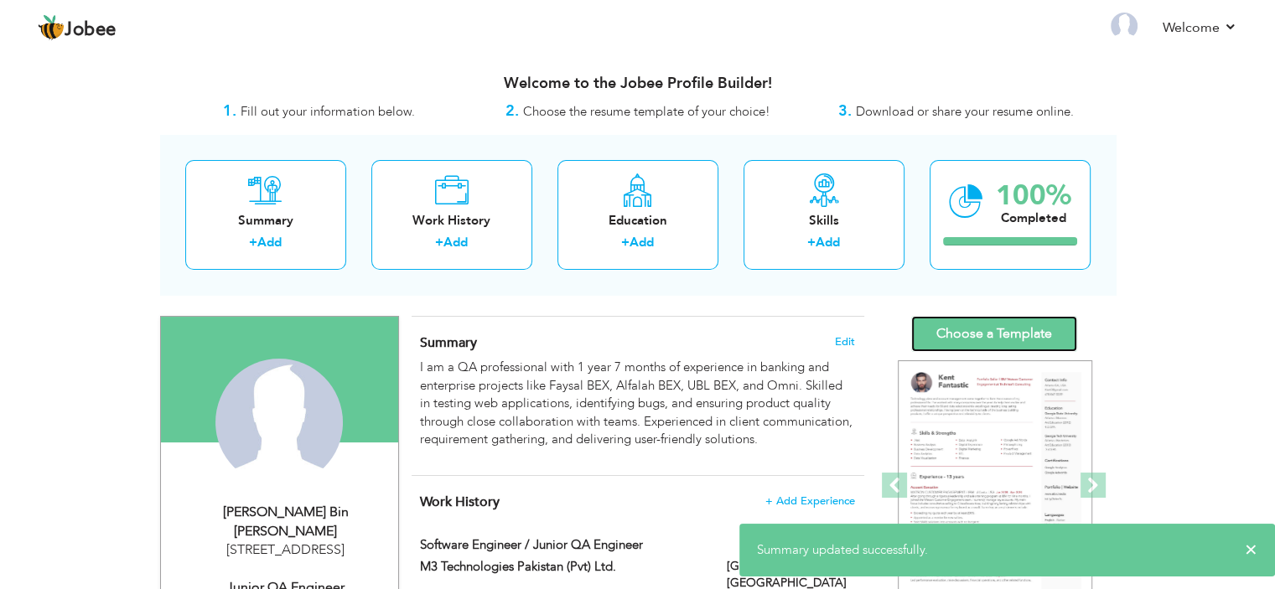
click at [987, 325] on link "Choose a Template" at bounding box center [994, 334] width 166 height 36
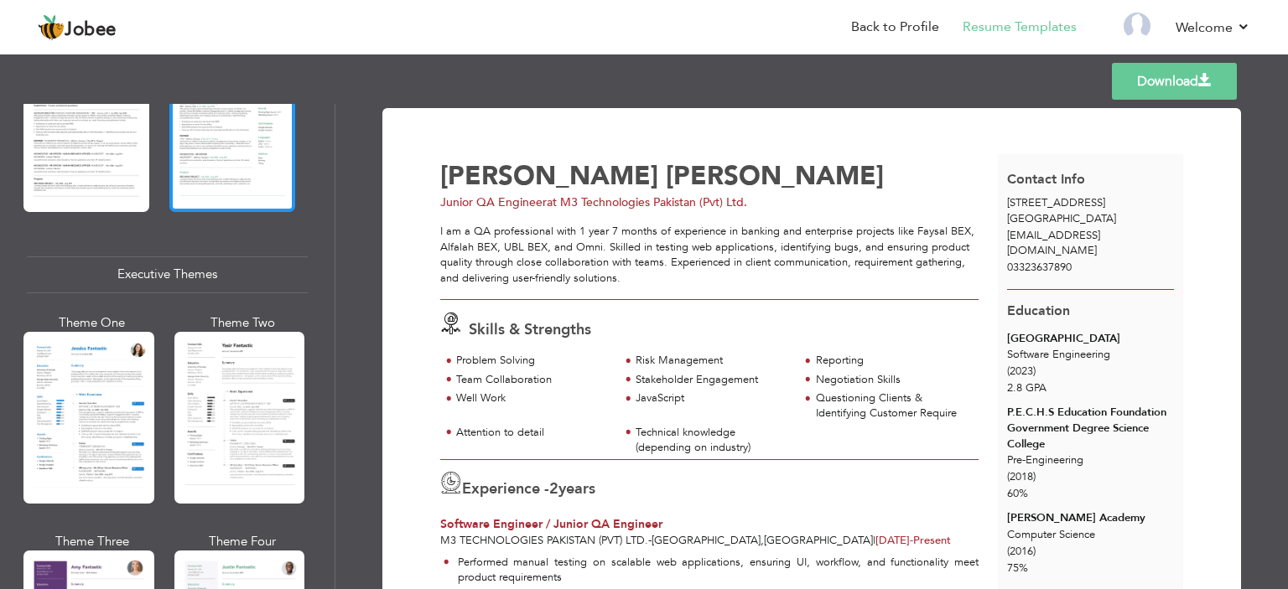
scroll to position [1174, 0]
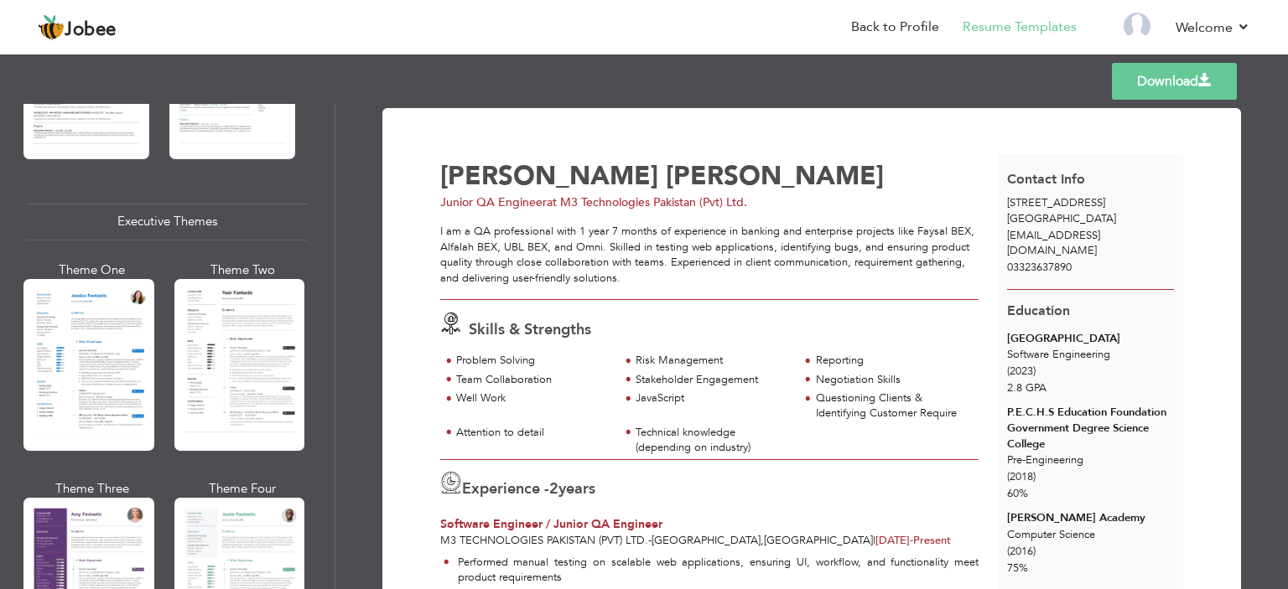
click at [253, 376] on div at bounding box center [239, 365] width 131 height 172
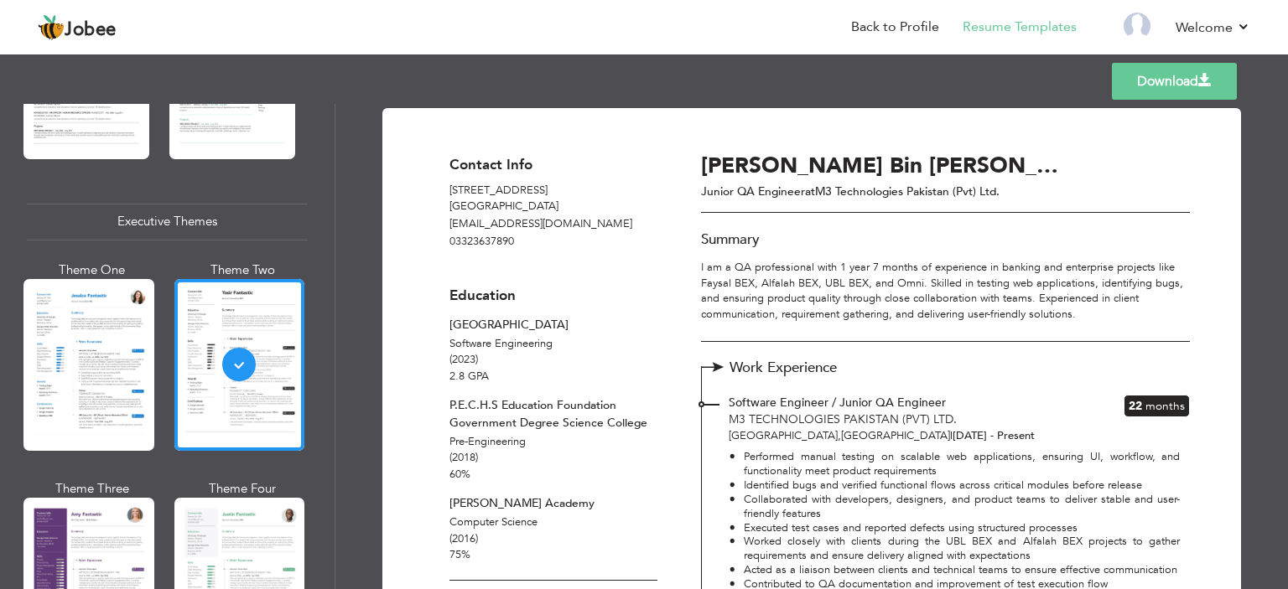
click at [1145, 81] on link "Download" at bounding box center [1174, 81] width 125 height 37
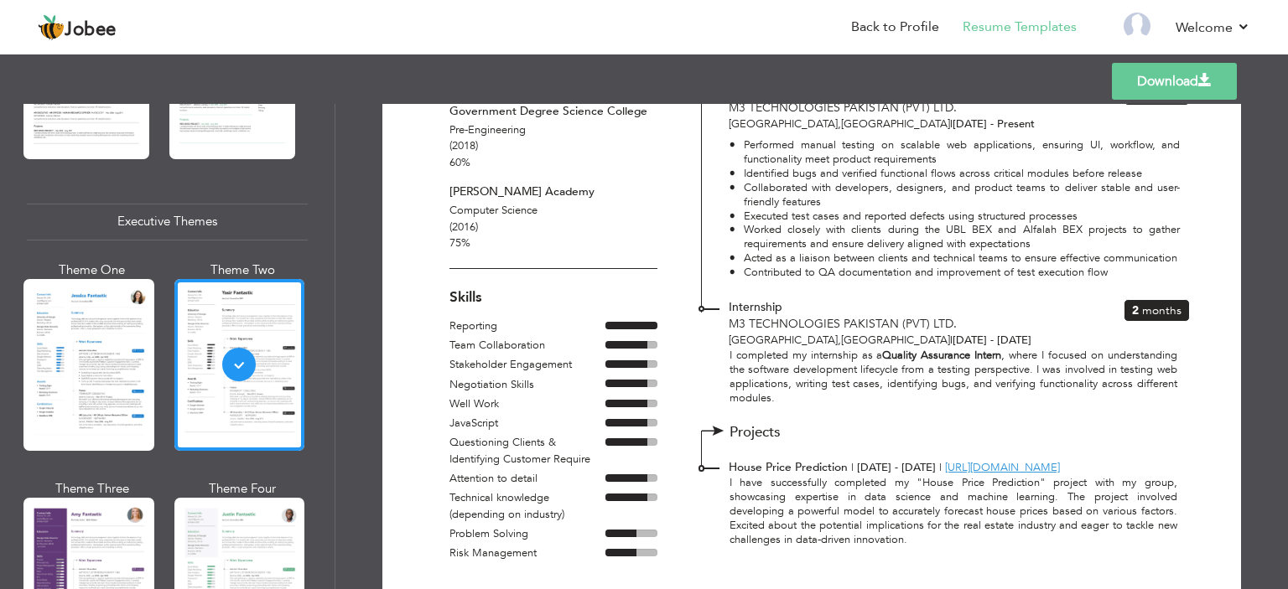
scroll to position [0, 0]
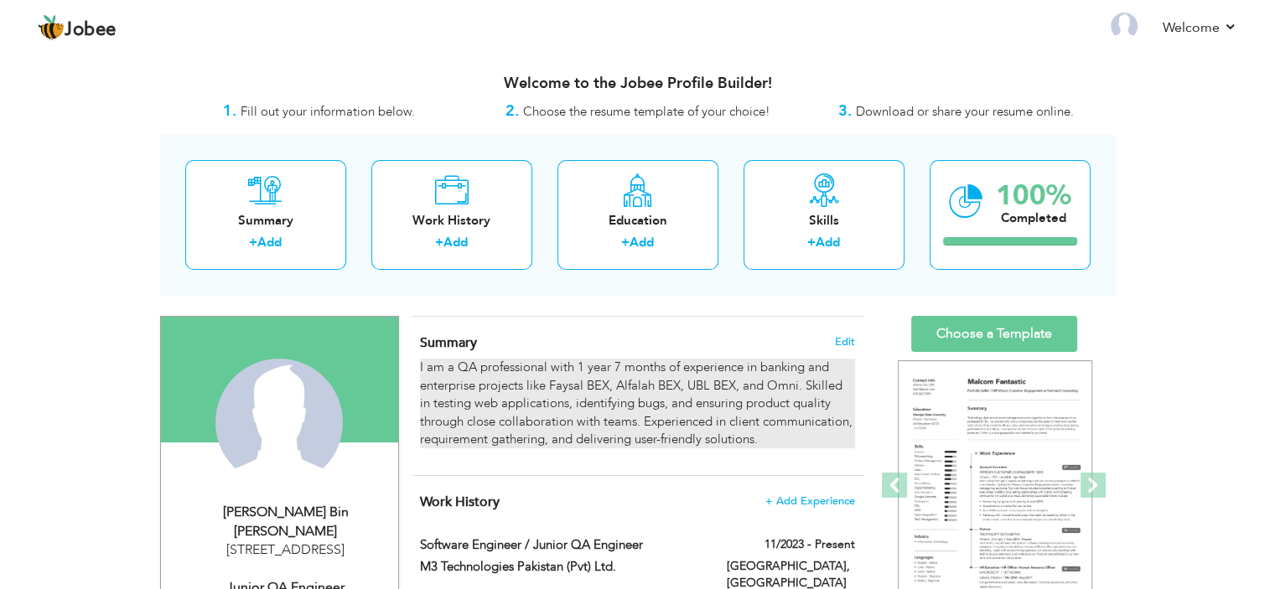
click at [630, 368] on p "I am a QA professional with 1 year 7 months of experience in banking and enterp…" at bounding box center [637, 404] width 434 height 90
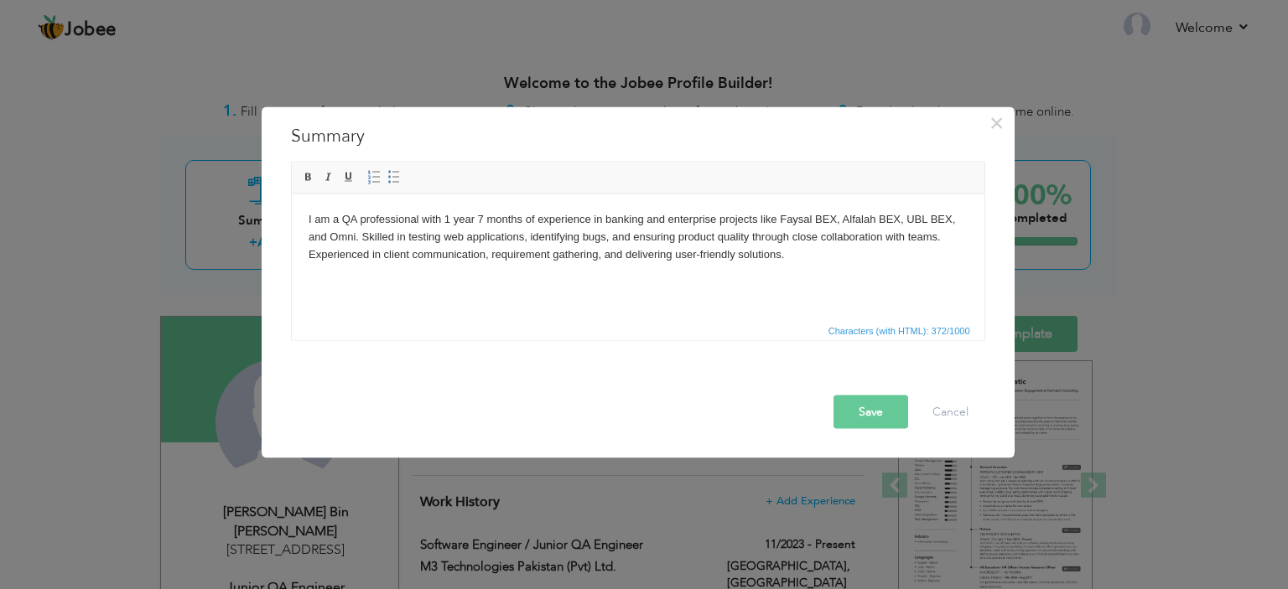
click at [1174, 274] on div "× Summary I am a QA professional with 1 year 7 months of experience in banking …" at bounding box center [644, 294] width 1288 height 589
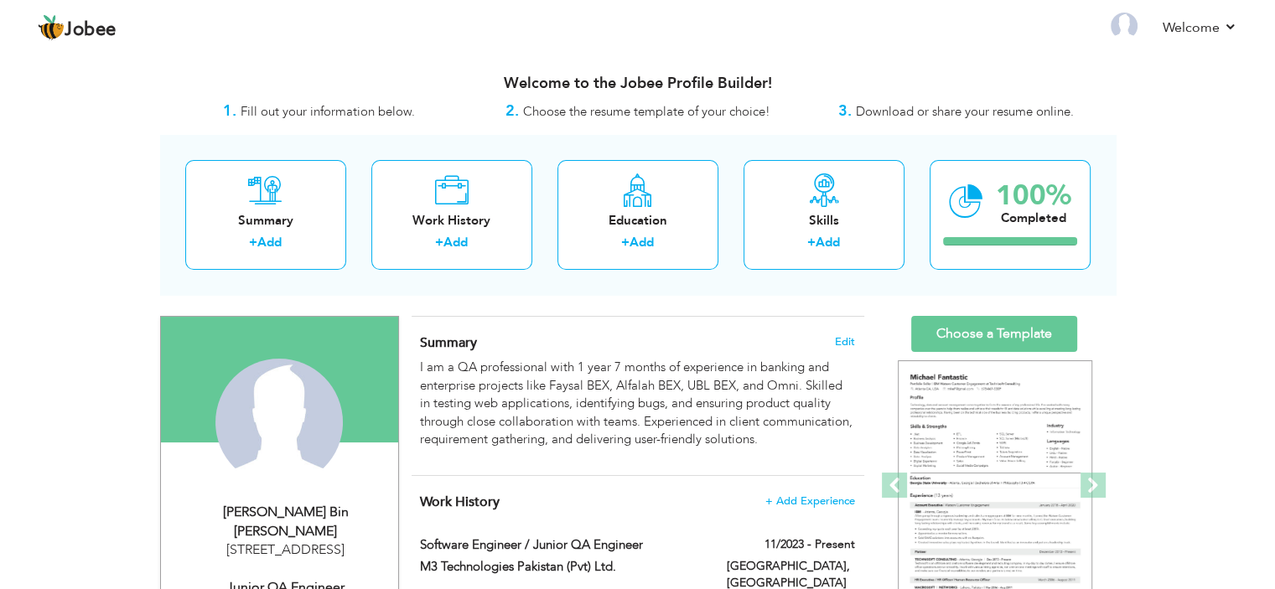
click at [316, 541] on div "[STREET_ADDRESS]" at bounding box center [286, 550] width 225 height 19
select select "number:166"
select select "number:4"
type input "M3 Technologies Pakistan (Pvt) Ltd."
type input "Junior QA Engineer"
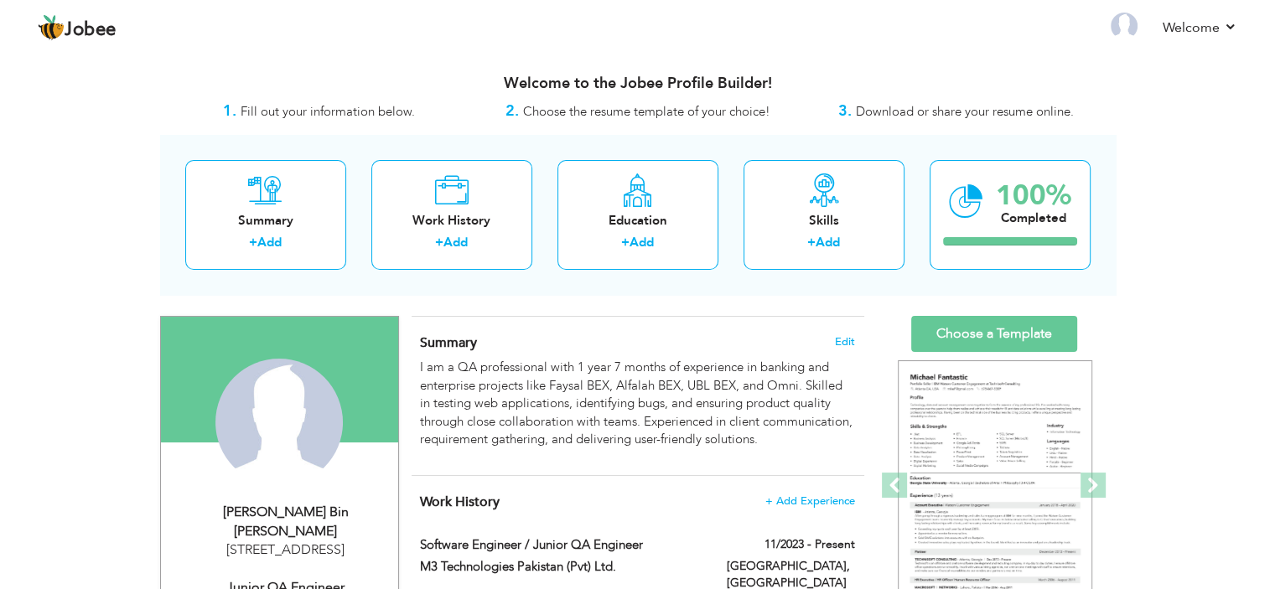
type input "[URL][DOMAIN_NAME][PERSON_NAME]"
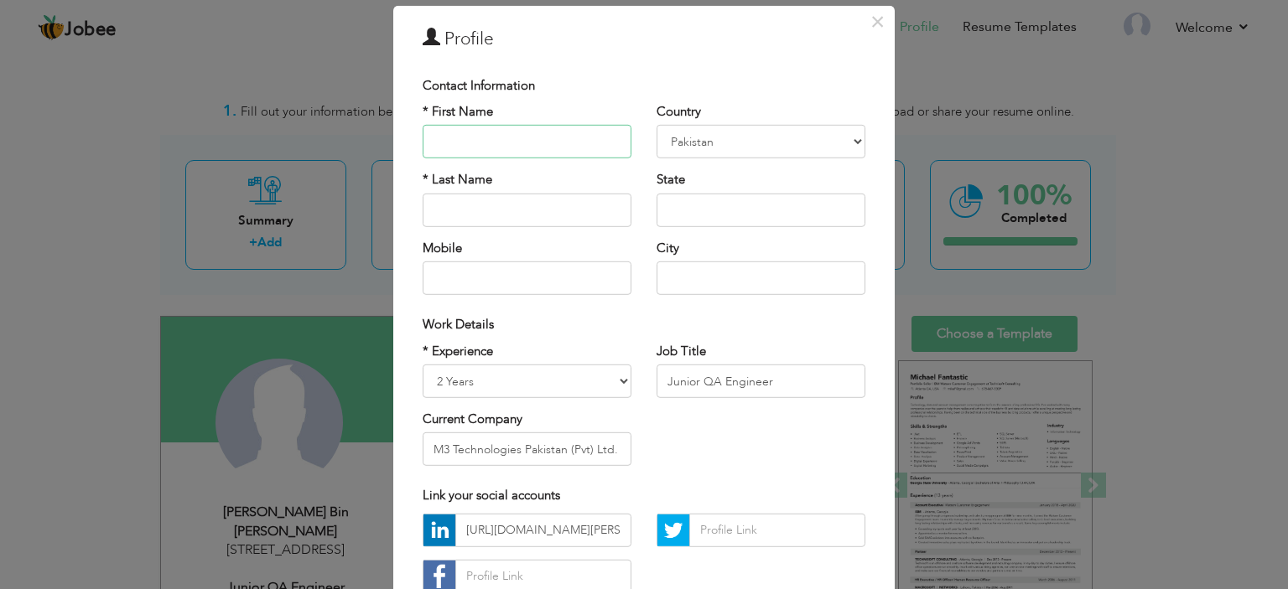
scroll to position [84, 0]
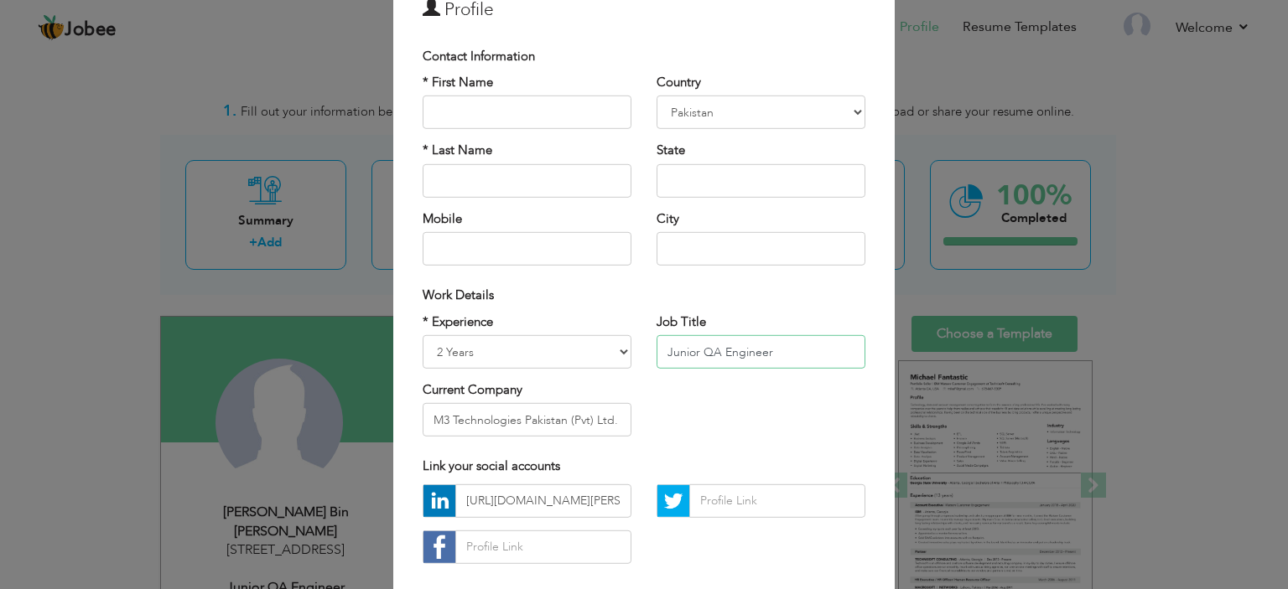
click at [699, 349] on input "Junior QA Engineer" at bounding box center [761, 352] width 209 height 34
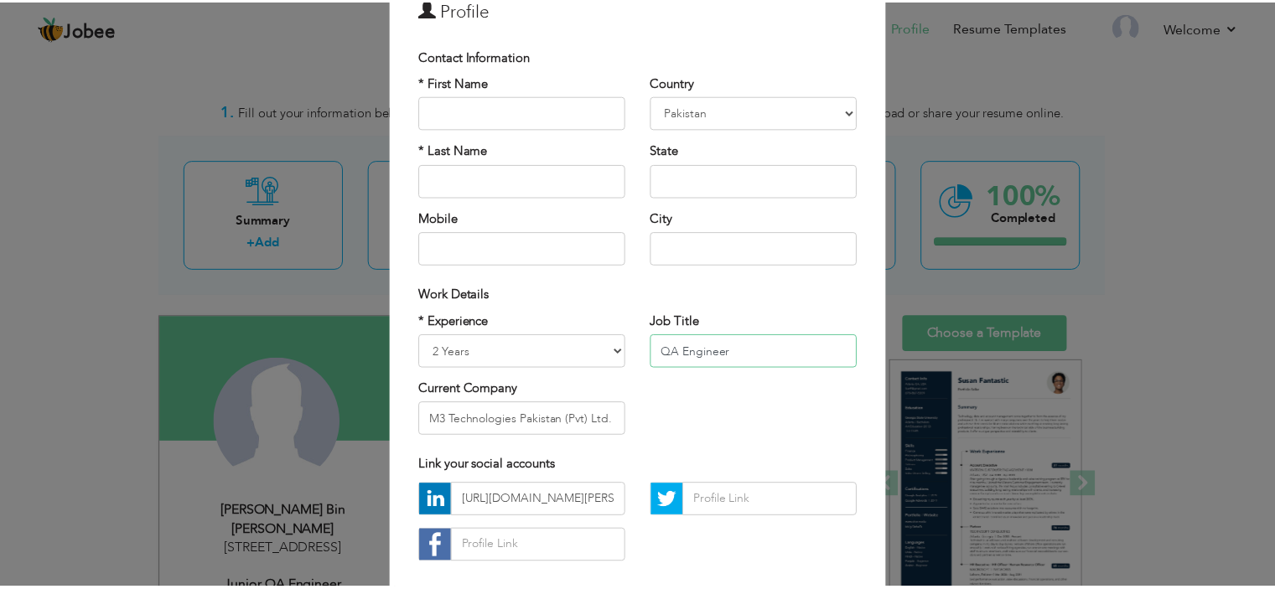
scroll to position [172, 0]
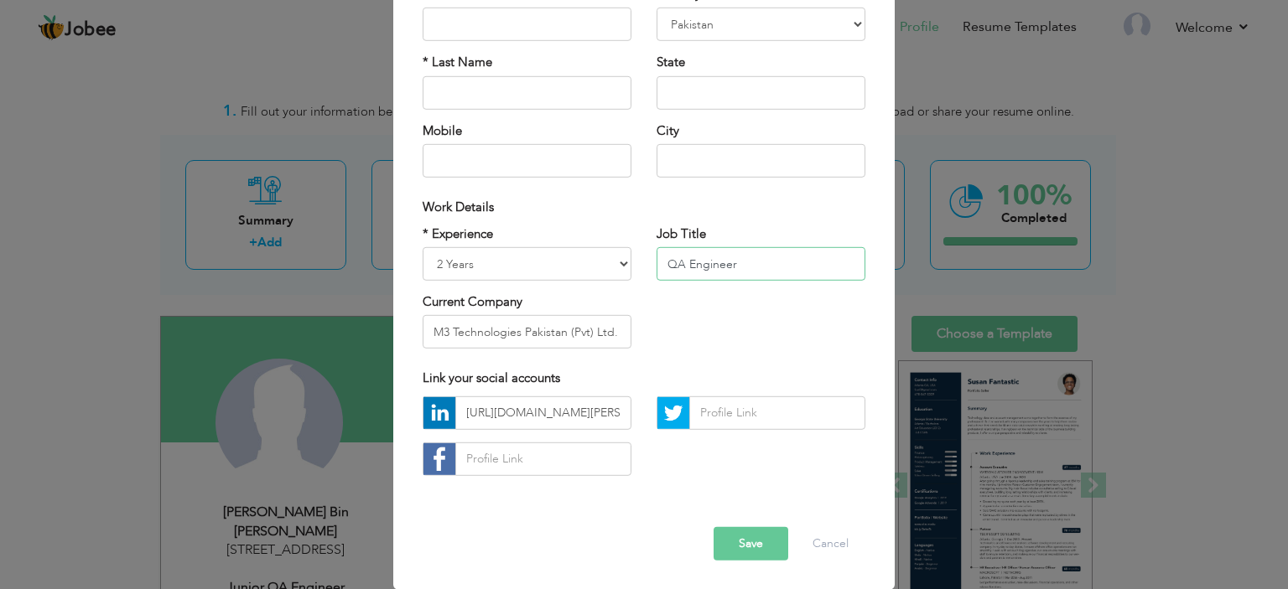
type input "QA Engineer"
click at [761, 549] on button "Save" at bounding box center [751, 544] width 75 height 34
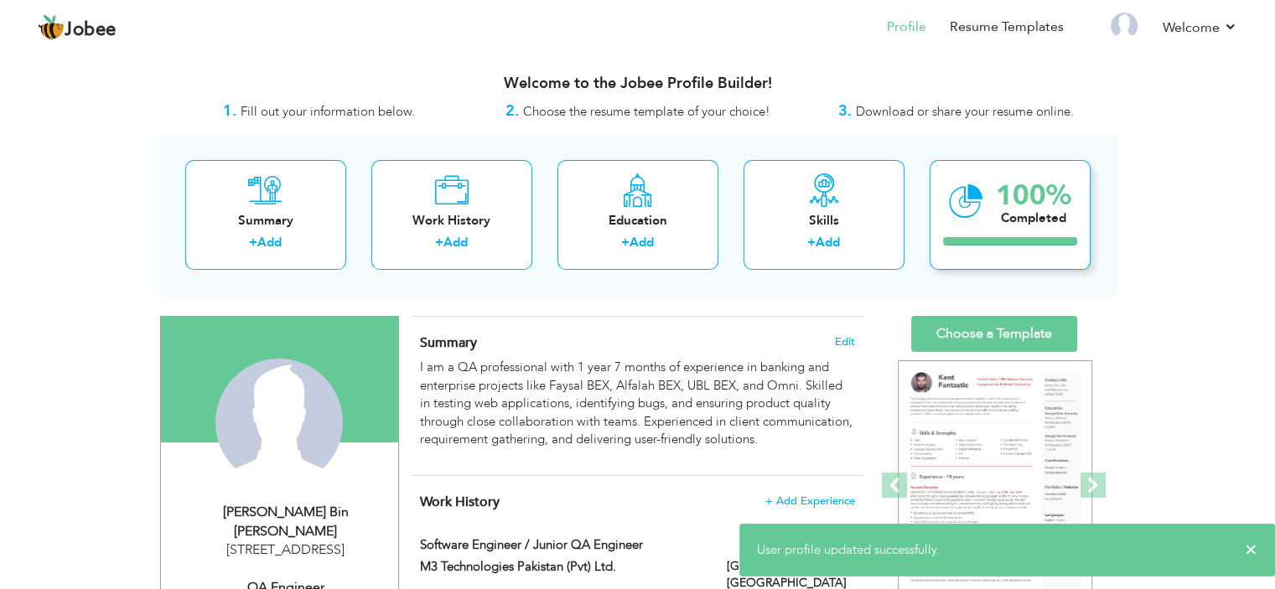
click at [1057, 224] on div "Completed" at bounding box center [1033, 219] width 75 height 18
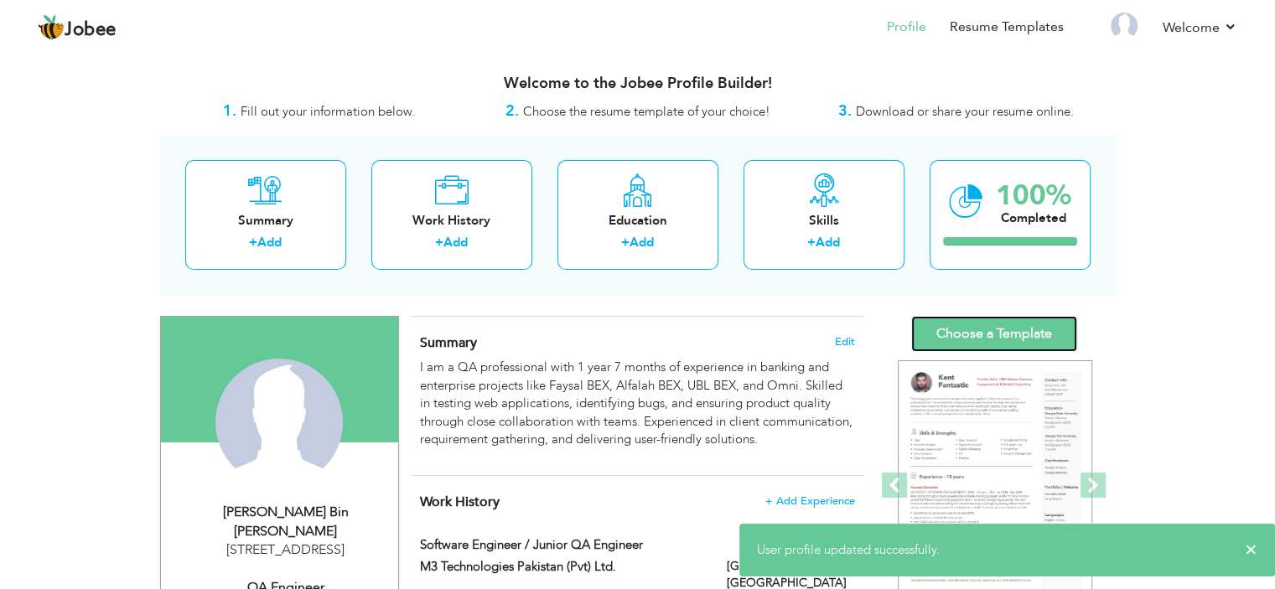
click at [1012, 332] on link "Choose a Template" at bounding box center [994, 334] width 166 height 36
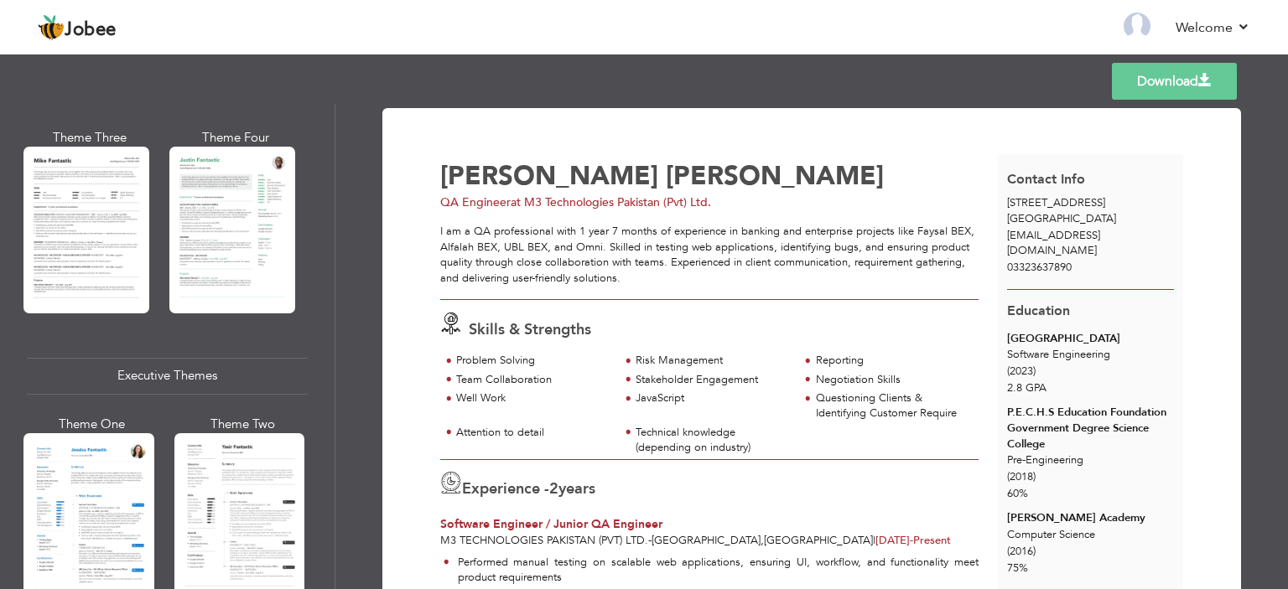
scroll to position [1174, 0]
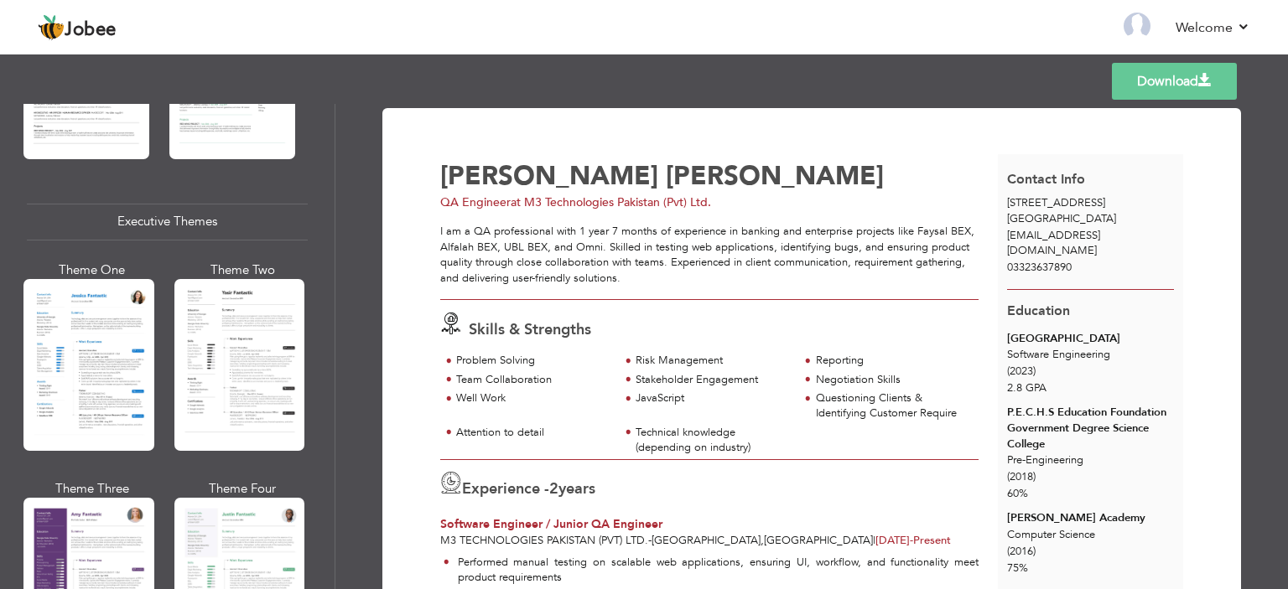
click at [256, 385] on div at bounding box center [239, 365] width 131 height 172
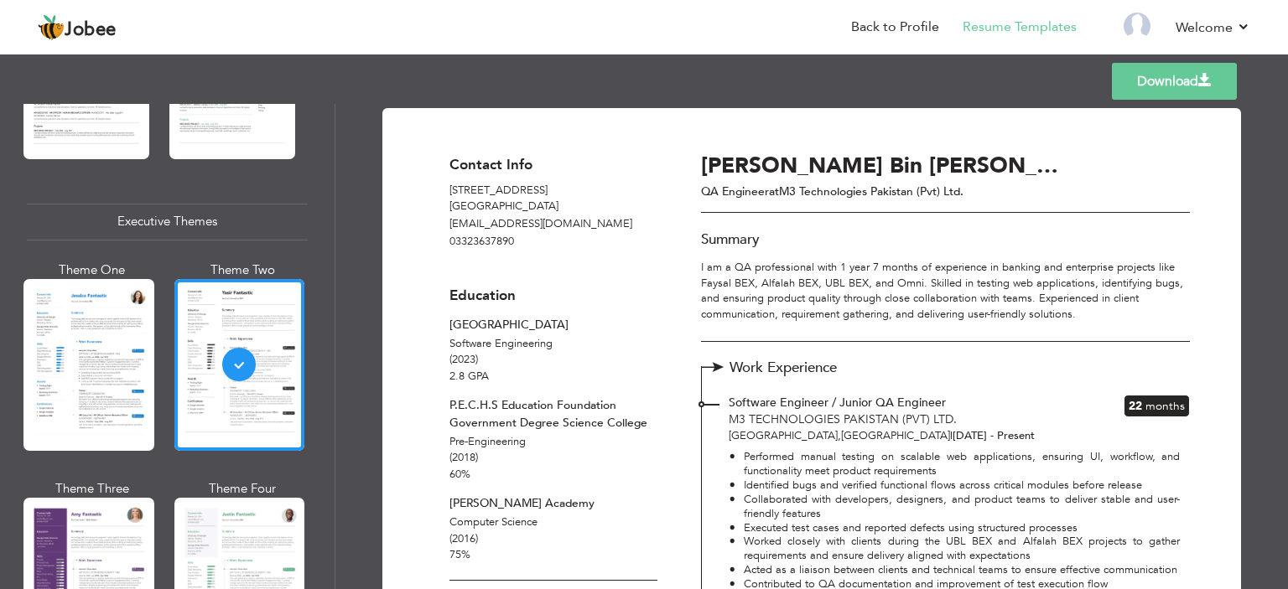
click at [1161, 80] on link "Download" at bounding box center [1174, 81] width 125 height 37
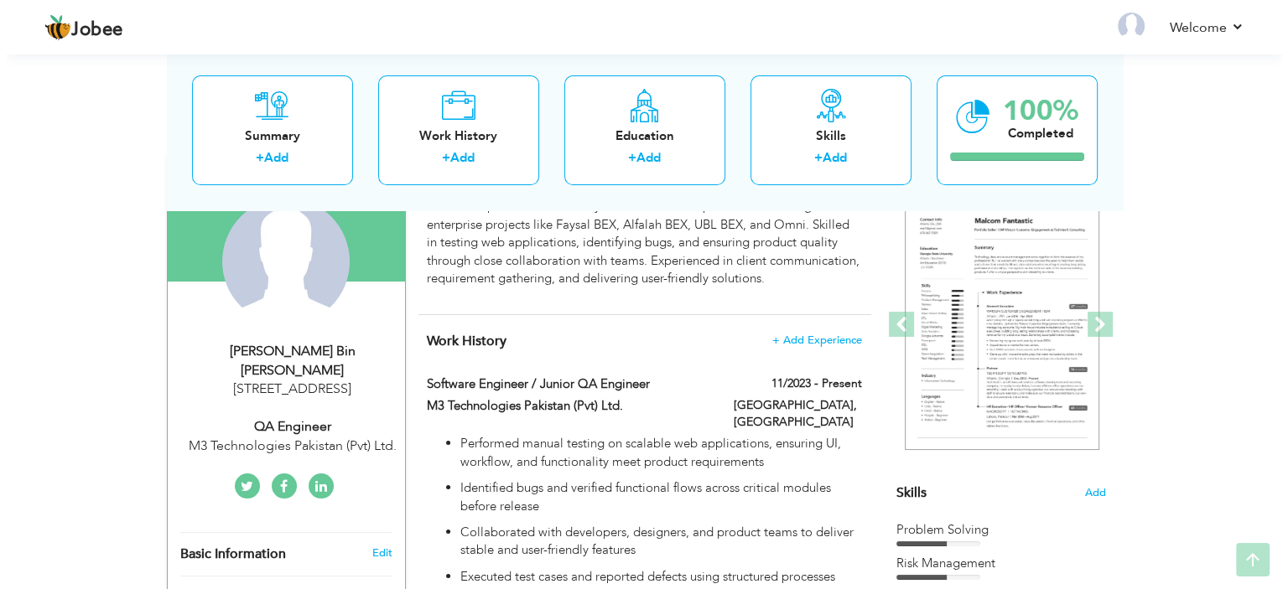
scroll to position [168, 0]
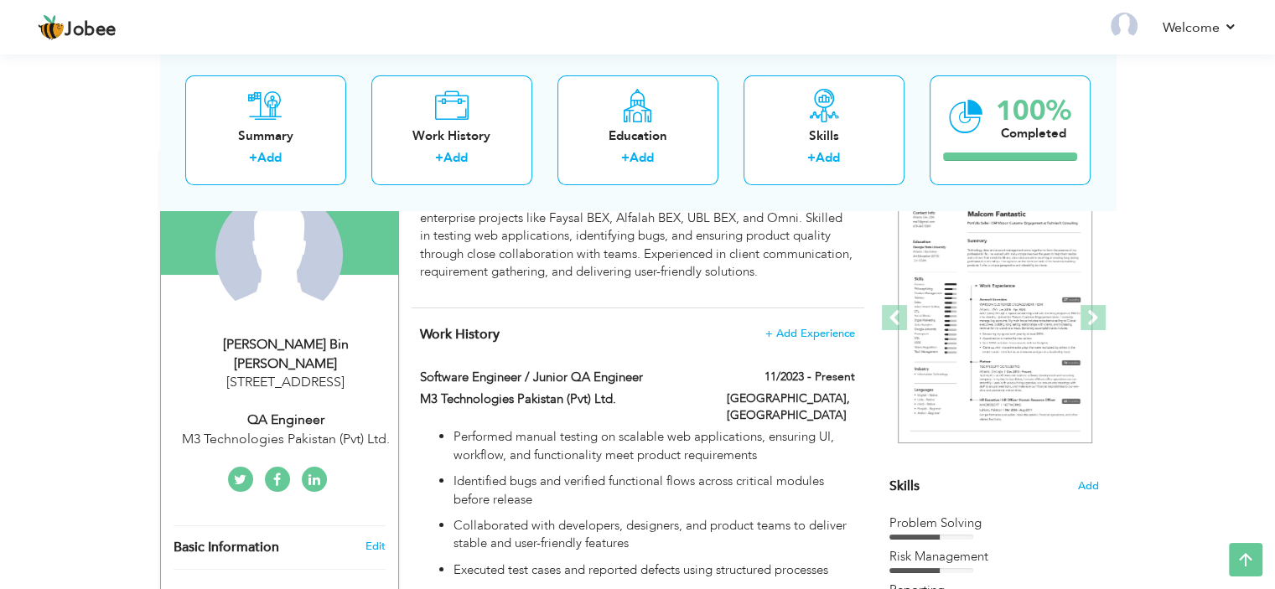
click at [285, 422] on div "[PERSON_NAME] Bin [PERSON_NAME] [STREET_ADDRESS] QA Engineer M3 Technologies Pa…" at bounding box center [279, 392] width 237 height 114
select select "number:166"
select select "number:4"
type input "M3 Technologies Pakistan (Pvt) Ltd."
type input "QA Engineer"
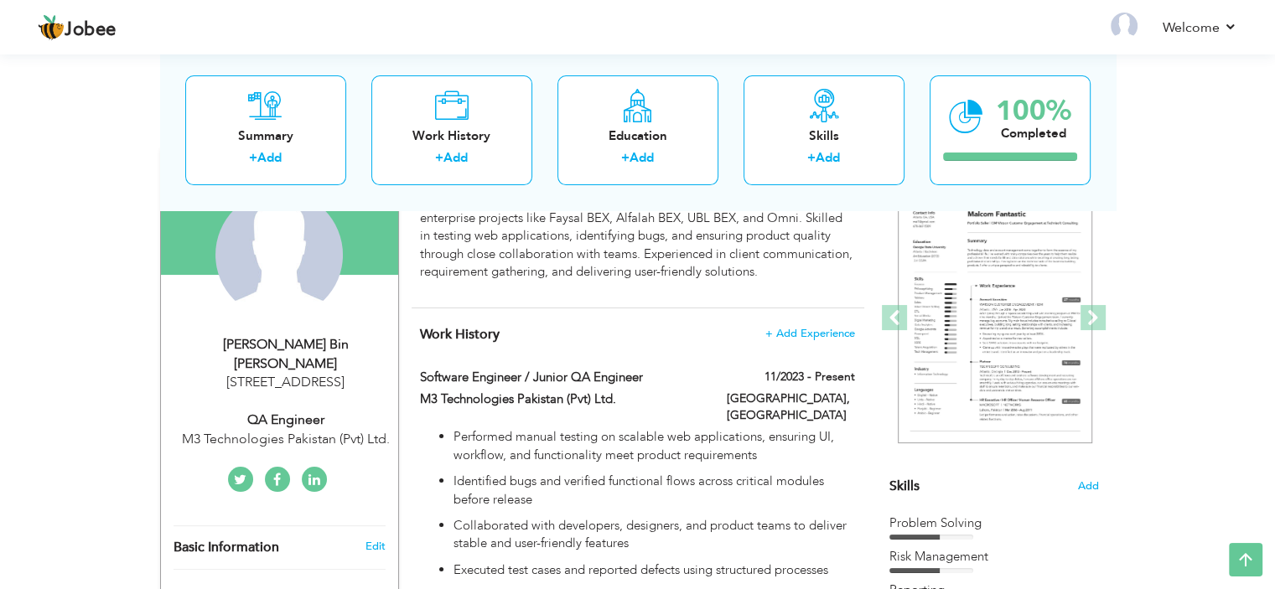
type input "https://www.linkedin.com/in/abdul-ahad-bf/"
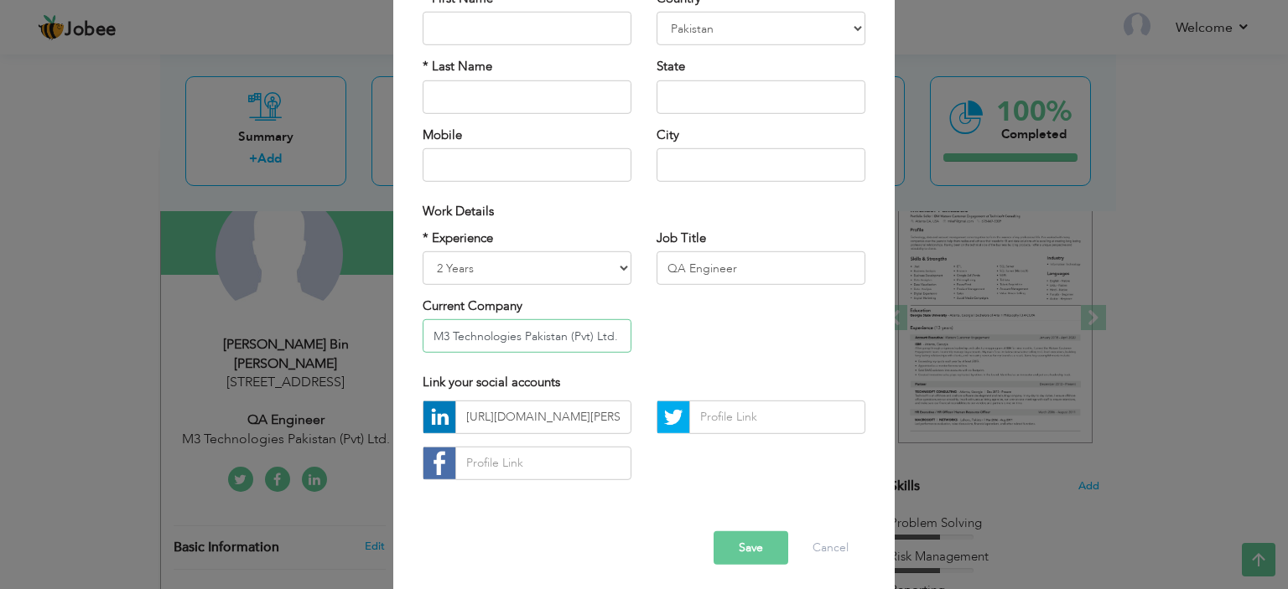
click at [579, 346] on input "M3 Technologies Pakistan (Pvt) Ltd." at bounding box center [527, 336] width 209 height 34
click at [759, 561] on button "Save" at bounding box center [751, 549] width 75 height 34
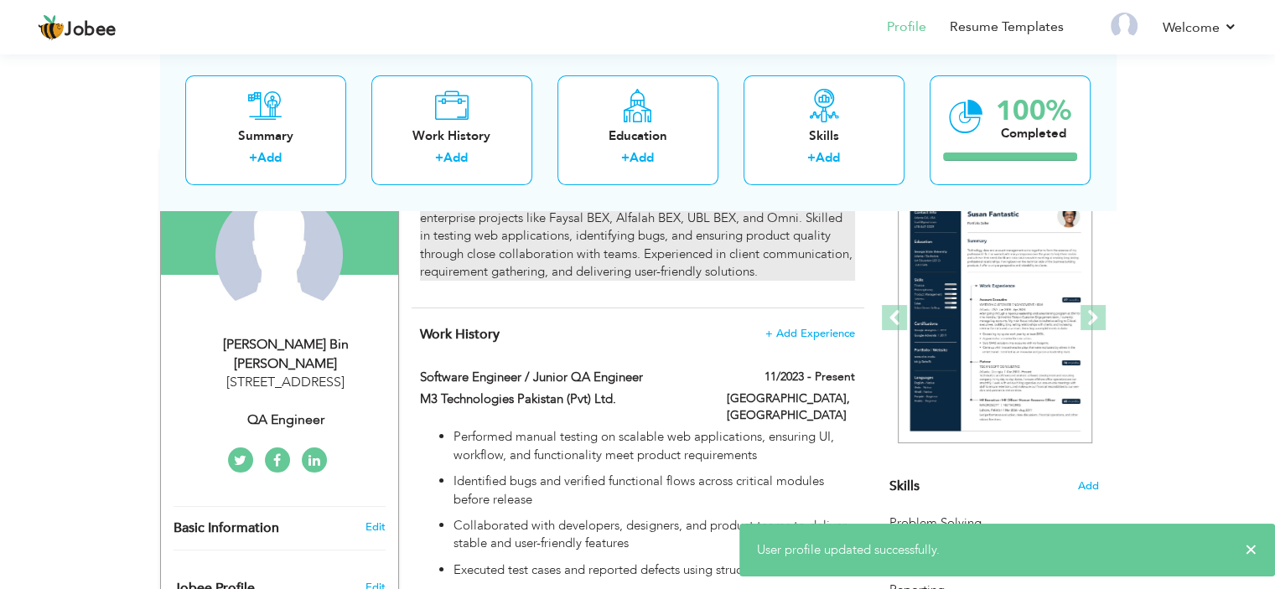
click at [740, 264] on p "I am a QA professional with 1 year 7 months of experience in banking and enterp…" at bounding box center [637, 236] width 434 height 90
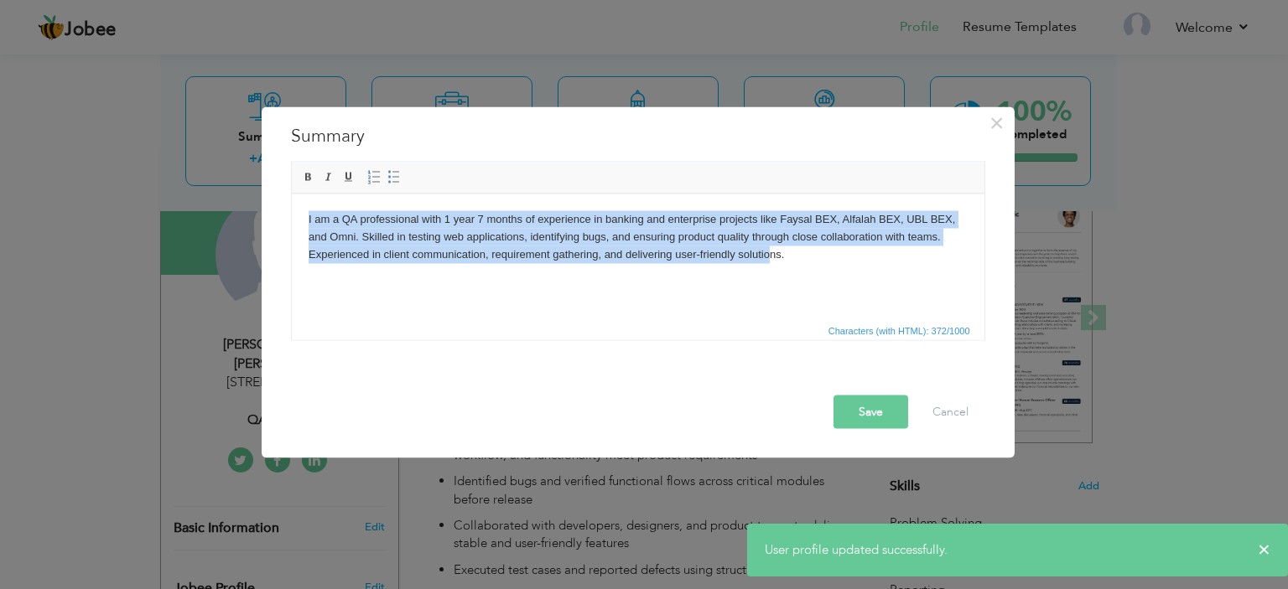
drag, startPoint x: 768, startPoint y: 288, endPoint x: 539, endPoint y: 393, distance: 251.8
click at [291, 200] on html "I am a QA professional with 1 year 7 months of experience in banking and enterp…" at bounding box center [637, 237] width 693 height 86
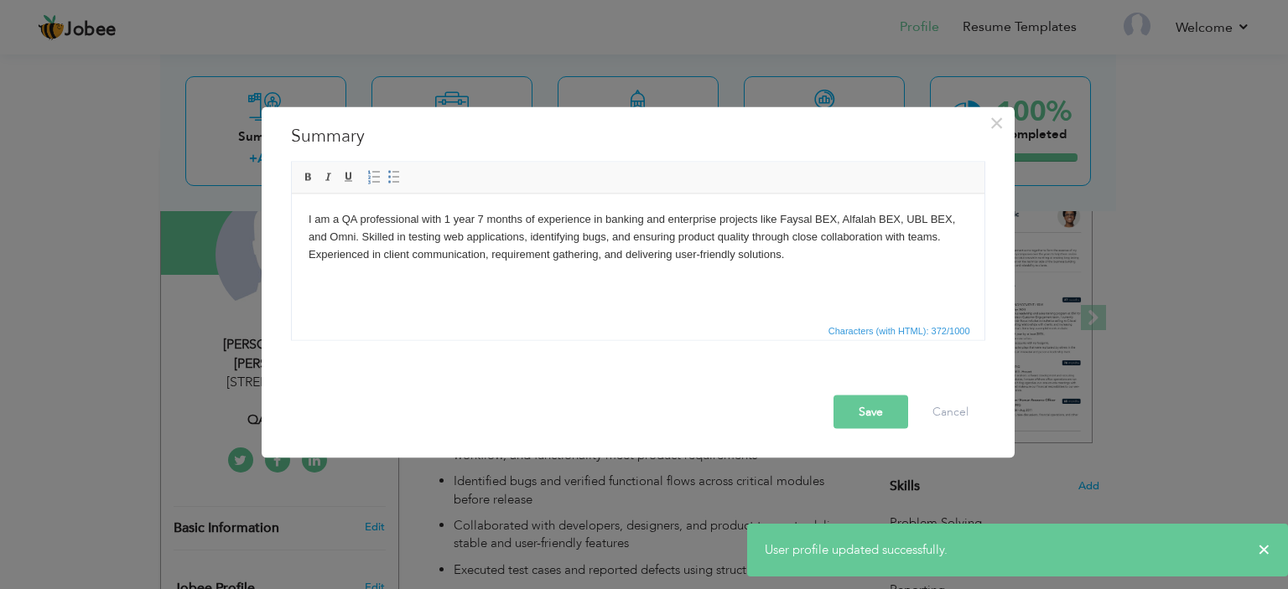
click at [906, 269] on html "I am a QA professional with 1 year 7 months of experience in banking and enterp…" at bounding box center [637, 237] width 693 height 86
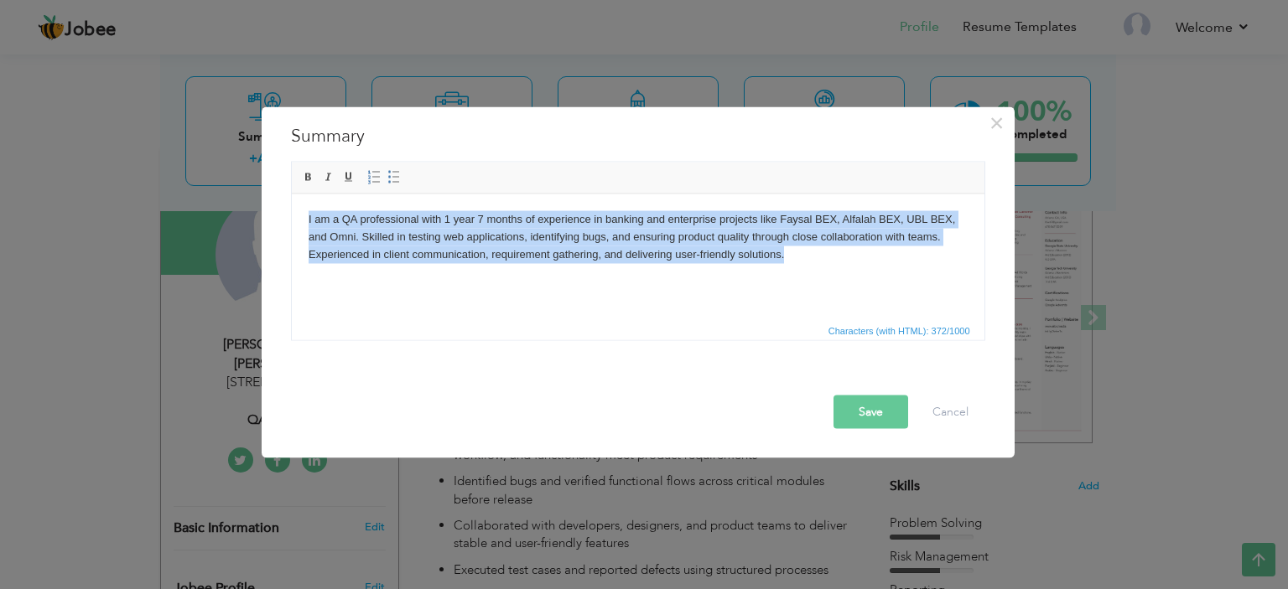
copy p "I am a QA professional with 1 year 7 months of experience in banking and enterp…"
click at [678, 279] on html "I am a QA professional with 1 year 7 months of experience in banking and enterp…" at bounding box center [637, 237] width 693 height 86
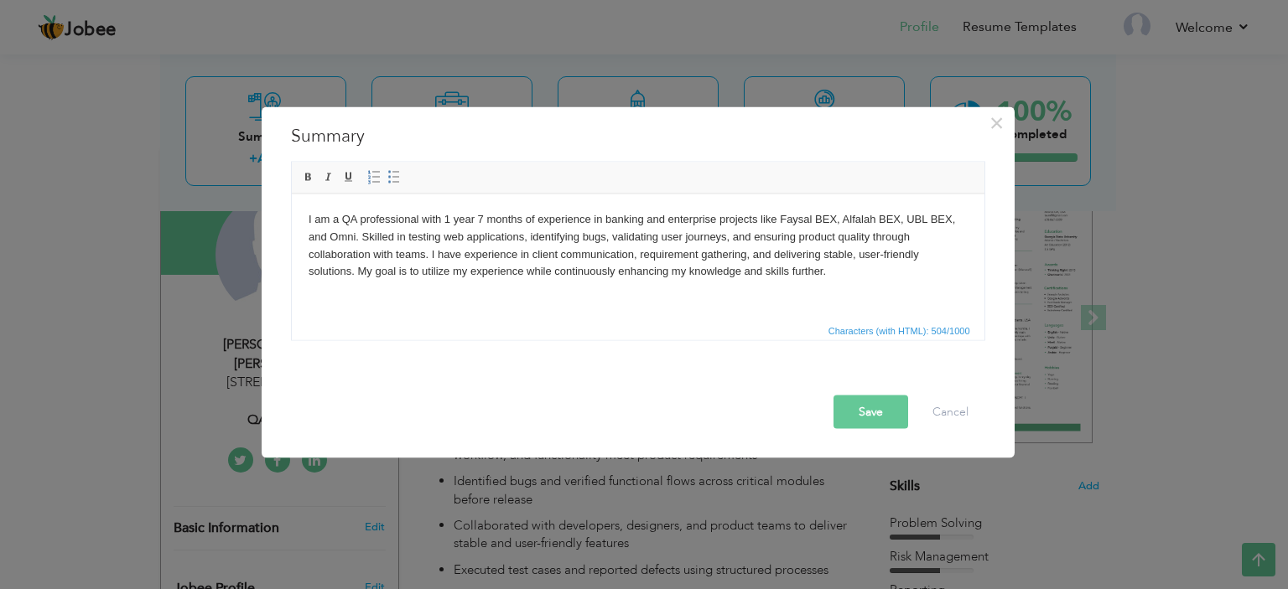
click at [885, 407] on button "Save" at bounding box center [871, 412] width 75 height 34
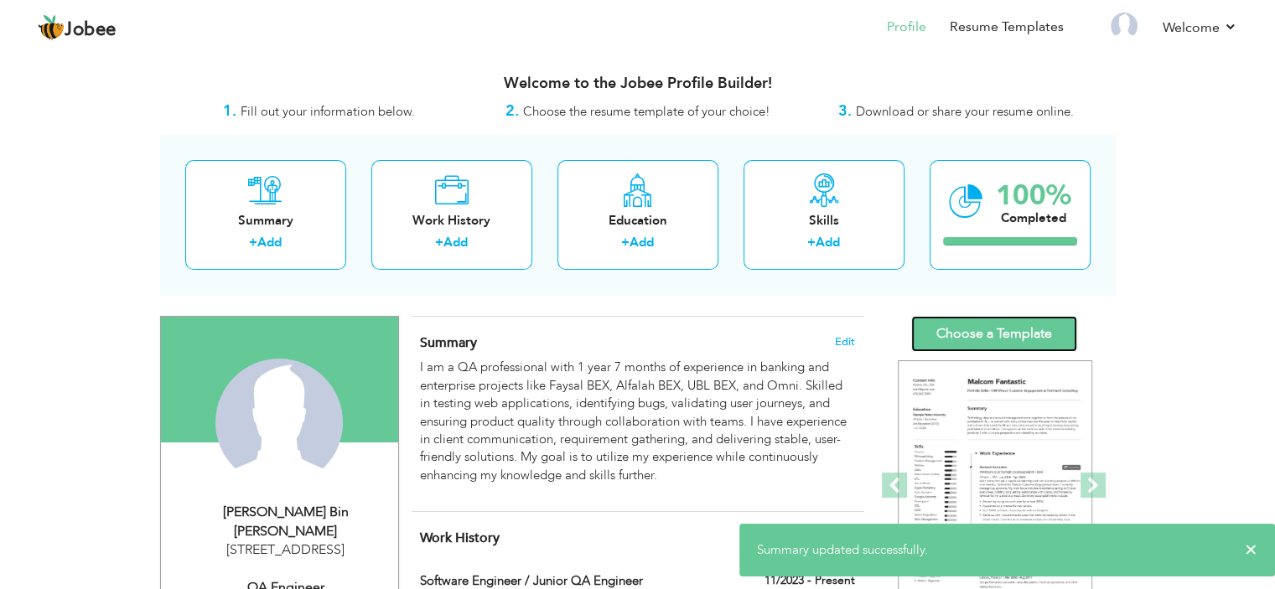
click at [932, 323] on link "Choose a Template" at bounding box center [994, 334] width 166 height 36
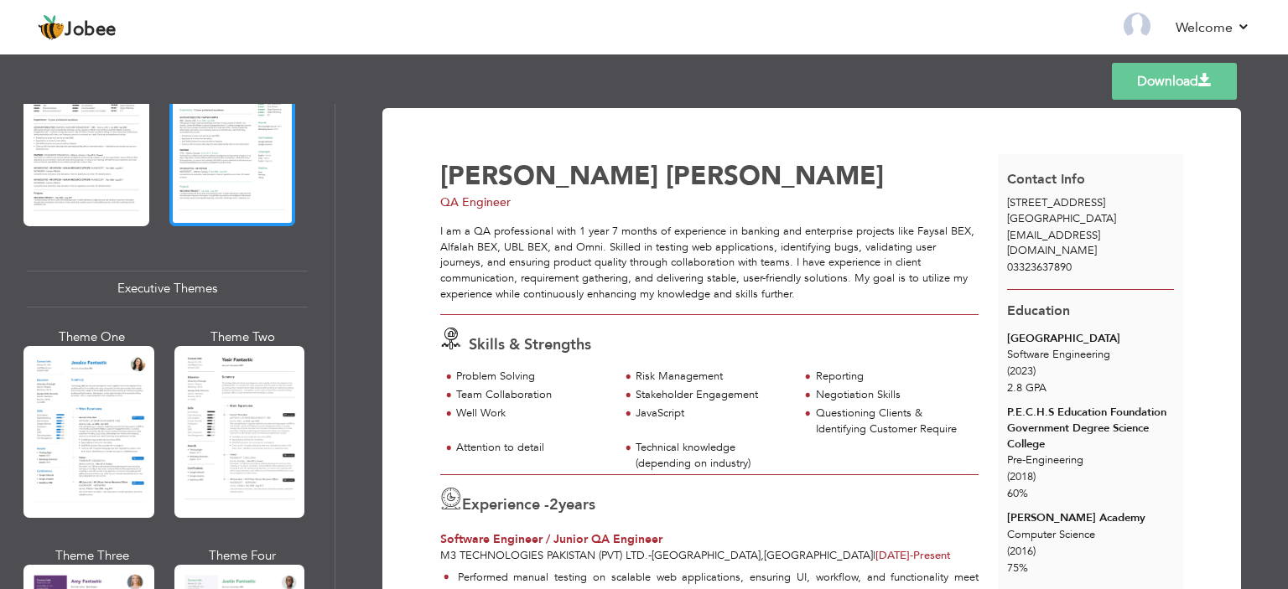
scroll to position [1174, 0]
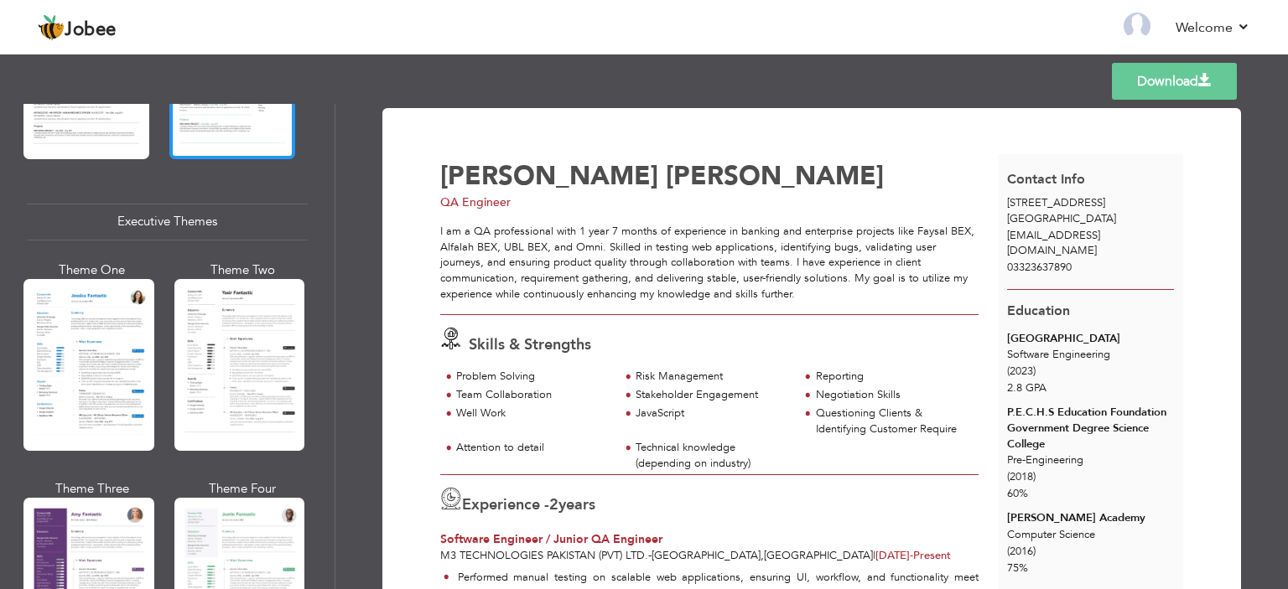
click at [229, 402] on div at bounding box center [239, 365] width 131 height 172
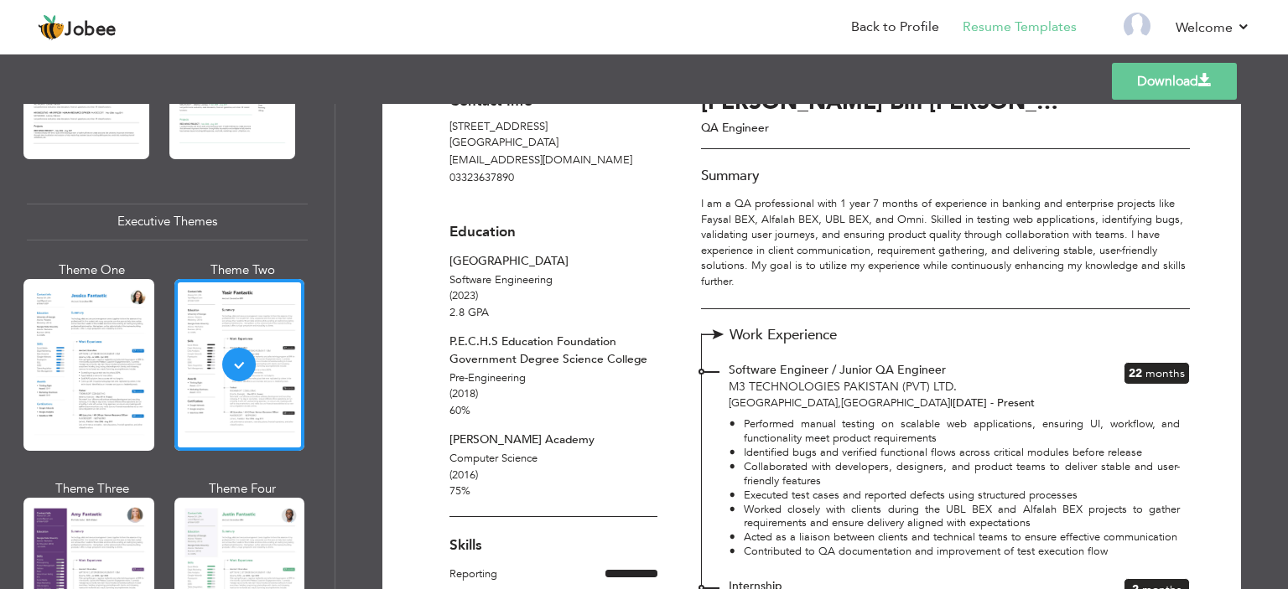
scroll to position [0, 0]
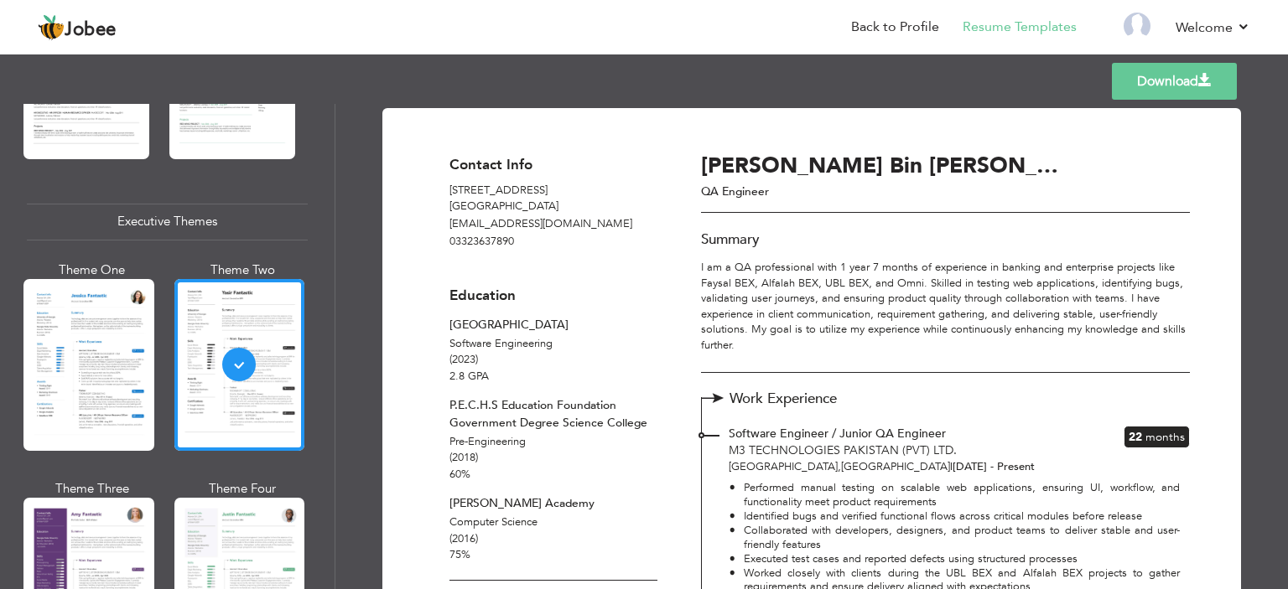
click at [1147, 92] on link "Download" at bounding box center [1174, 81] width 125 height 37
click at [892, 39] on li "Back to Profile" at bounding box center [884, 28] width 112 height 45
click at [899, 24] on link "Back to Profile" at bounding box center [895, 27] width 88 height 19
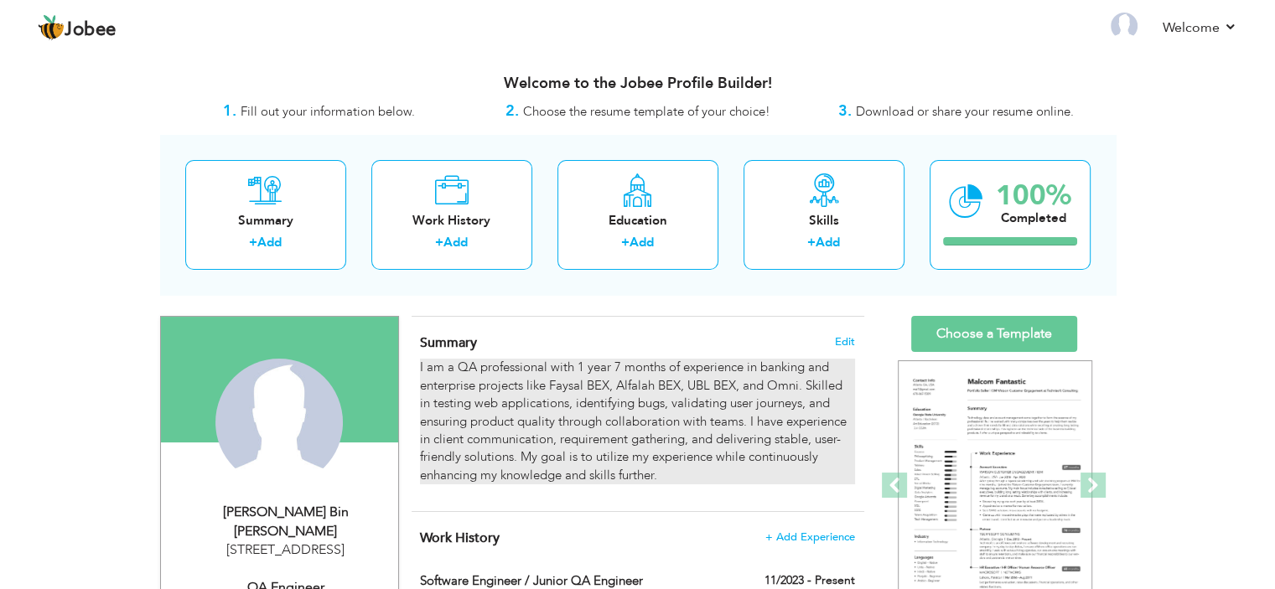
click at [670, 415] on p "I am a QA professional with 1 year 7 months of experience in banking and enterp…" at bounding box center [637, 422] width 434 height 126
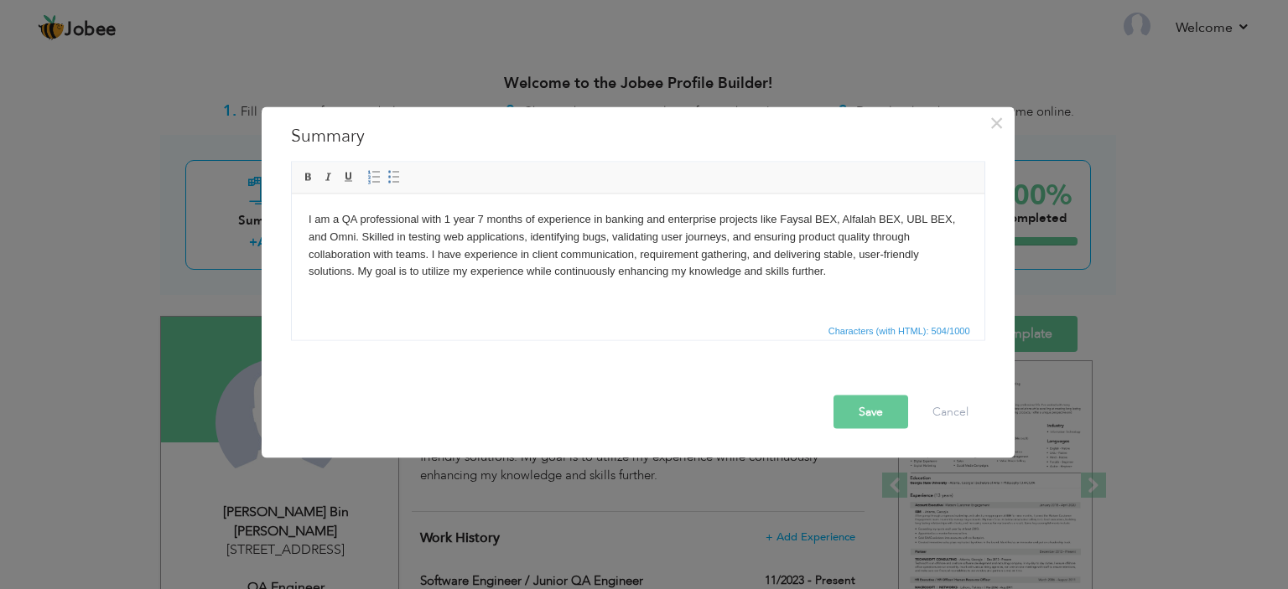
click at [717, 286] on html "I am a QA professional with 1 year 7 months of experience in banking and enterp…" at bounding box center [637, 245] width 693 height 103
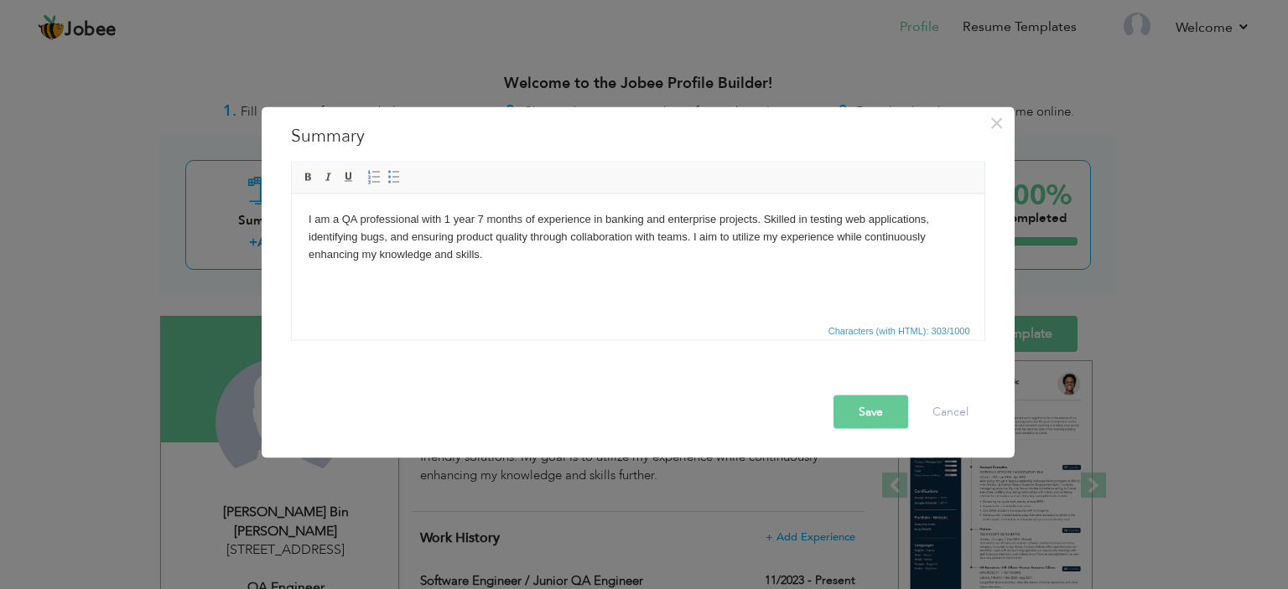
click at [874, 399] on button "Save" at bounding box center [871, 412] width 75 height 34
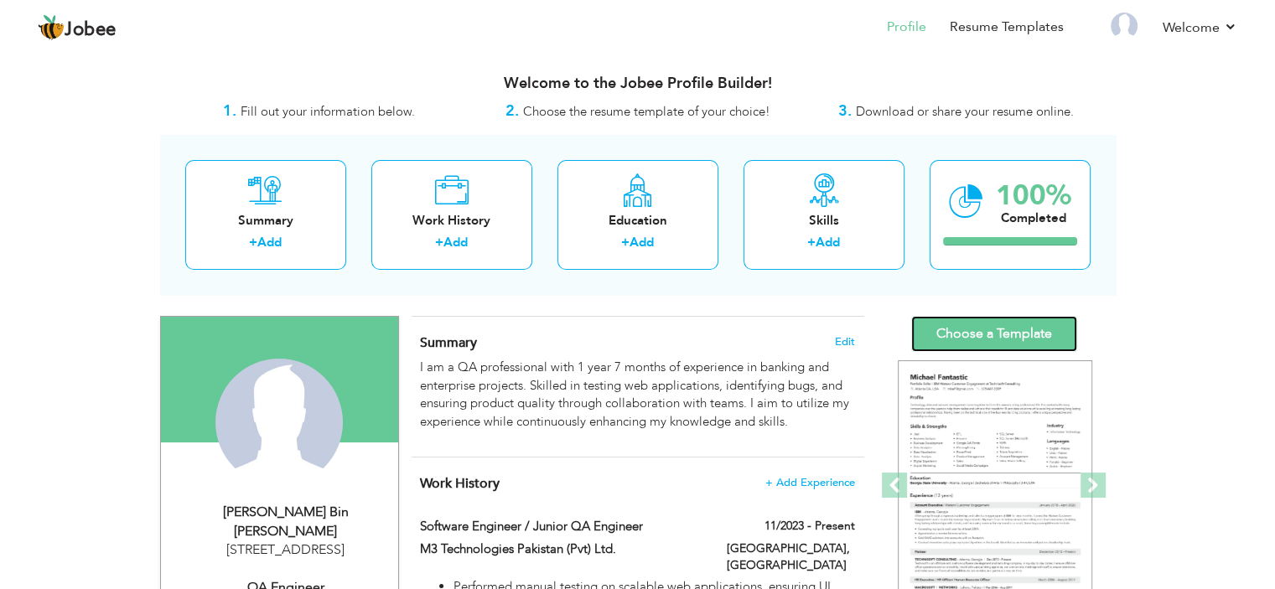
click at [1016, 330] on link "Choose a Template" at bounding box center [994, 334] width 166 height 36
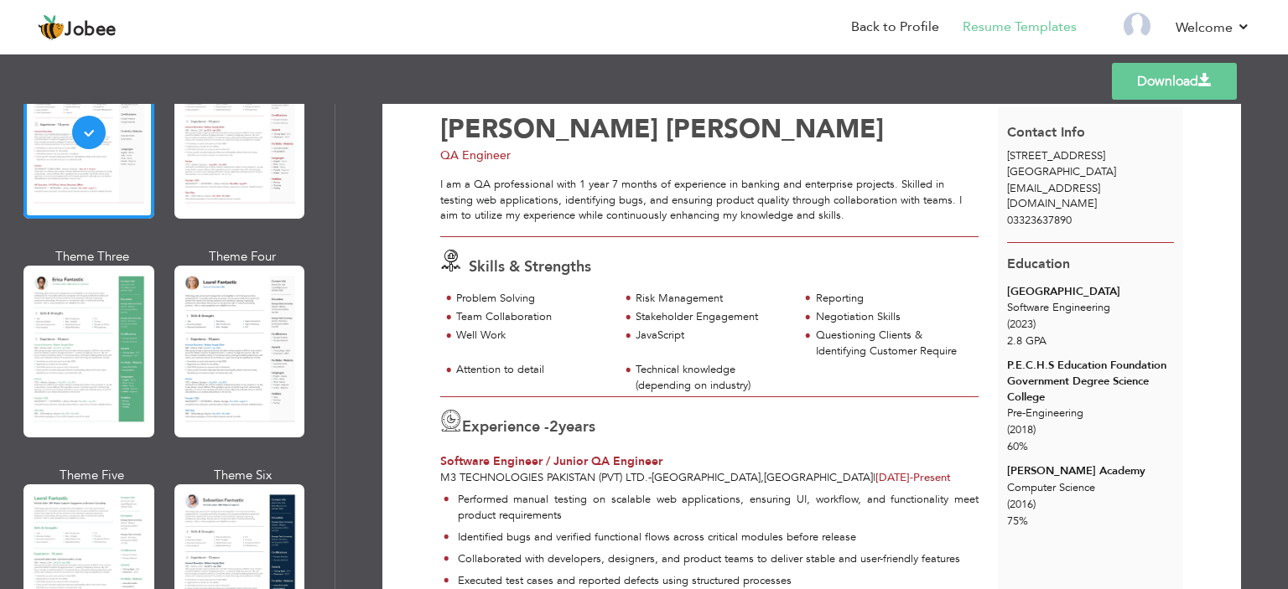
scroll to position [252, 0]
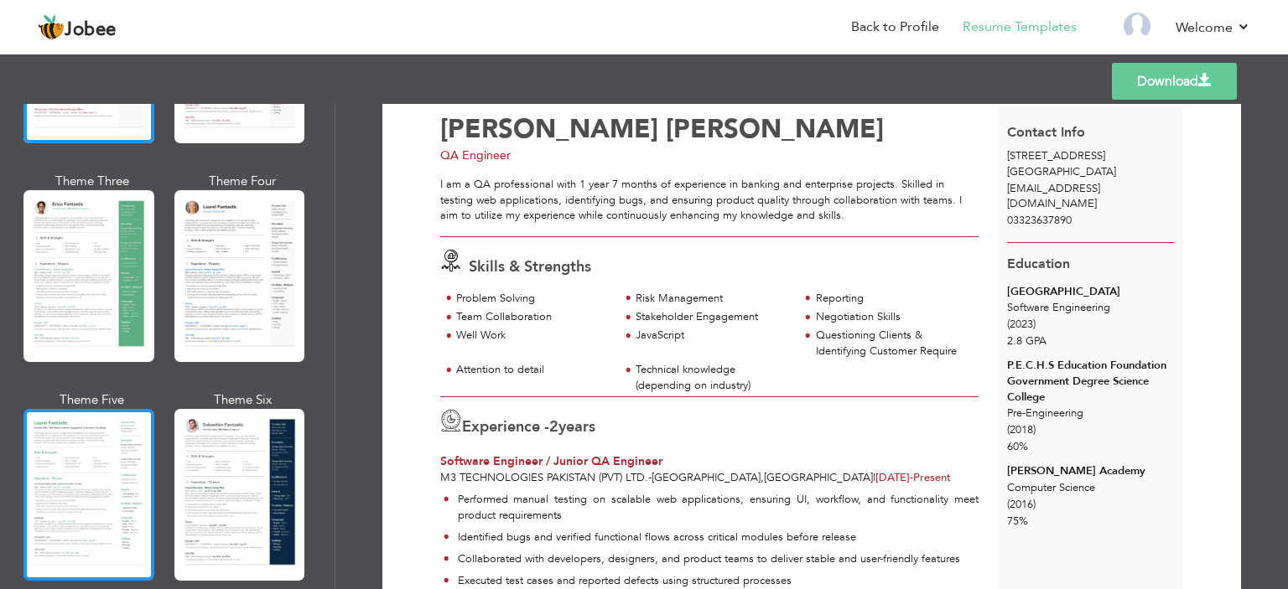
click at [127, 479] on div at bounding box center [88, 495] width 131 height 172
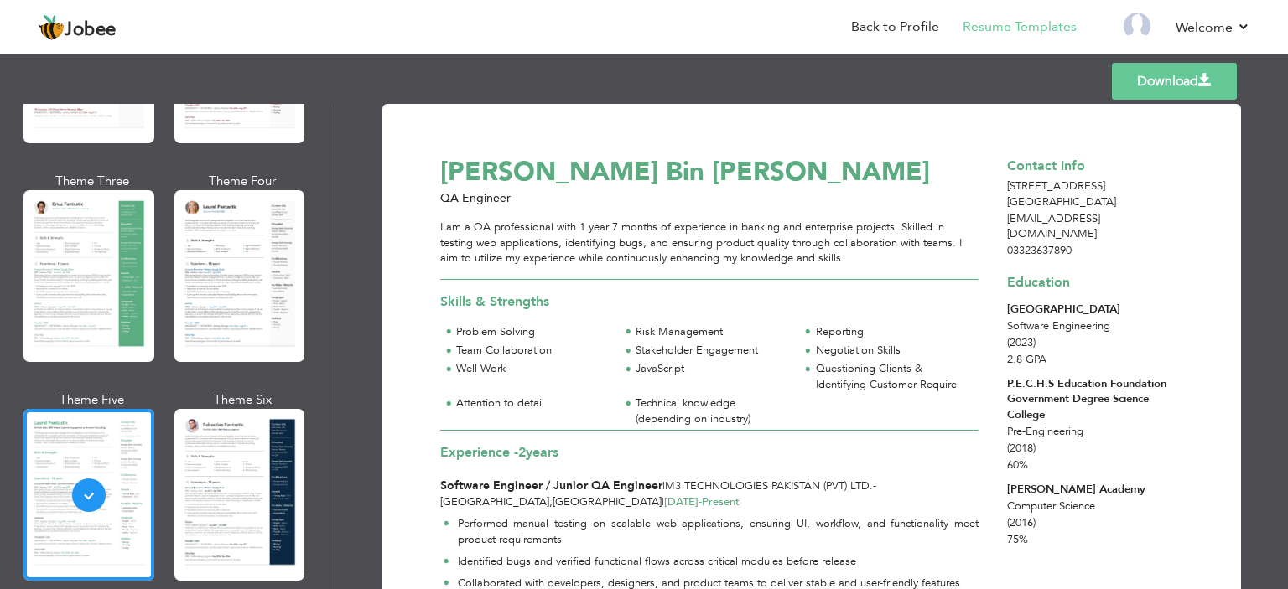
scroll to position [0, 0]
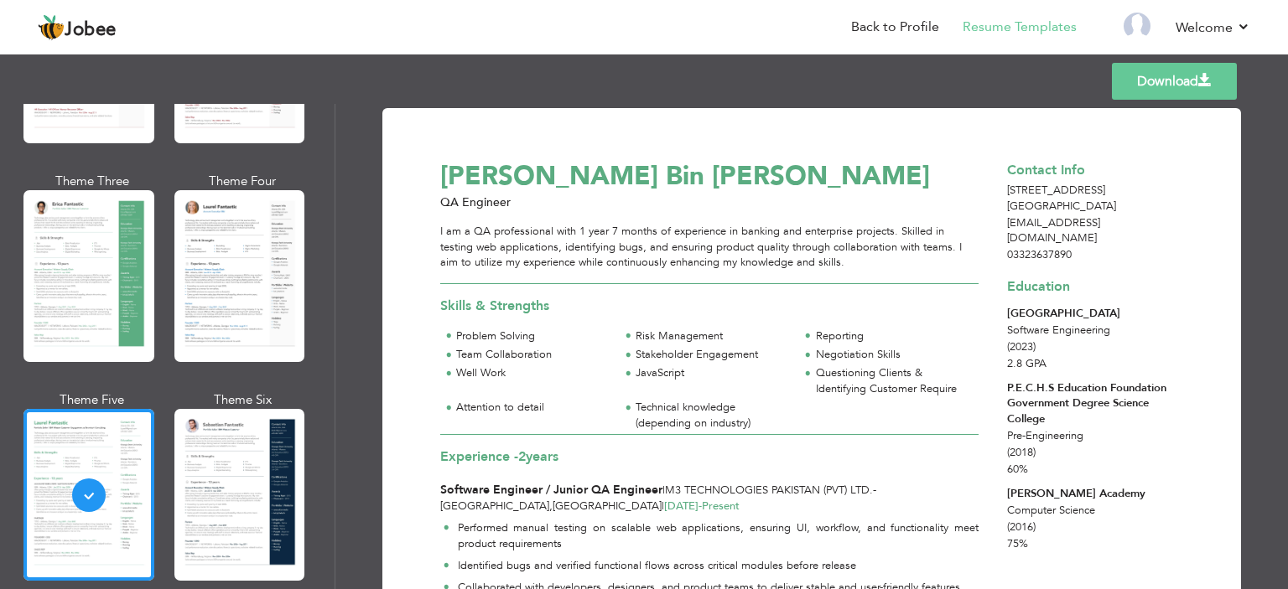
click at [1161, 96] on link "Download" at bounding box center [1174, 81] width 125 height 37
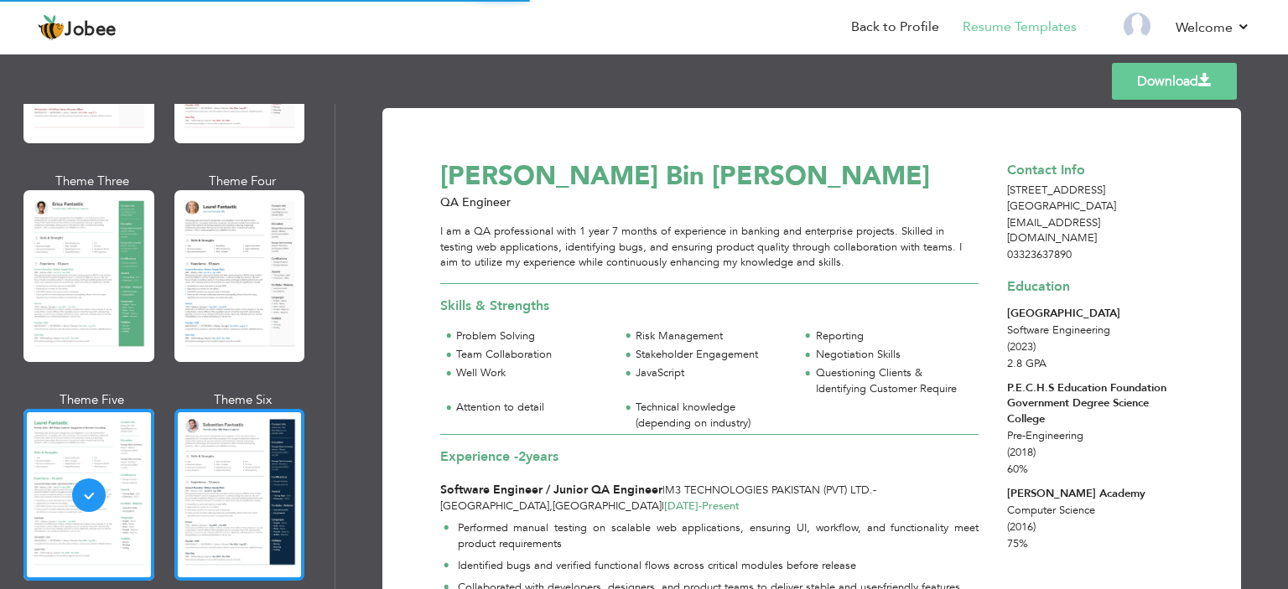
click at [257, 472] on div at bounding box center [239, 495] width 131 height 172
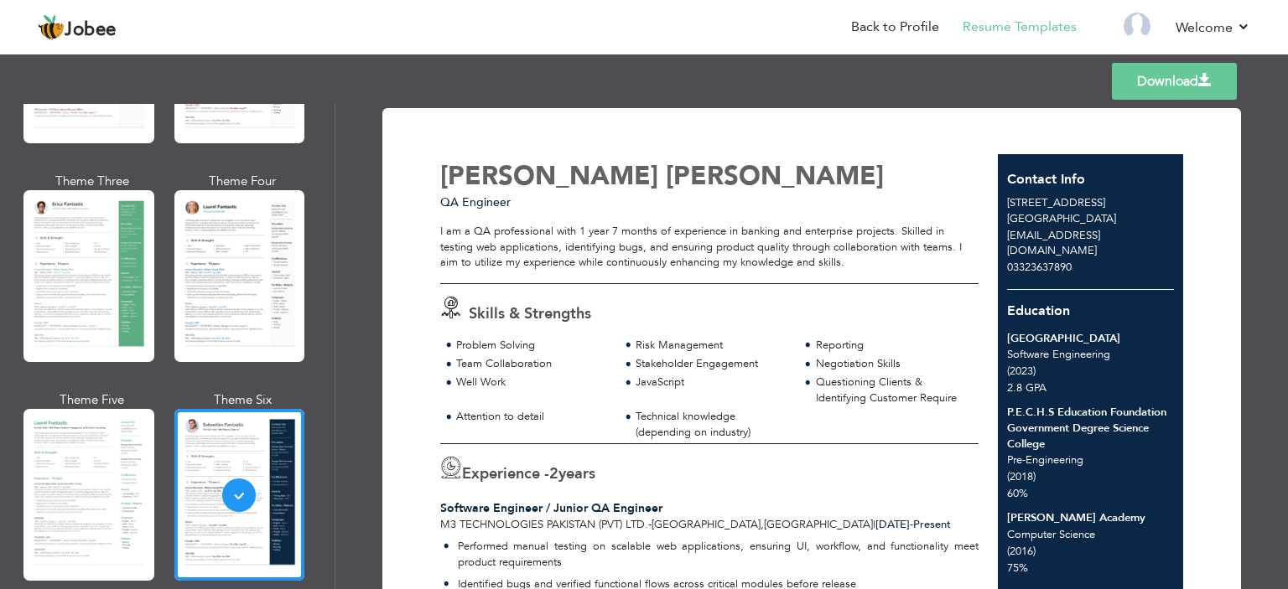
click at [1180, 88] on link "Download" at bounding box center [1174, 81] width 125 height 37
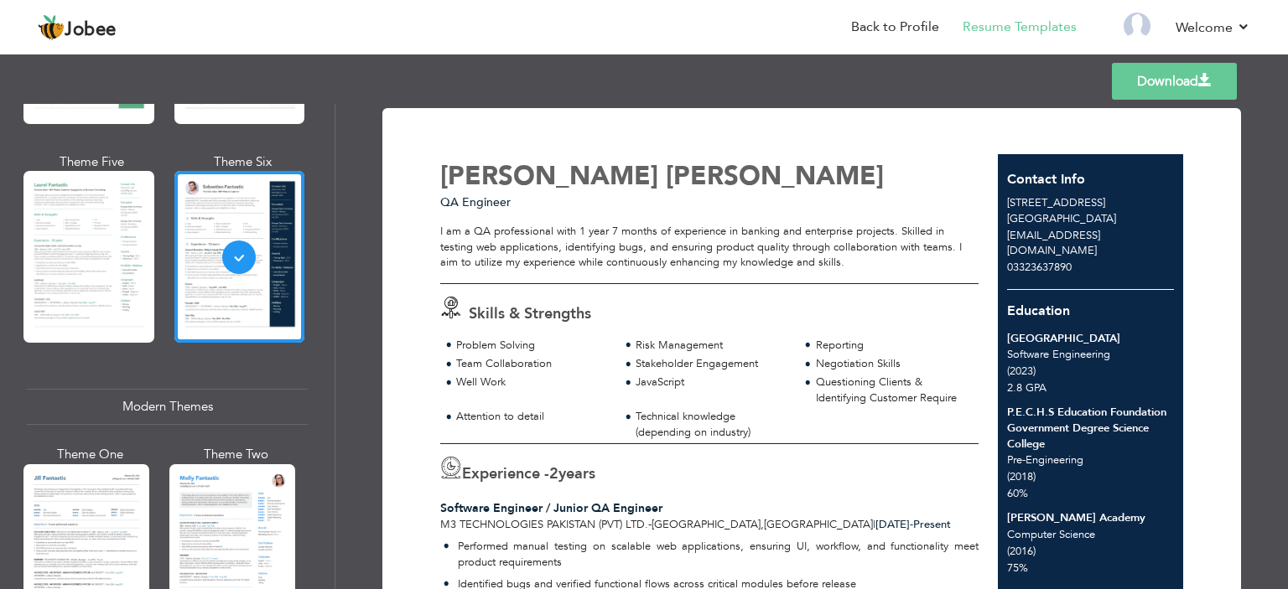
scroll to position [587, 0]
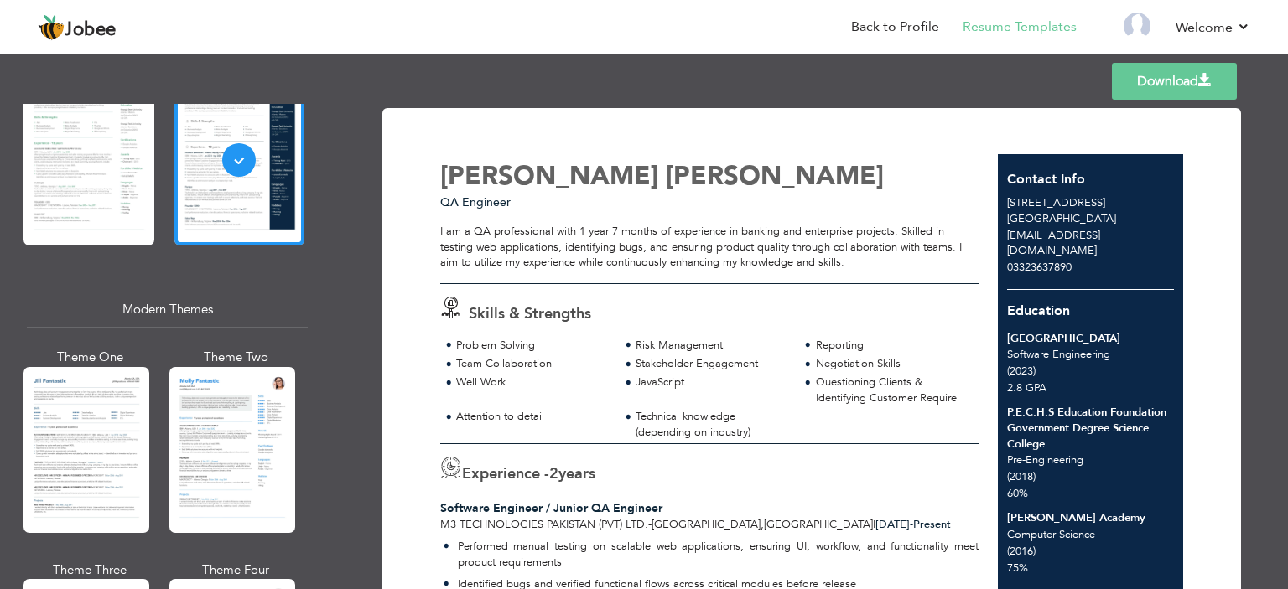
click at [75, 398] on div at bounding box center [86, 450] width 126 height 166
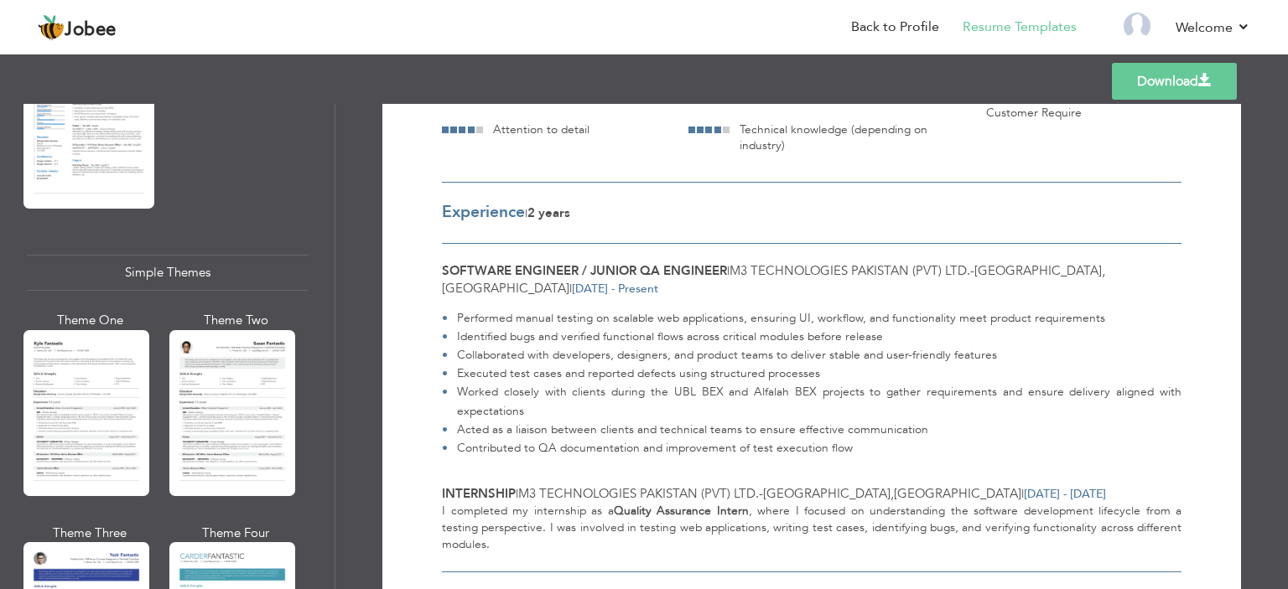
scroll to position [2767, 0]
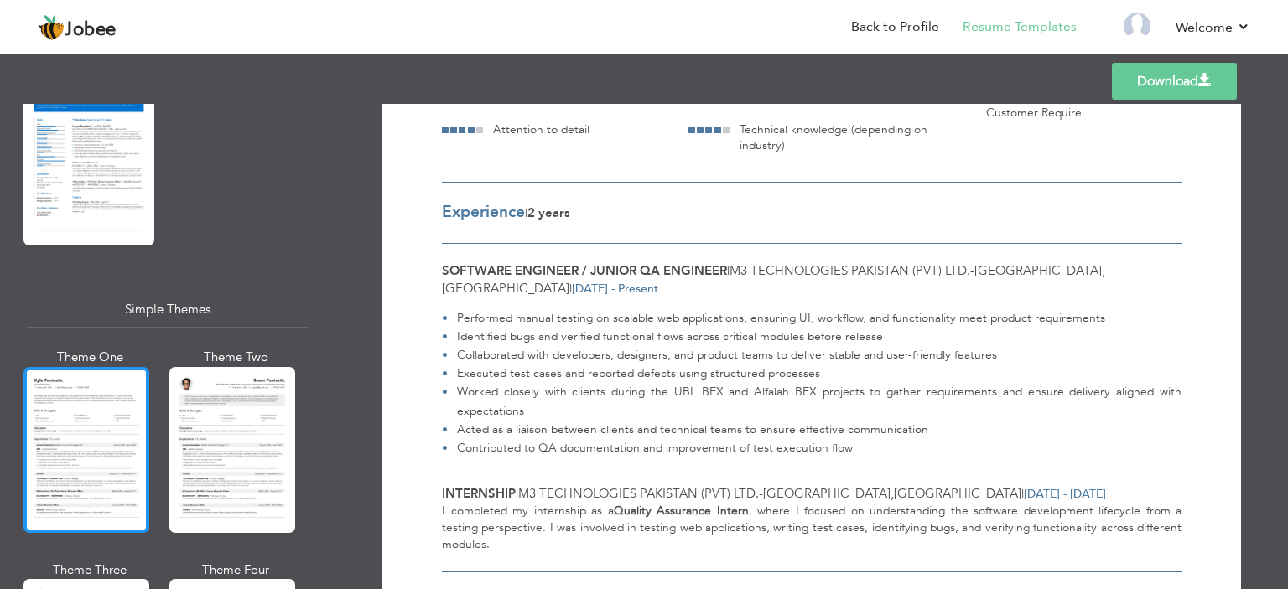
click at [101, 377] on div at bounding box center [86, 450] width 126 height 166
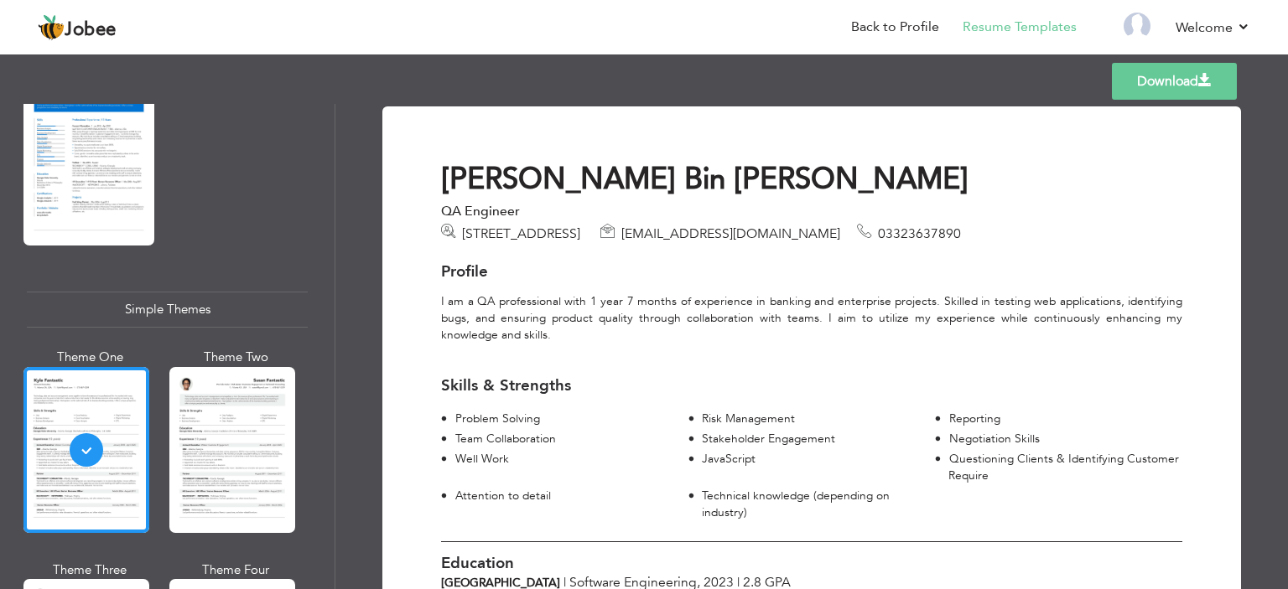
scroll to position [0, 0]
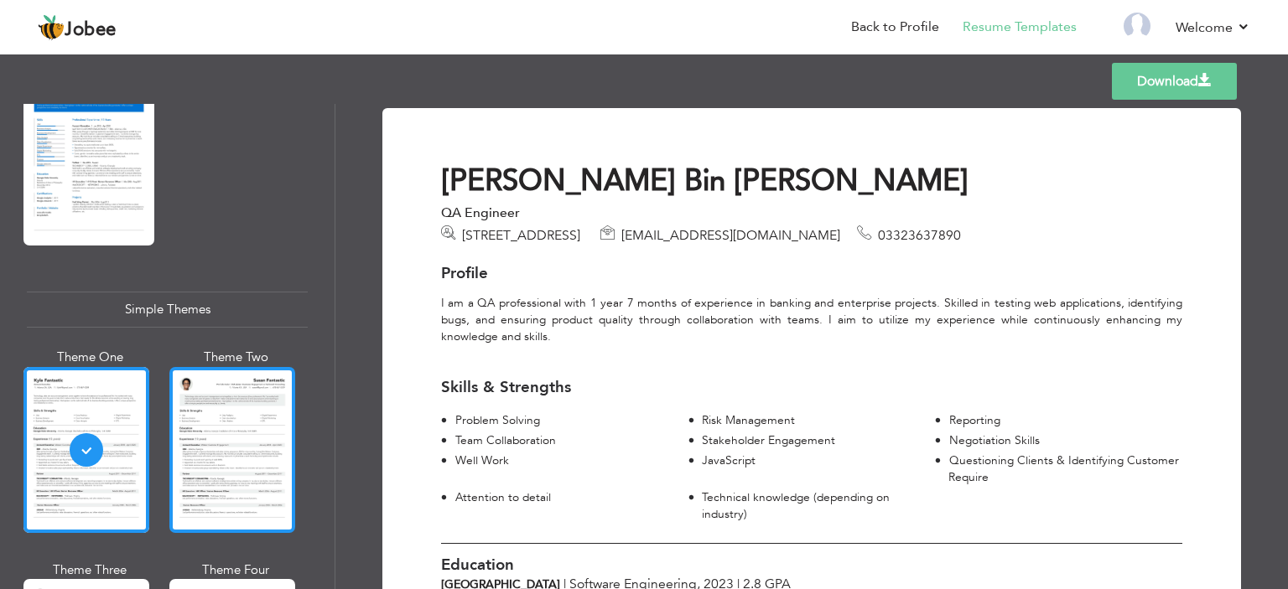
click at [261, 393] on div at bounding box center [232, 450] width 126 height 166
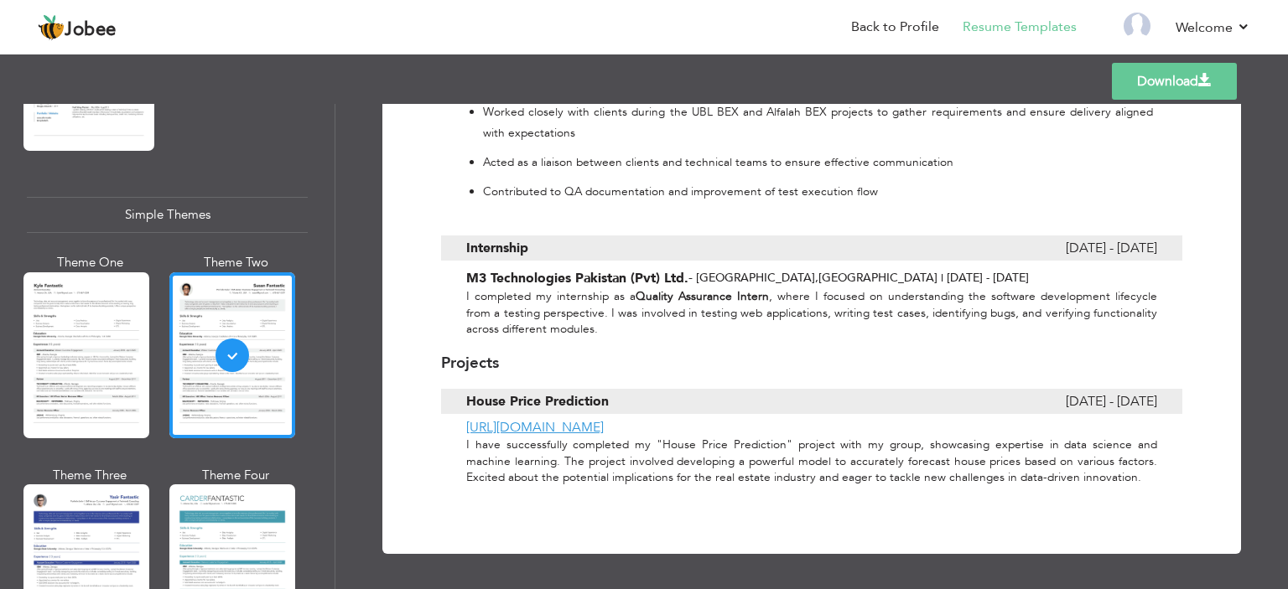
scroll to position [2935, 0]
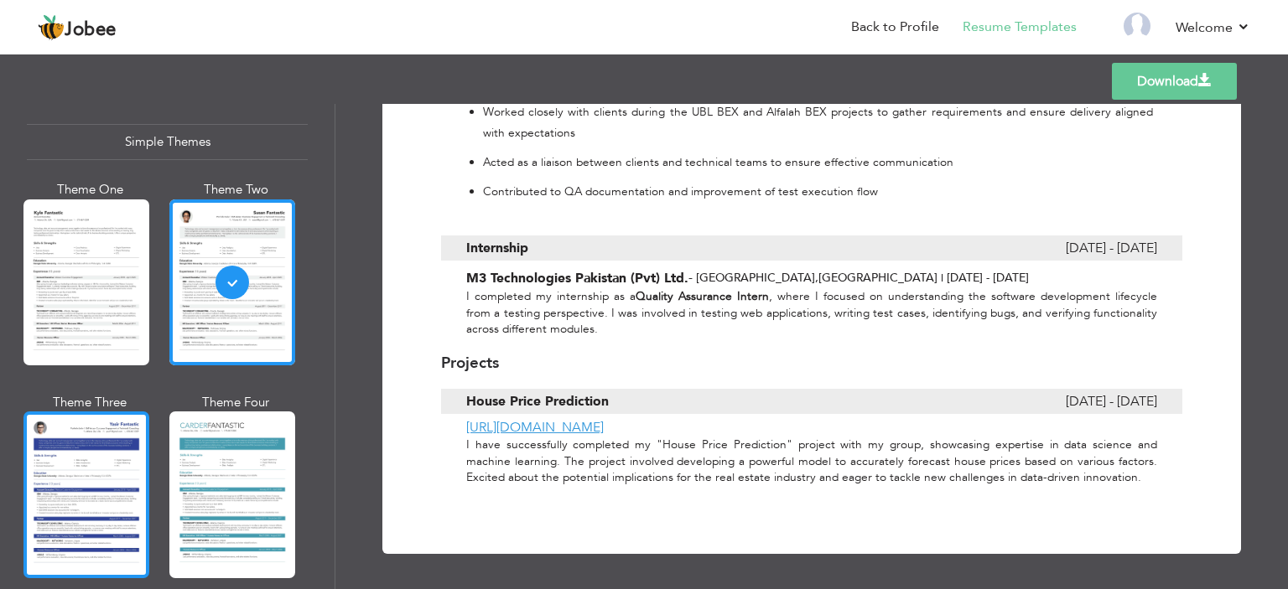
click at [122, 421] on div at bounding box center [86, 495] width 126 height 166
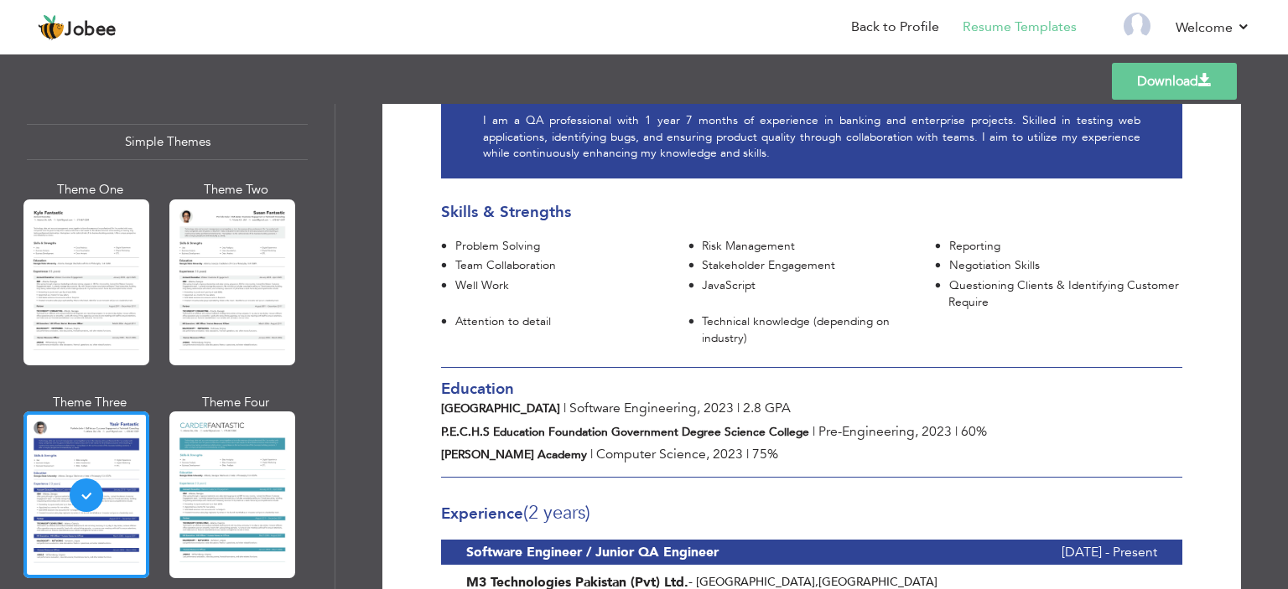
scroll to position [0, 0]
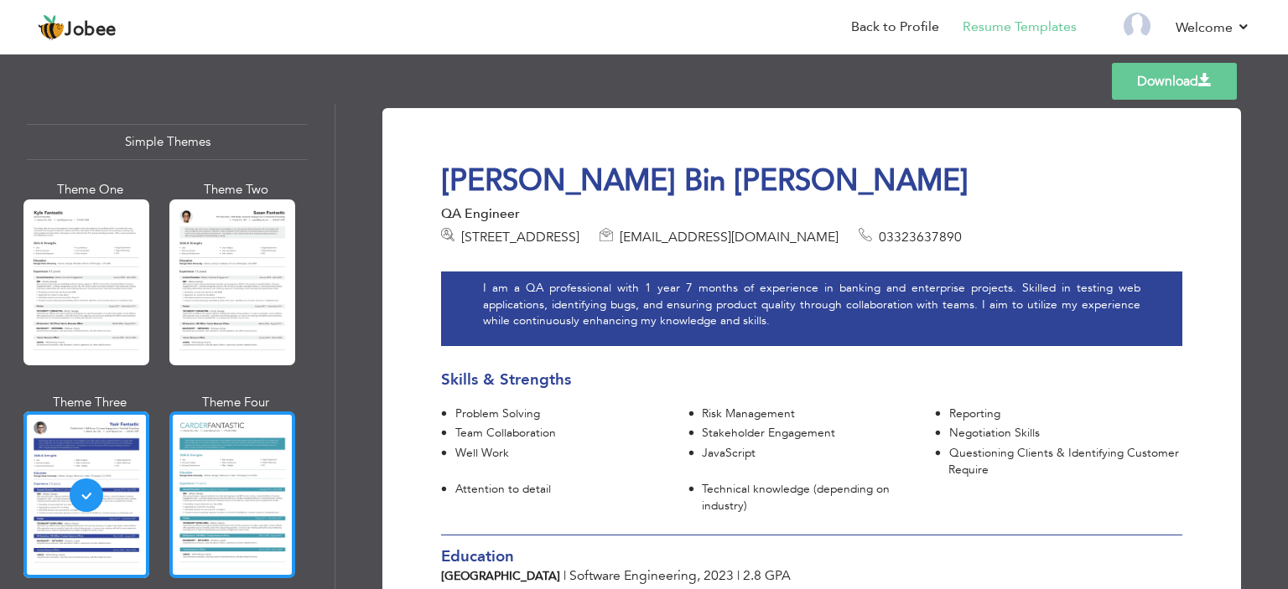
click at [235, 447] on div at bounding box center [232, 495] width 126 height 166
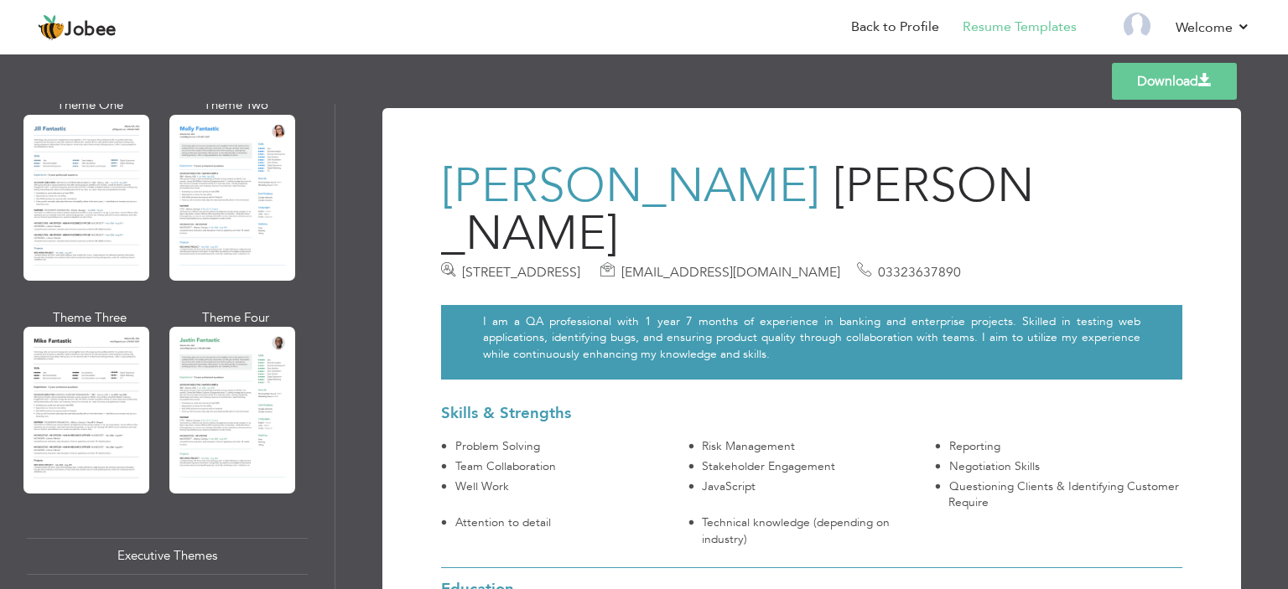
scroll to position [672, 0]
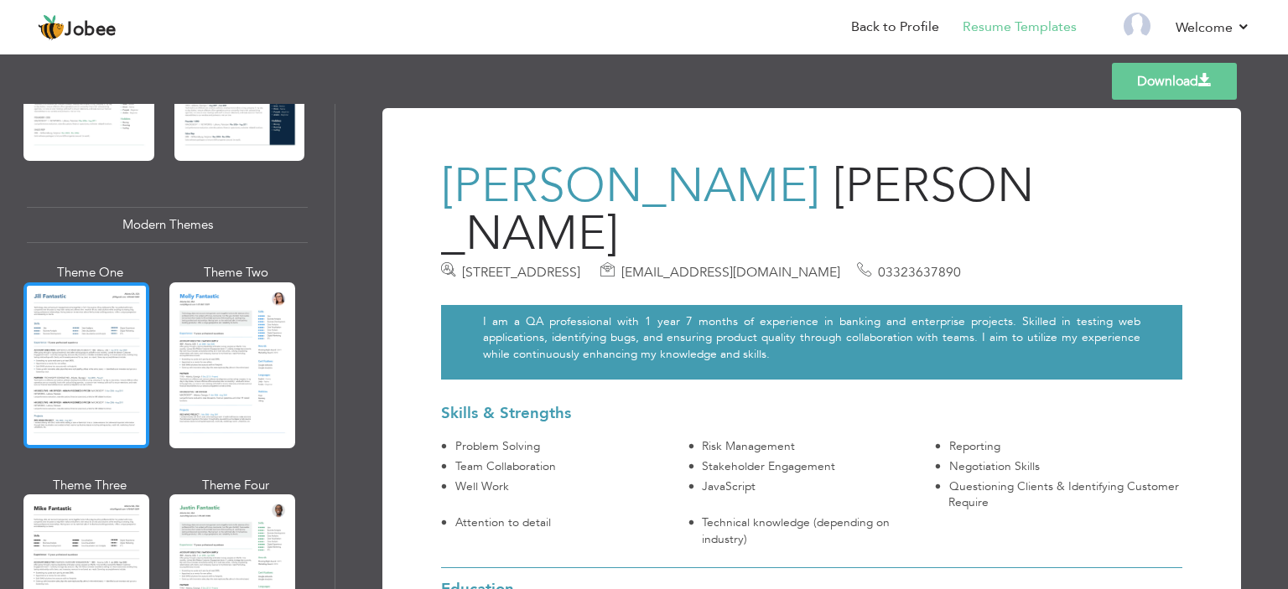
click at [101, 335] on div at bounding box center [86, 366] width 126 height 166
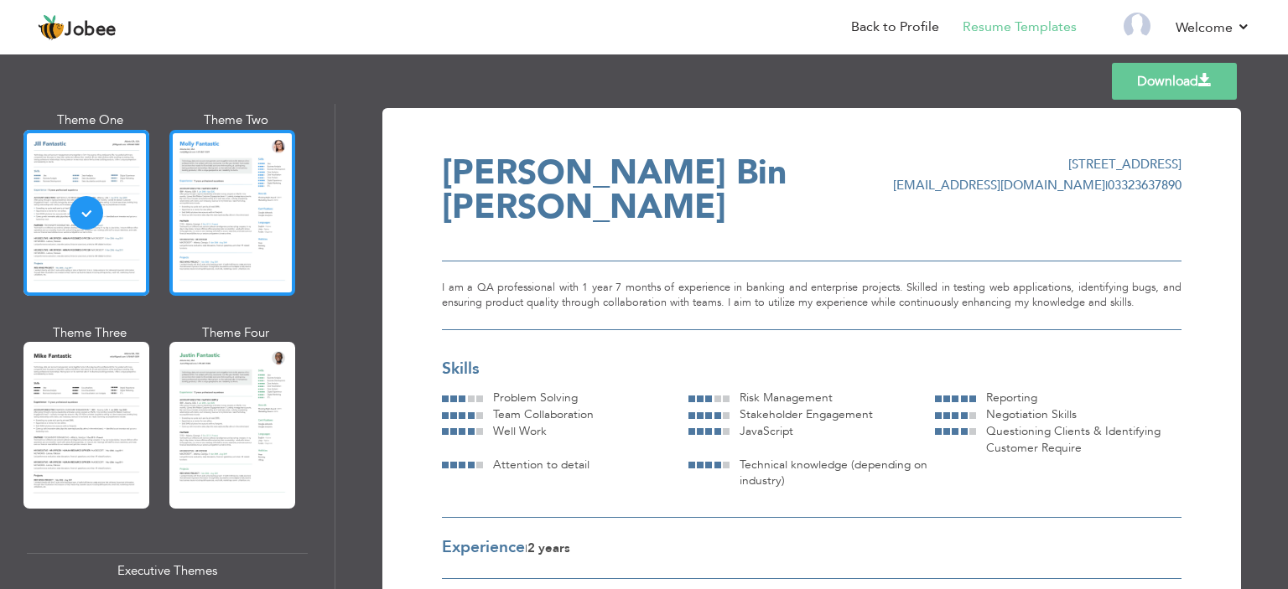
scroll to position [922, 0]
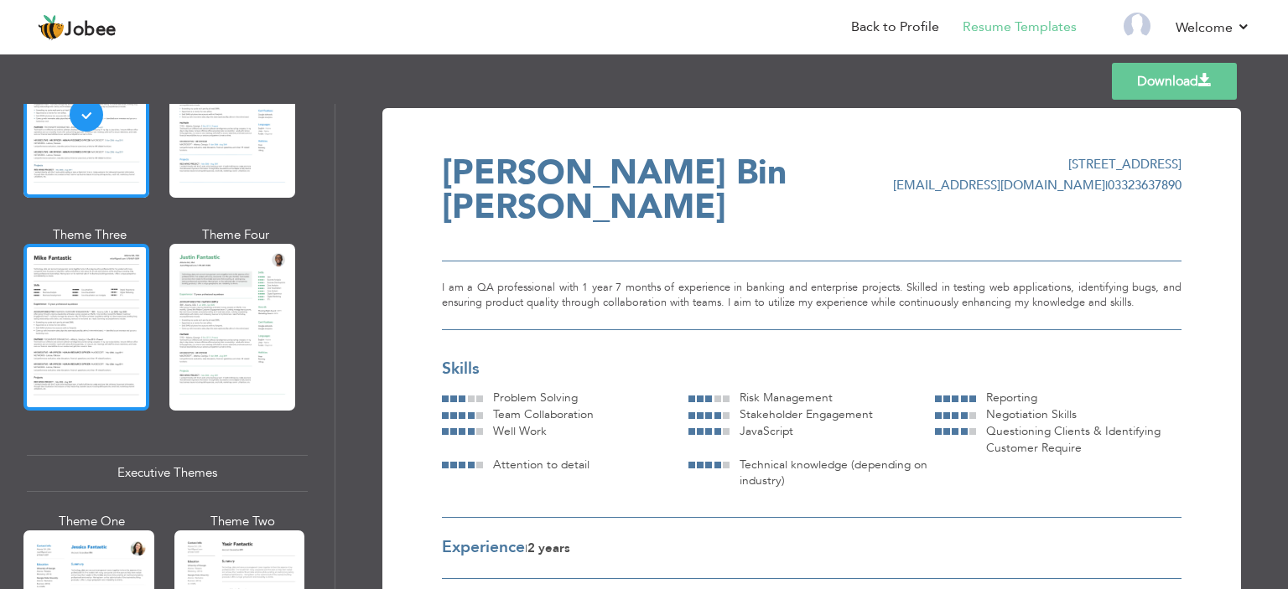
click at [126, 326] on div at bounding box center [86, 327] width 126 height 166
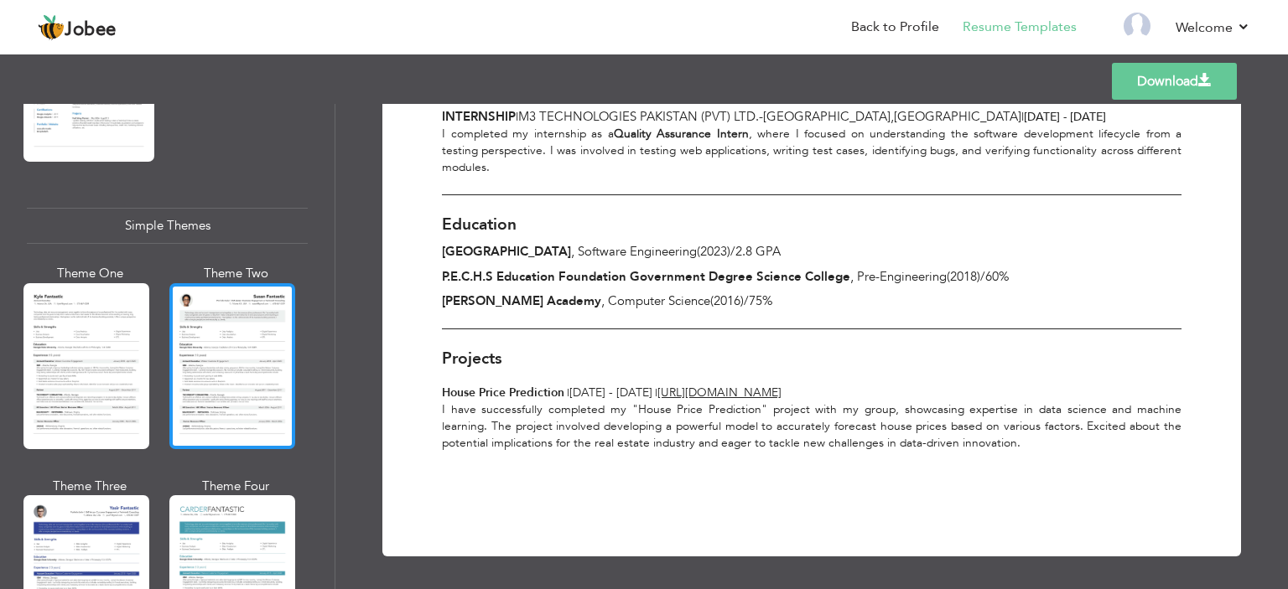
scroll to position [2935, 0]
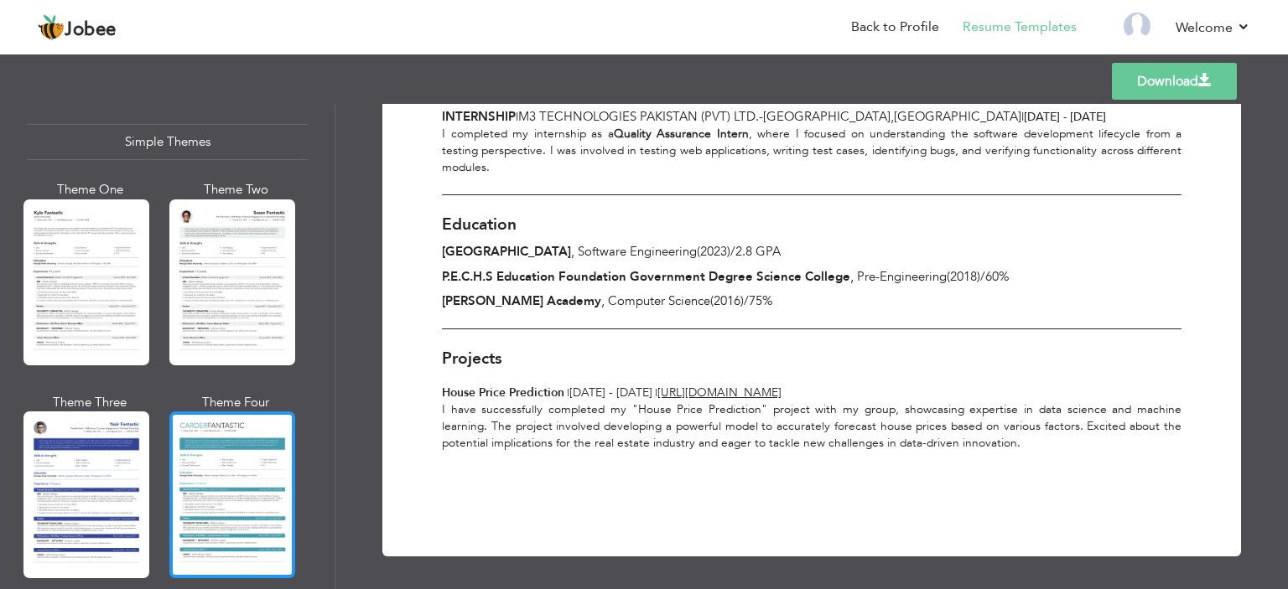
click at [273, 432] on div at bounding box center [232, 495] width 126 height 166
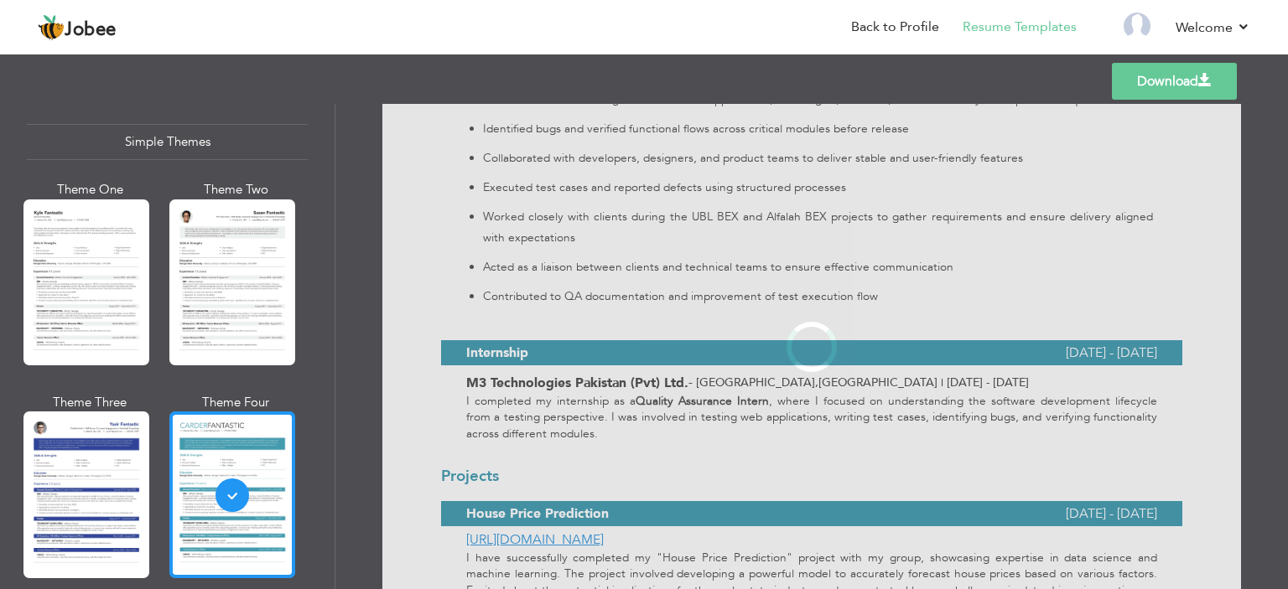
scroll to position [0, 0]
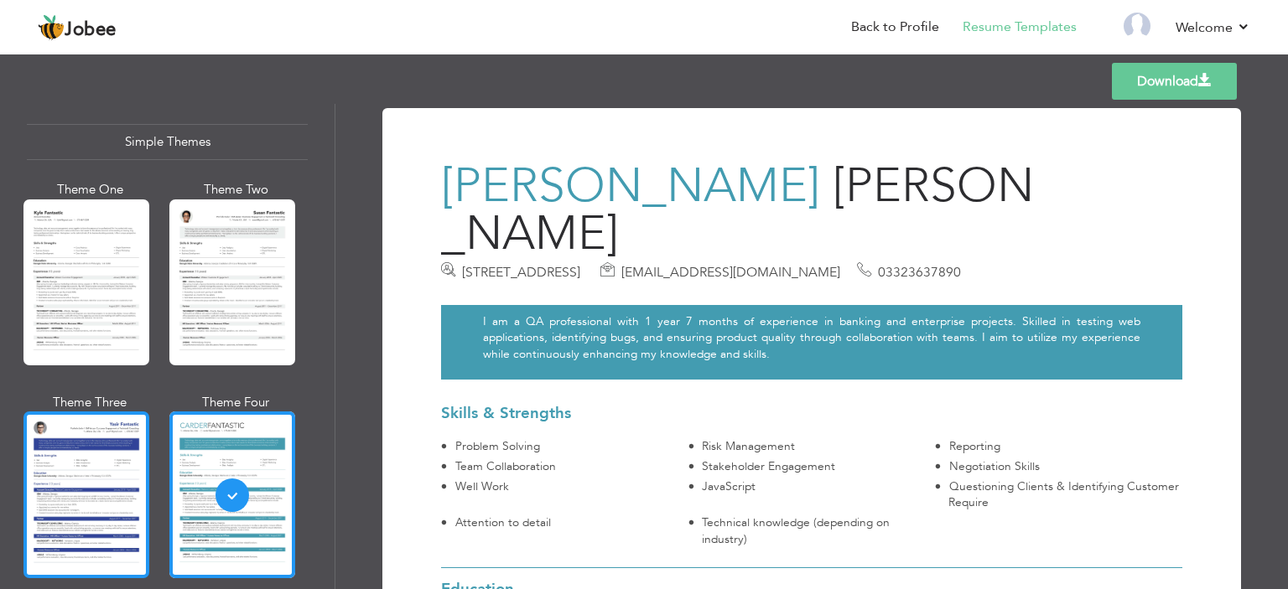
click at [69, 461] on div at bounding box center [86, 495] width 126 height 166
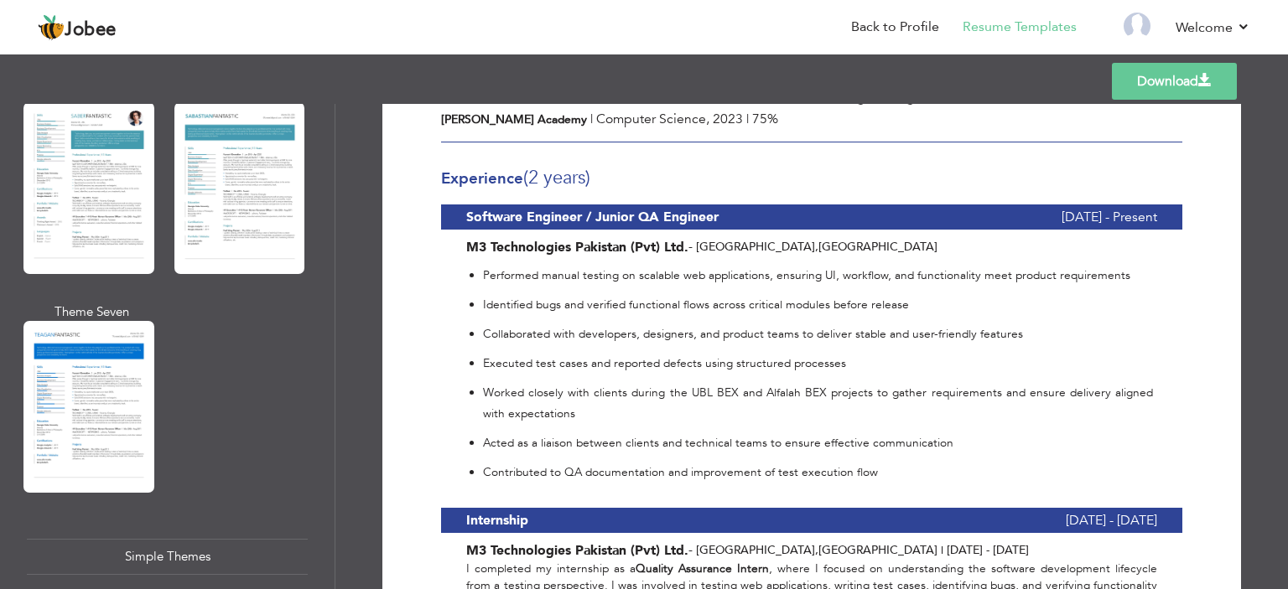
scroll to position [2516, 0]
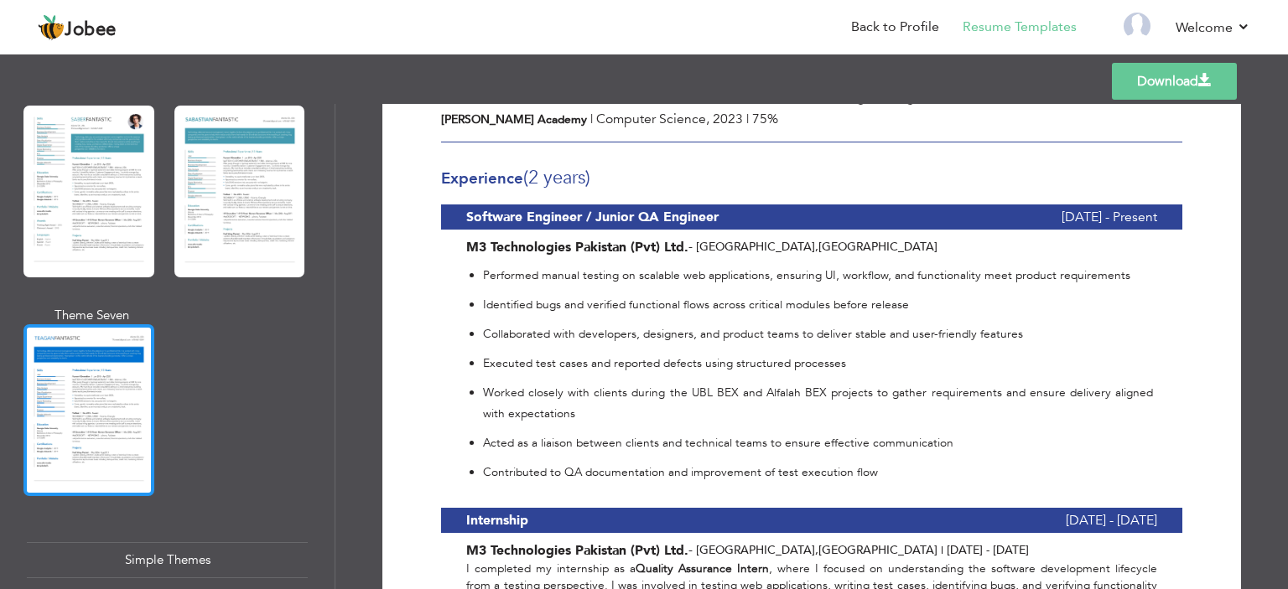
click at [100, 382] on div at bounding box center [88, 411] width 131 height 172
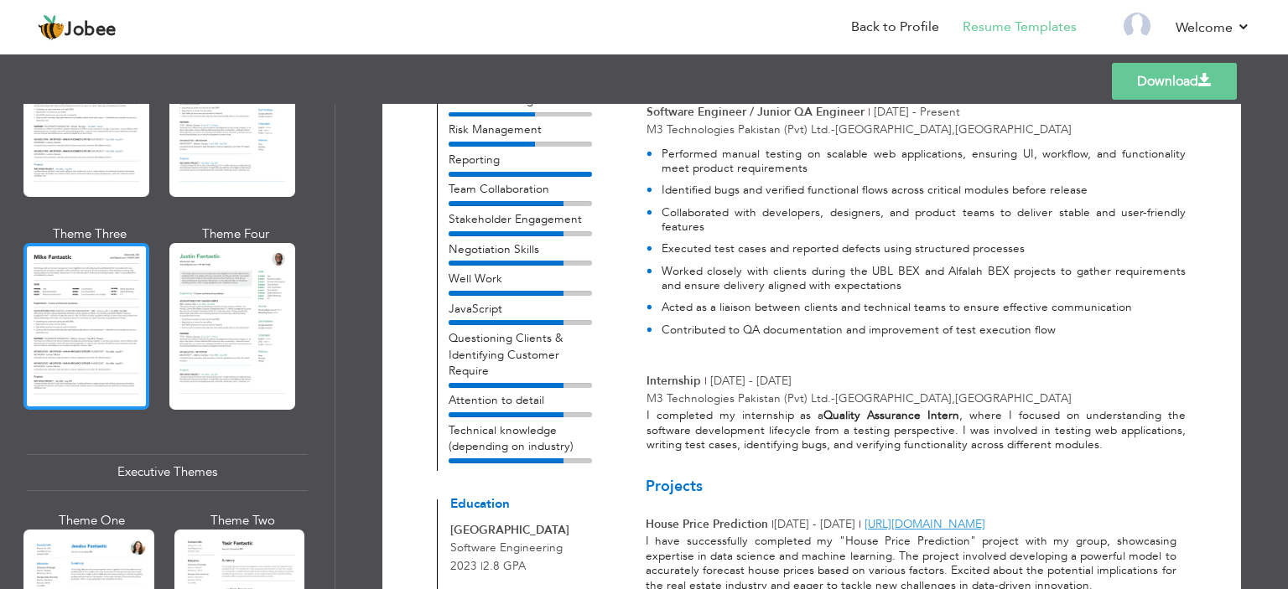
scroll to position [839, 0]
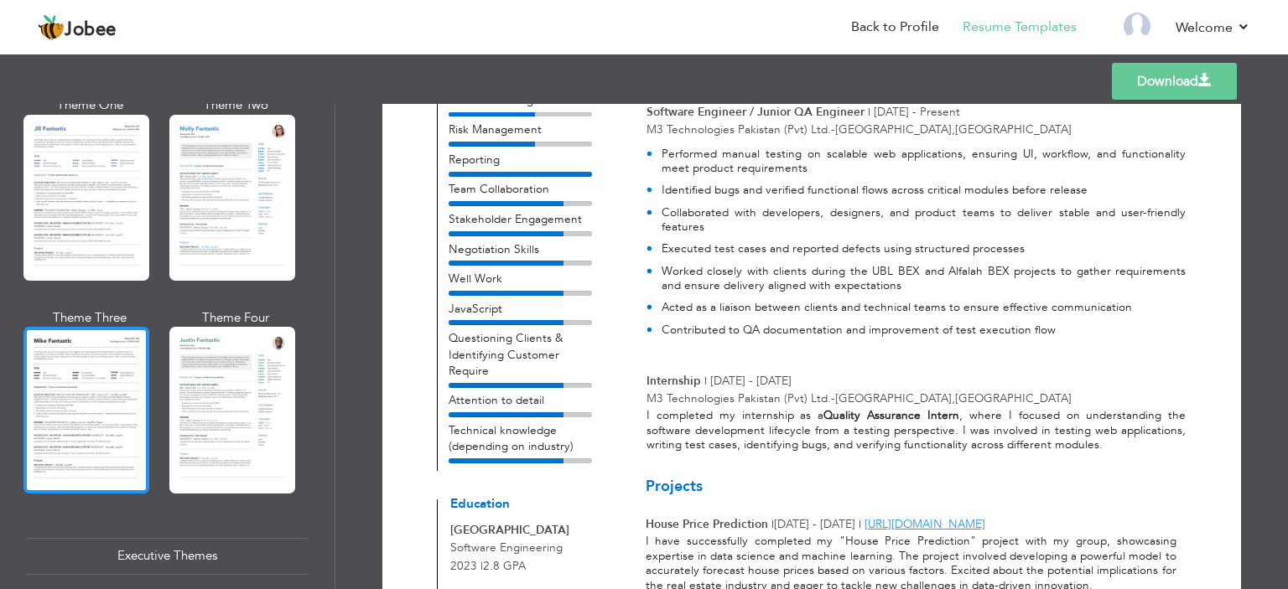
click at [104, 381] on div at bounding box center [86, 410] width 126 height 166
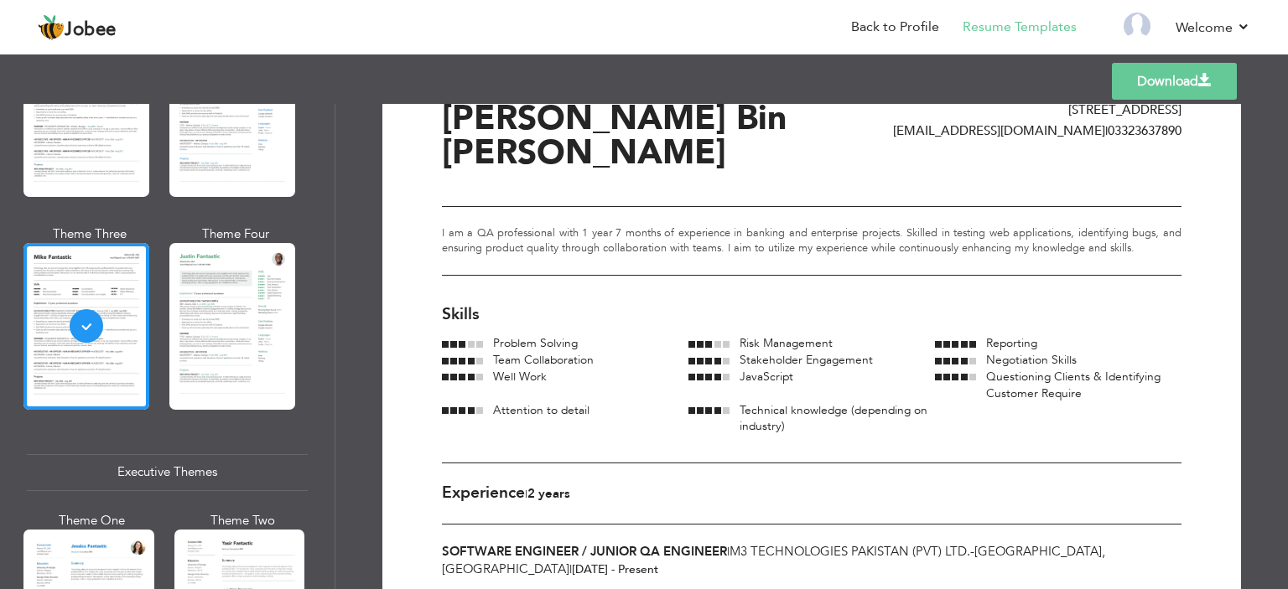
scroll to position [84, 0]
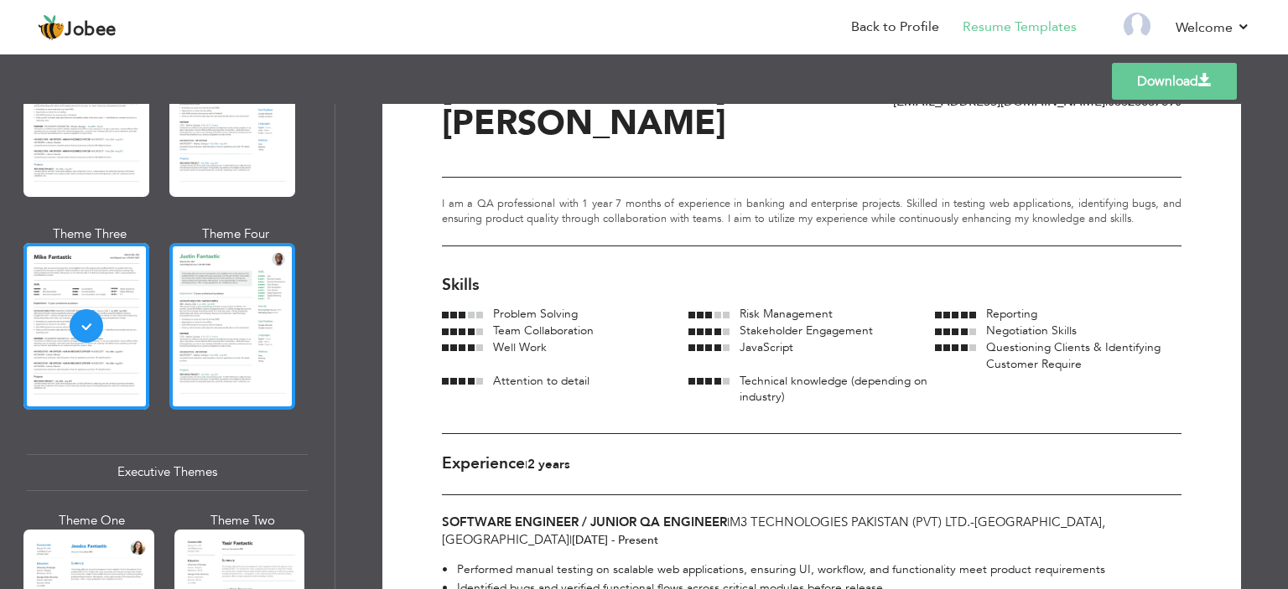
click at [210, 298] on div at bounding box center [232, 326] width 126 height 166
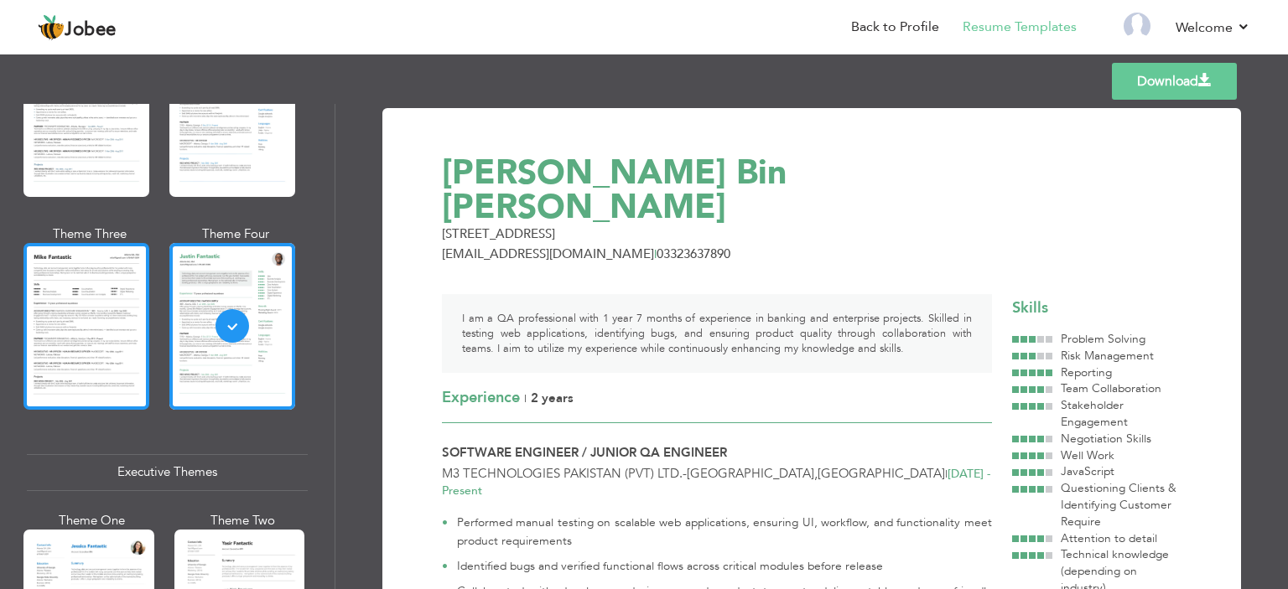
scroll to position [839, 0]
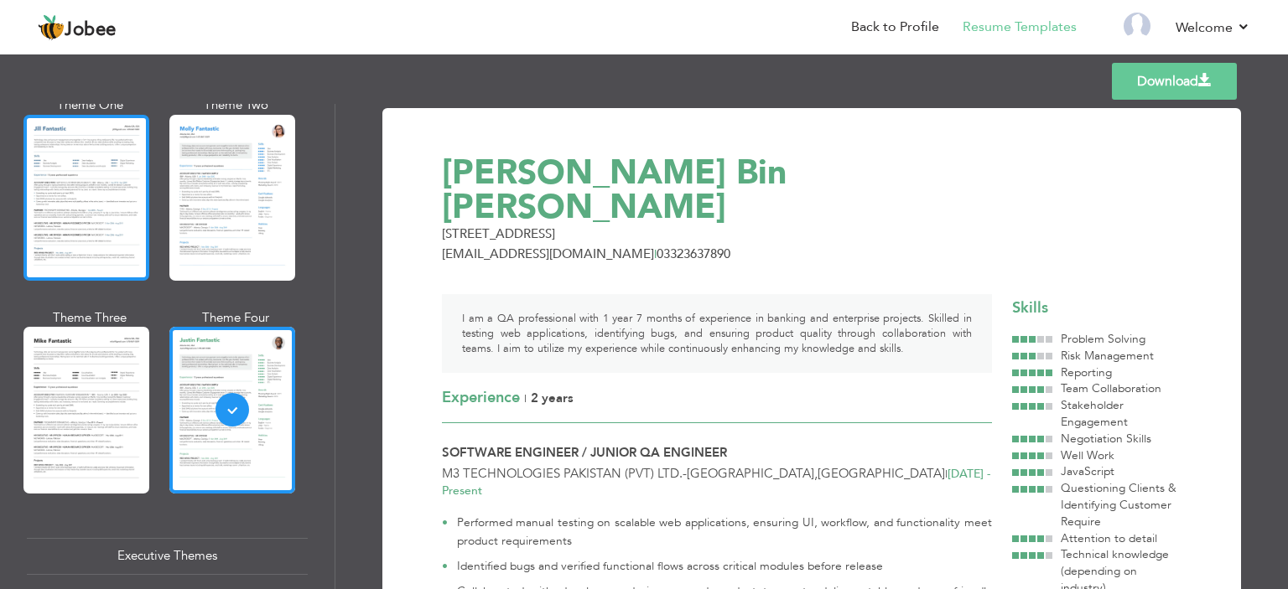
click at [74, 215] on div at bounding box center [86, 198] width 126 height 166
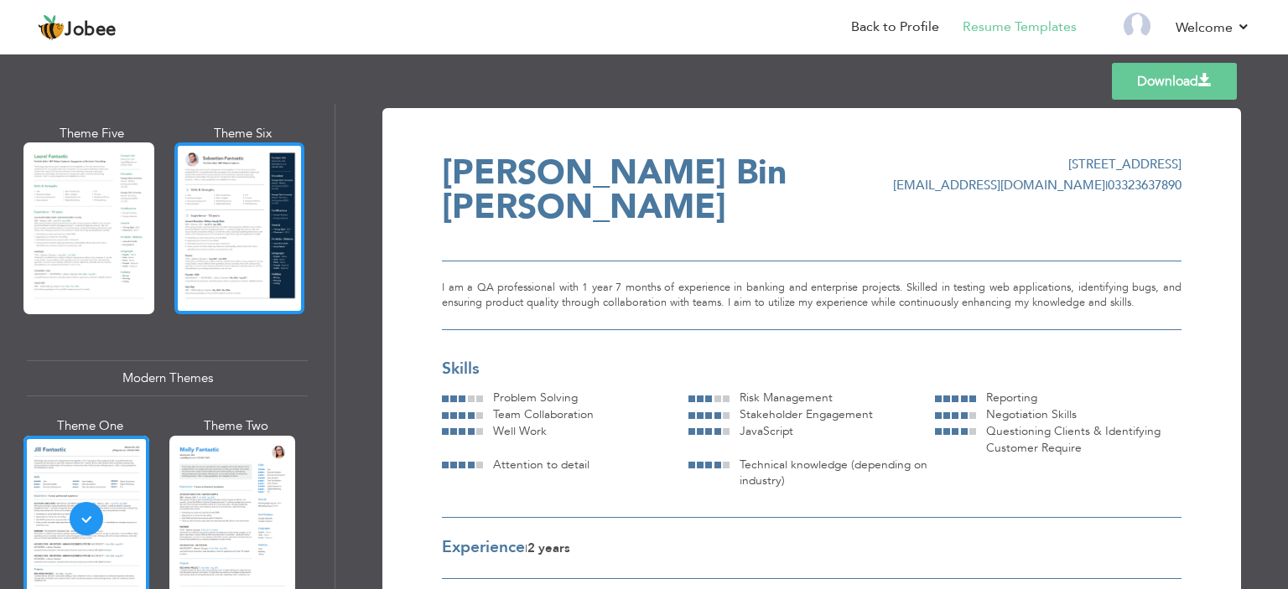
scroll to position [504, 0]
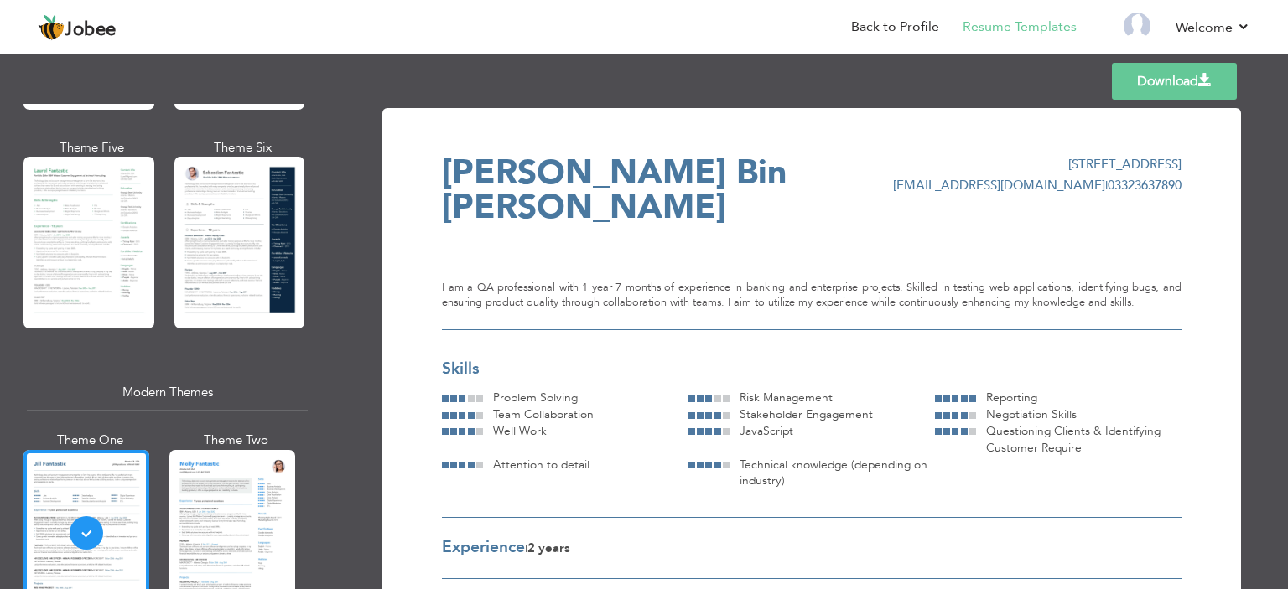
click at [1148, 75] on link "Download" at bounding box center [1174, 81] width 125 height 37
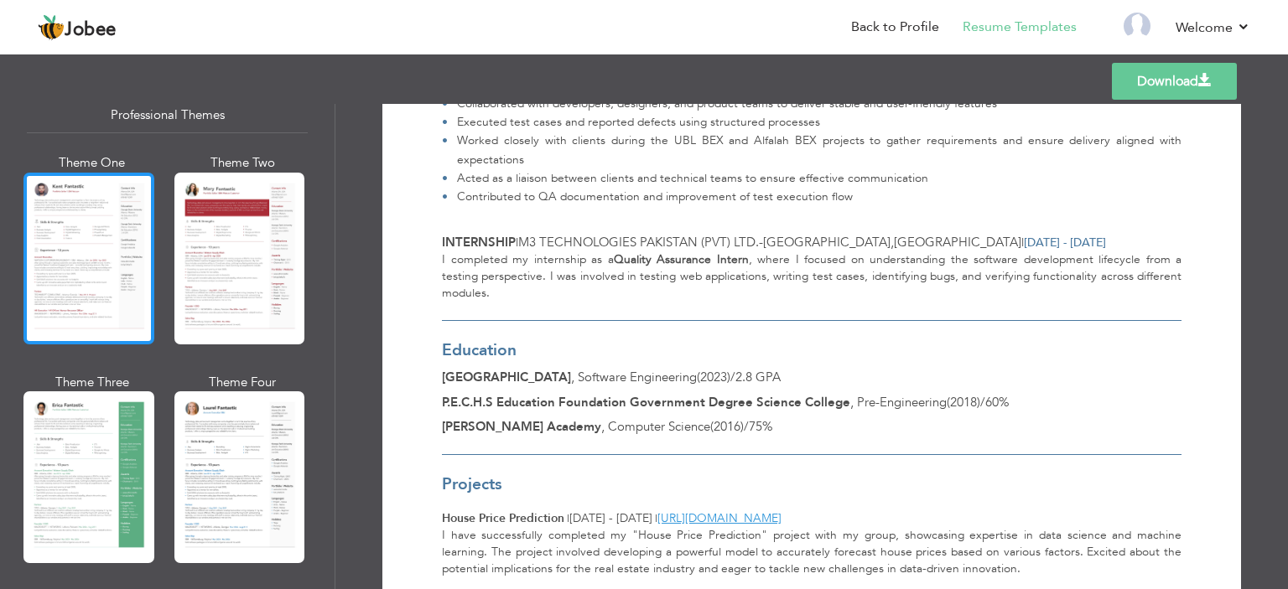
scroll to position [0, 0]
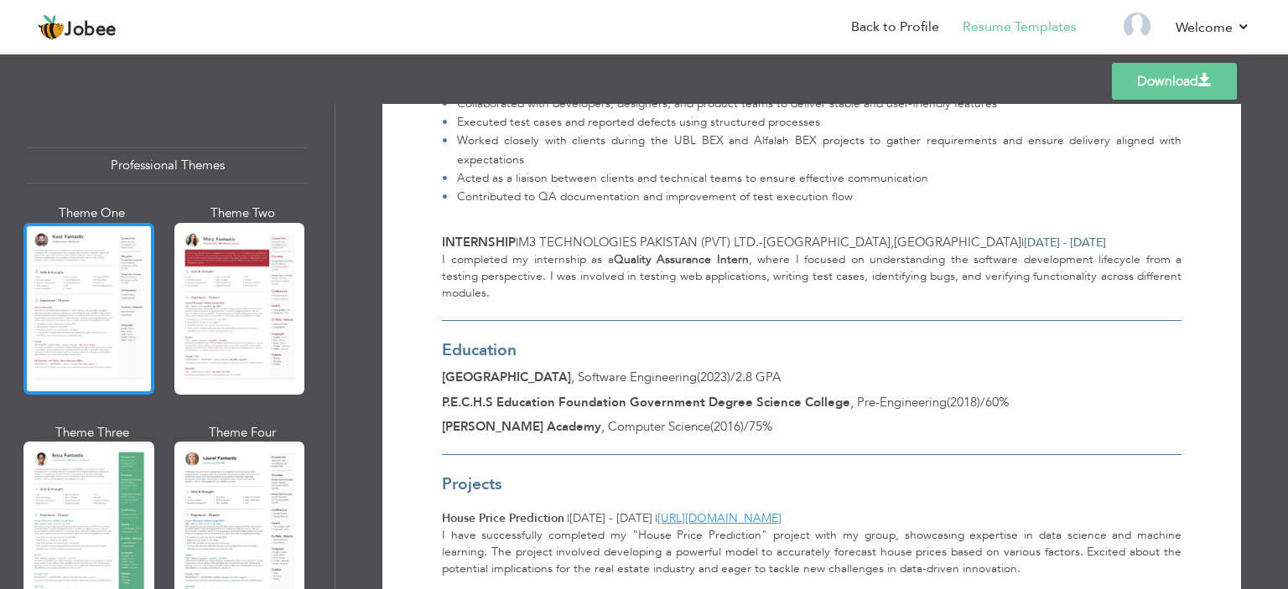
click at [75, 244] on div at bounding box center [88, 309] width 131 height 172
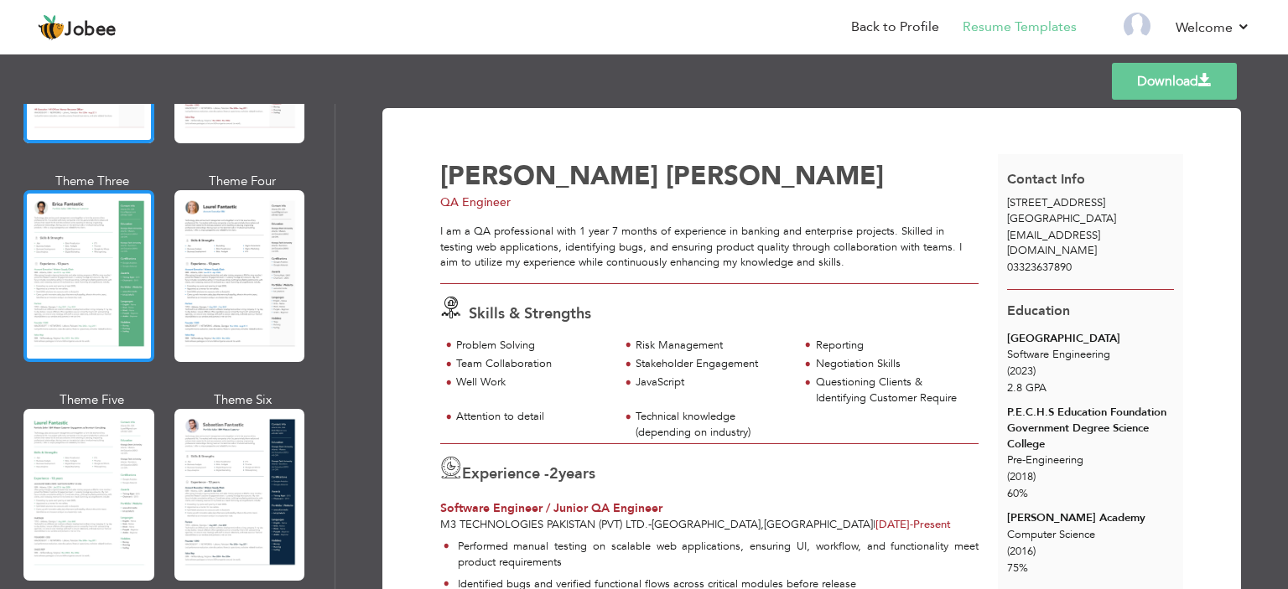
click at [111, 262] on div at bounding box center [88, 276] width 131 height 172
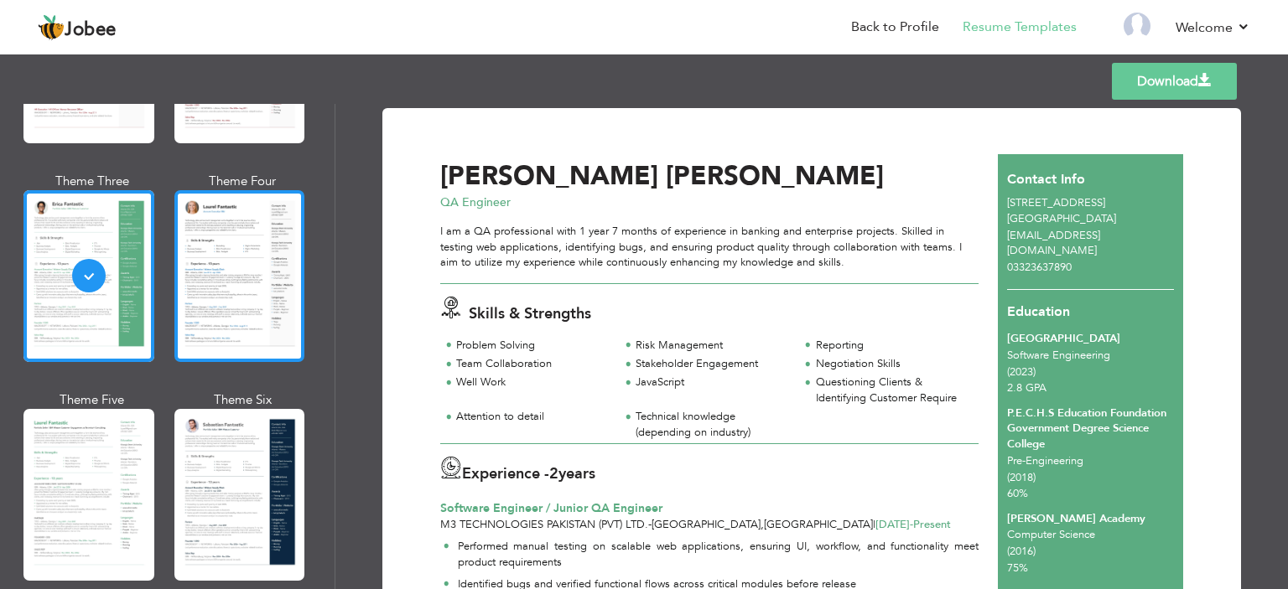
click at [175, 241] on div at bounding box center [239, 276] width 131 height 172
